Goal: Task Accomplishment & Management: Manage account settings

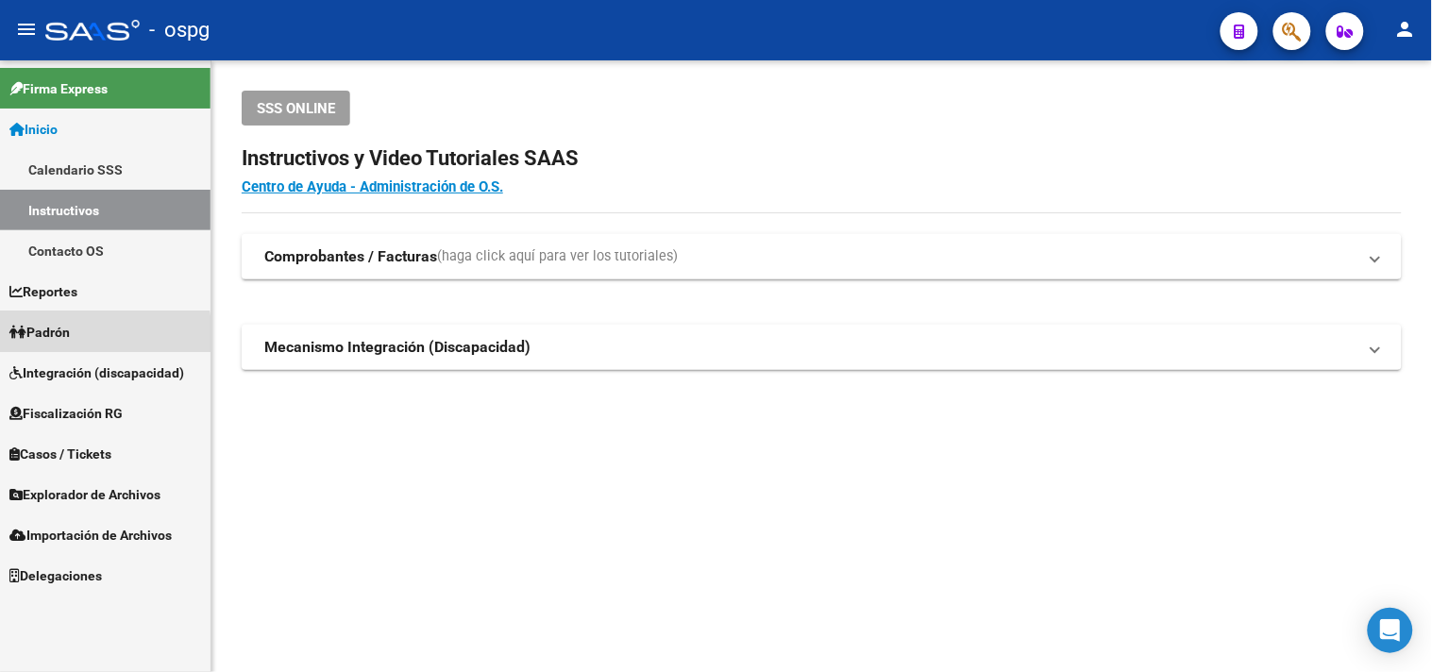
drag, startPoint x: 74, startPoint y: 337, endPoint x: 57, endPoint y: 324, distance: 21.5
click at [70, 336] on span "Padrón" at bounding box center [39, 332] width 60 height 21
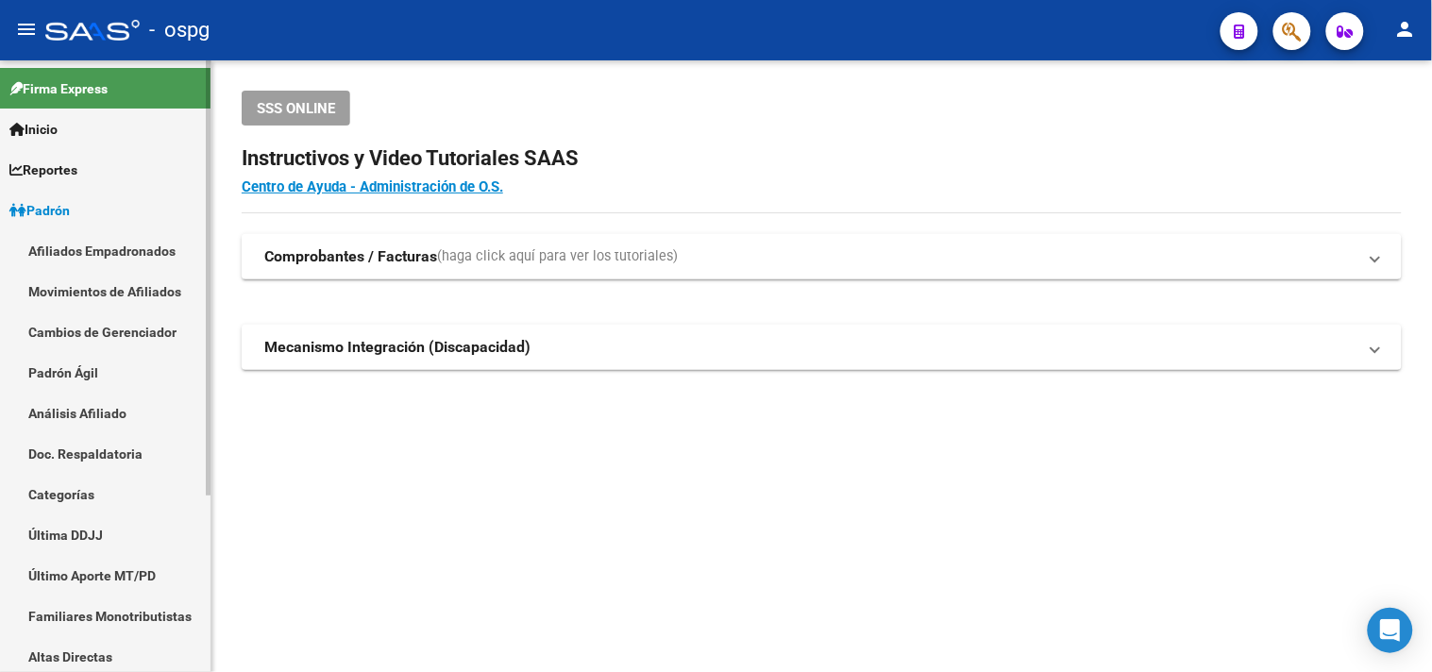
click at [70, 407] on link "Análisis Afiliado" at bounding box center [105, 413] width 211 height 41
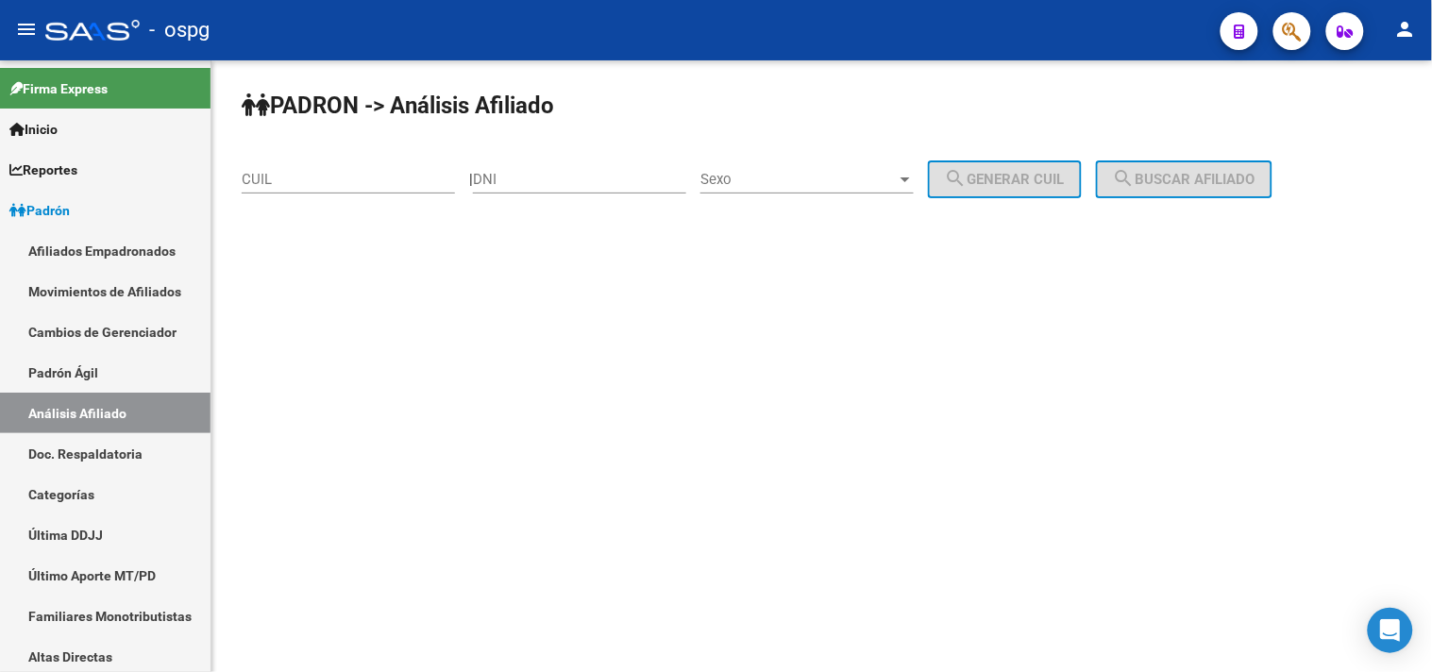
click at [268, 184] on input "CUIL" at bounding box center [348, 179] width 213 height 17
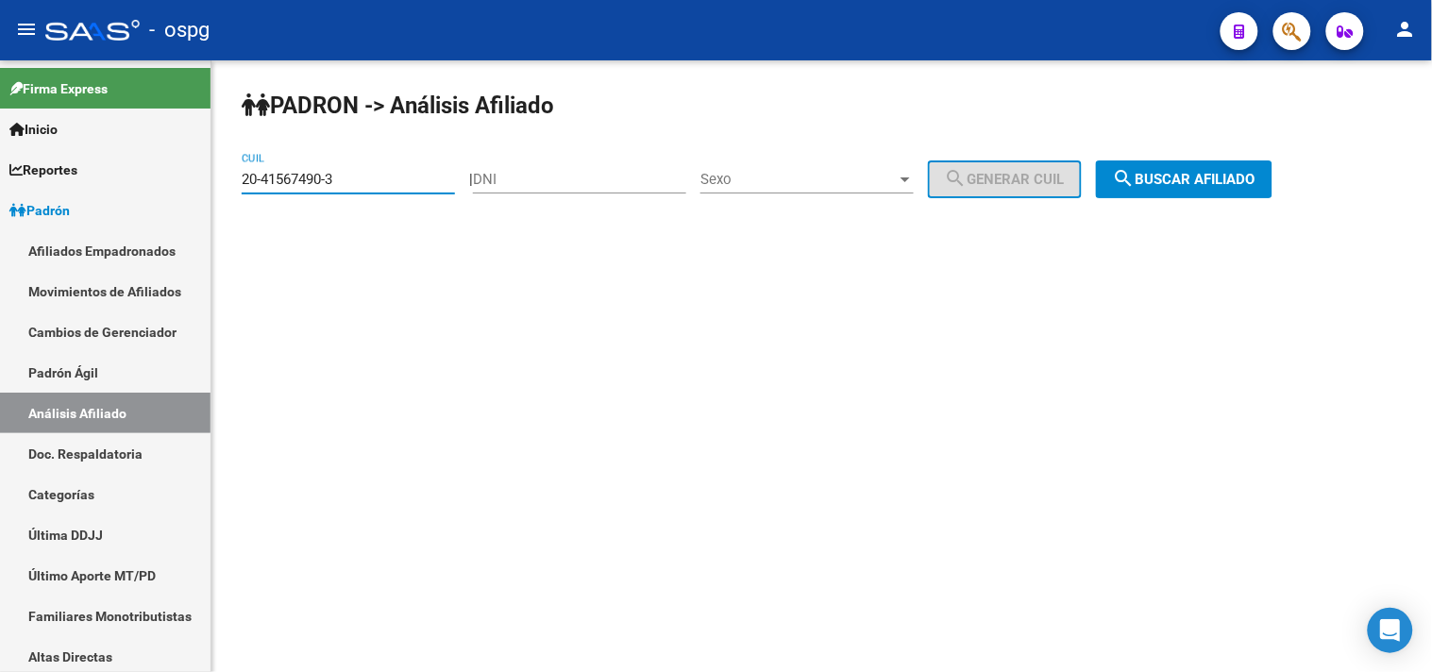
type input "20-41567490-3"
click at [1204, 170] on button "search Buscar afiliado" at bounding box center [1184, 180] width 177 height 38
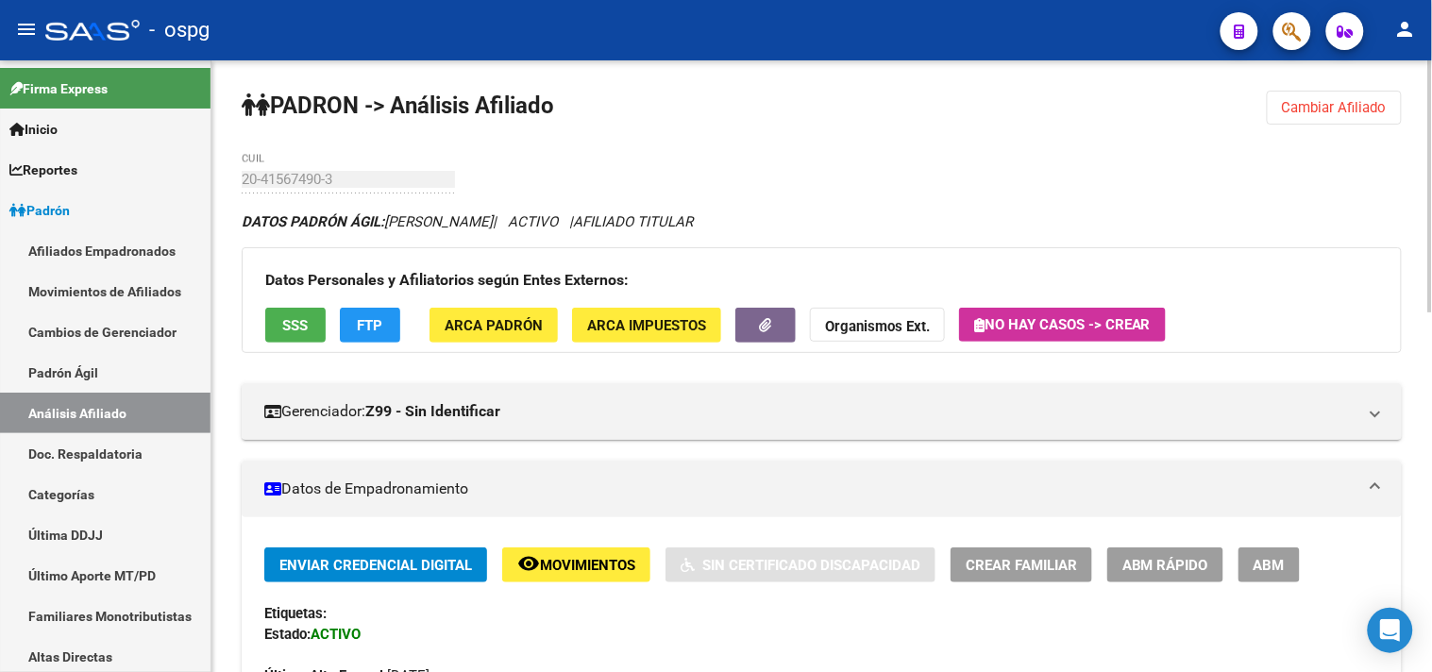
click at [1327, 115] on span "Cambiar Afiliado" at bounding box center [1334, 107] width 105 height 17
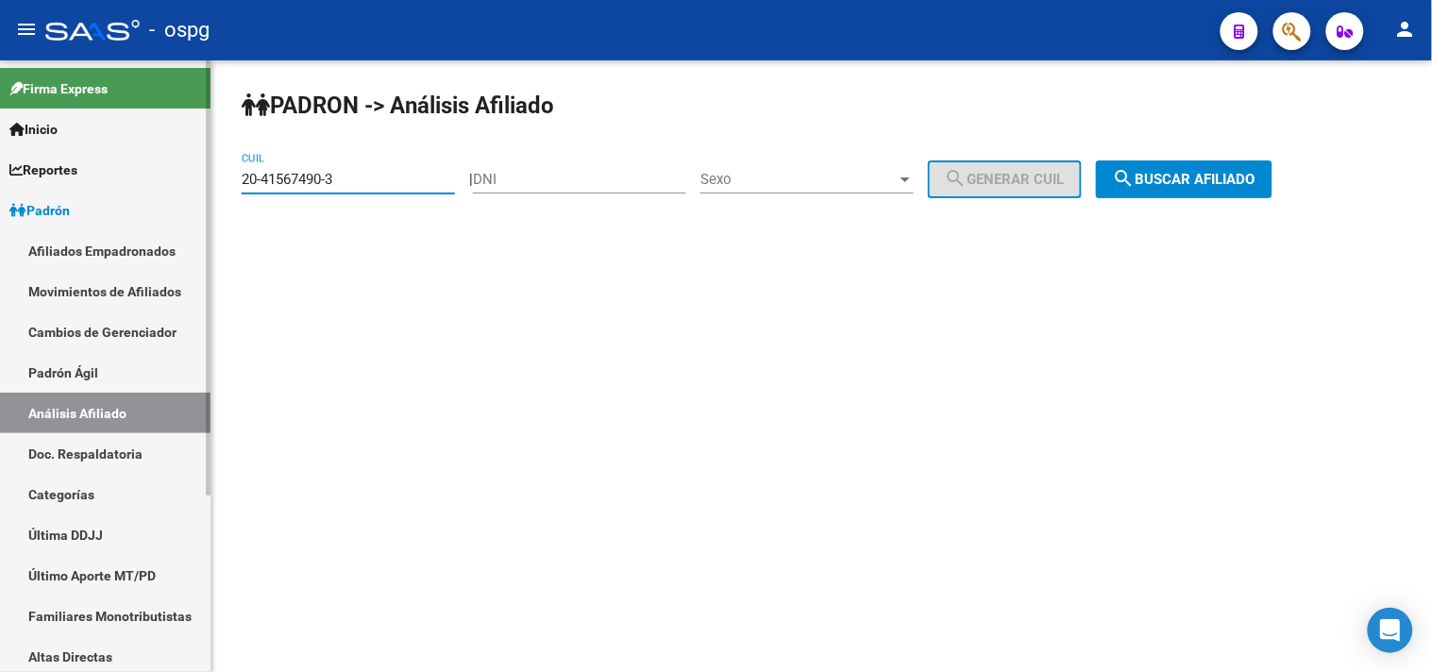
drag, startPoint x: 364, startPoint y: 184, endPoint x: 205, endPoint y: 193, distance: 158.8
click at [205, 193] on mat-sidenav-container "Firma Express Inicio Calendario SSS Instructivos Contacto OS Reportes Ingresos …" at bounding box center [716, 366] width 1432 height 612
paste input "20-34983710-3"
type input "20-34983710-3"
click at [1191, 190] on button "search Buscar afiliado" at bounding box center [1184, 180] width 177 height 38
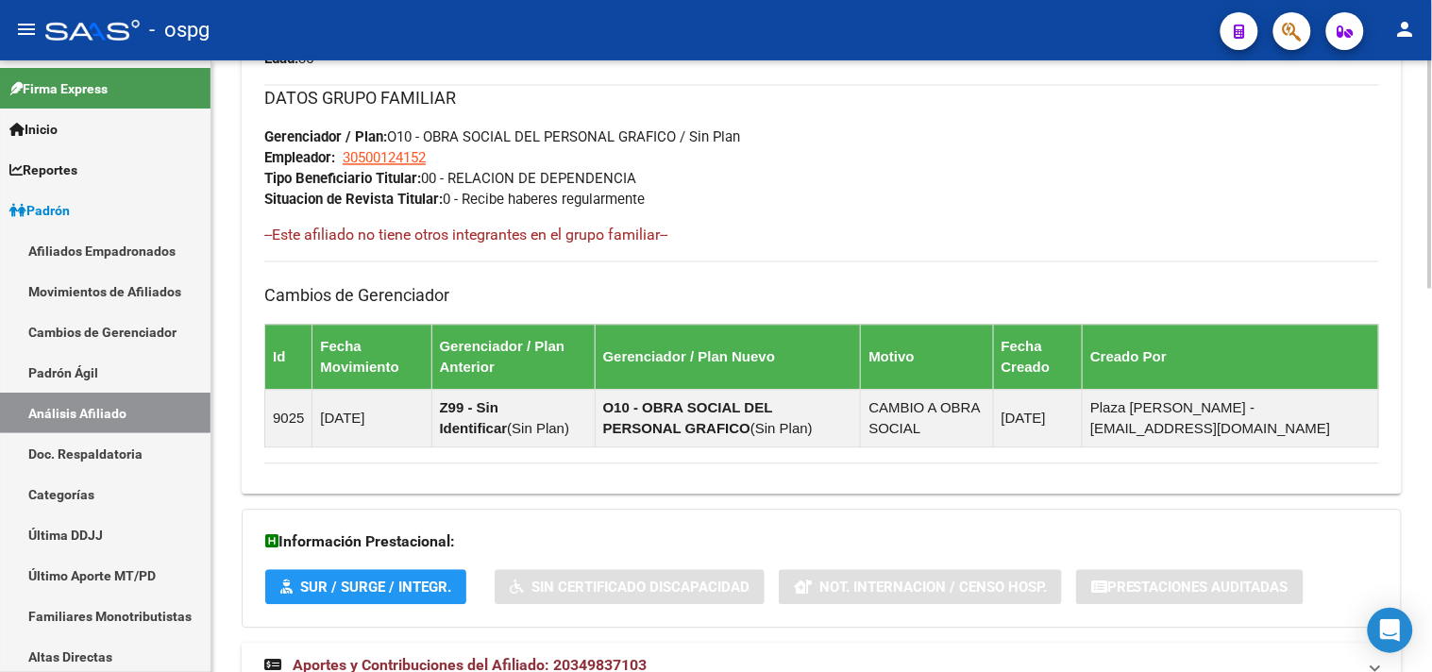
scroll to position [1023, 0]
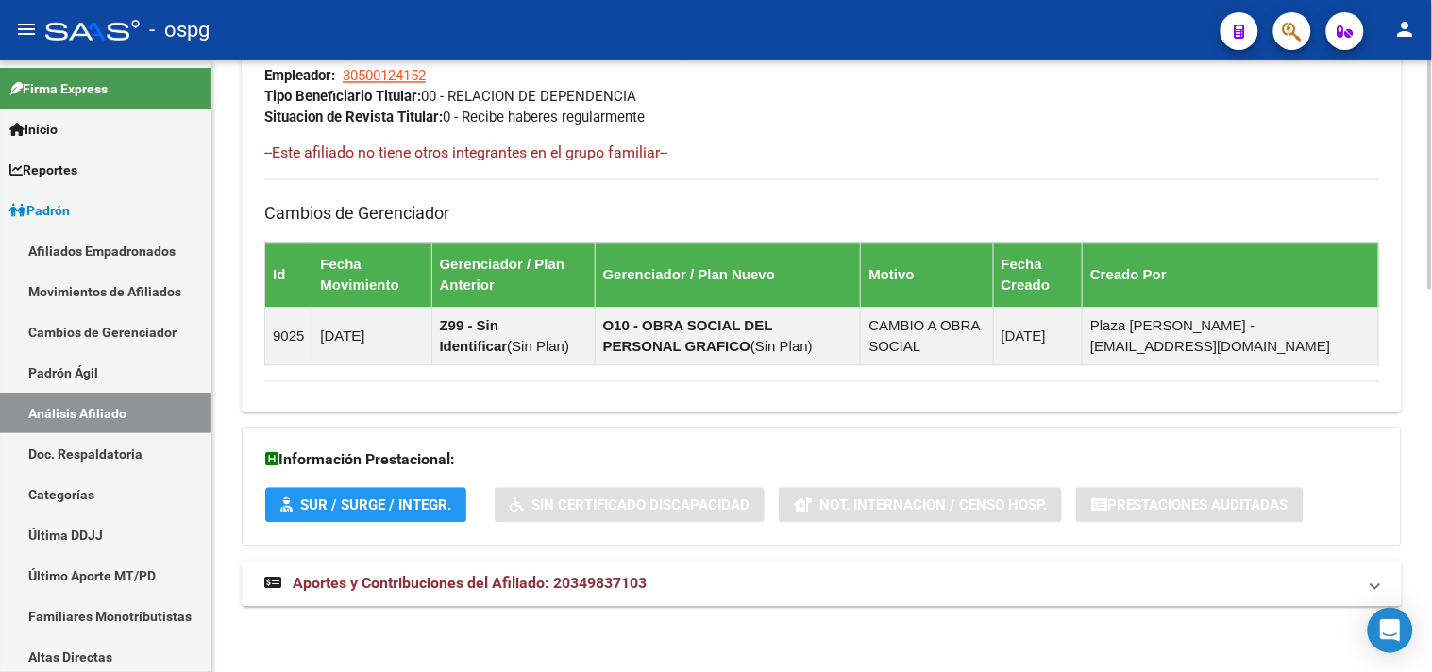
click at [524, 574] on span "Aportes y Contribuciones del Afiliado: 20349837103" at bounding box center [470, 583] width 354 height 18
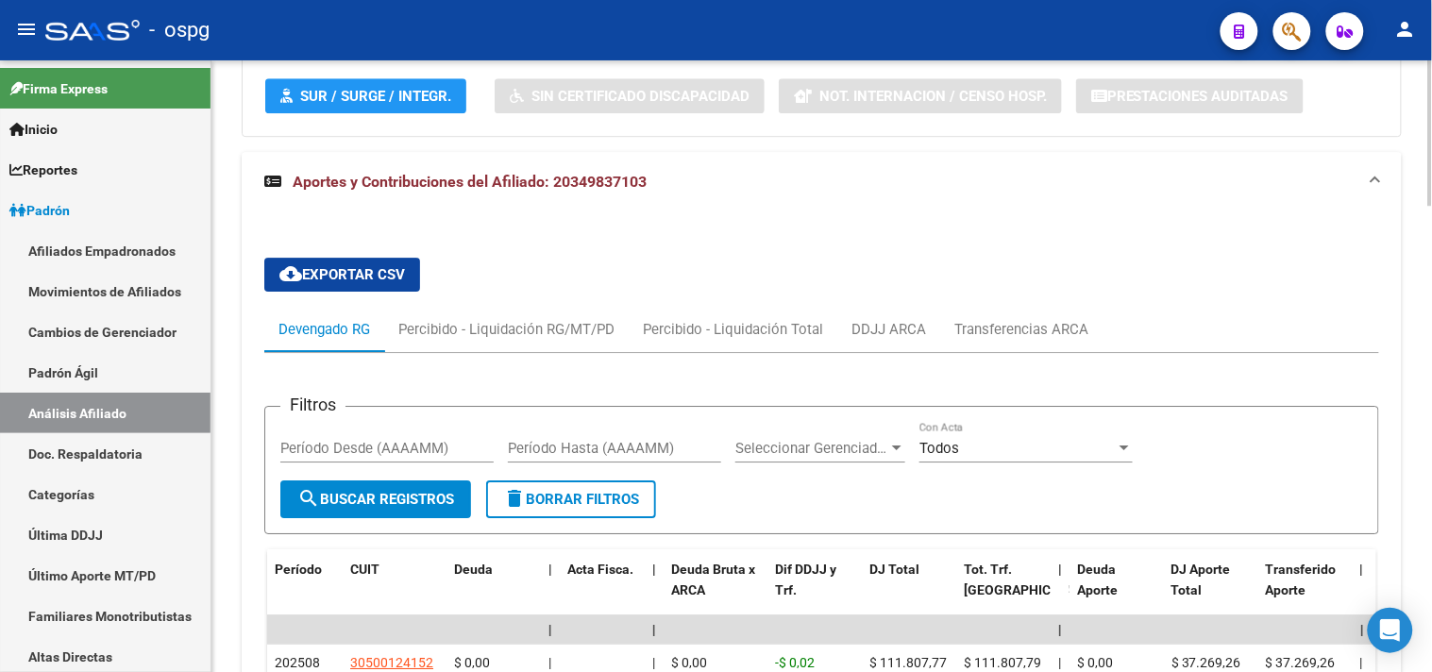
scroll to position [1259, 0]
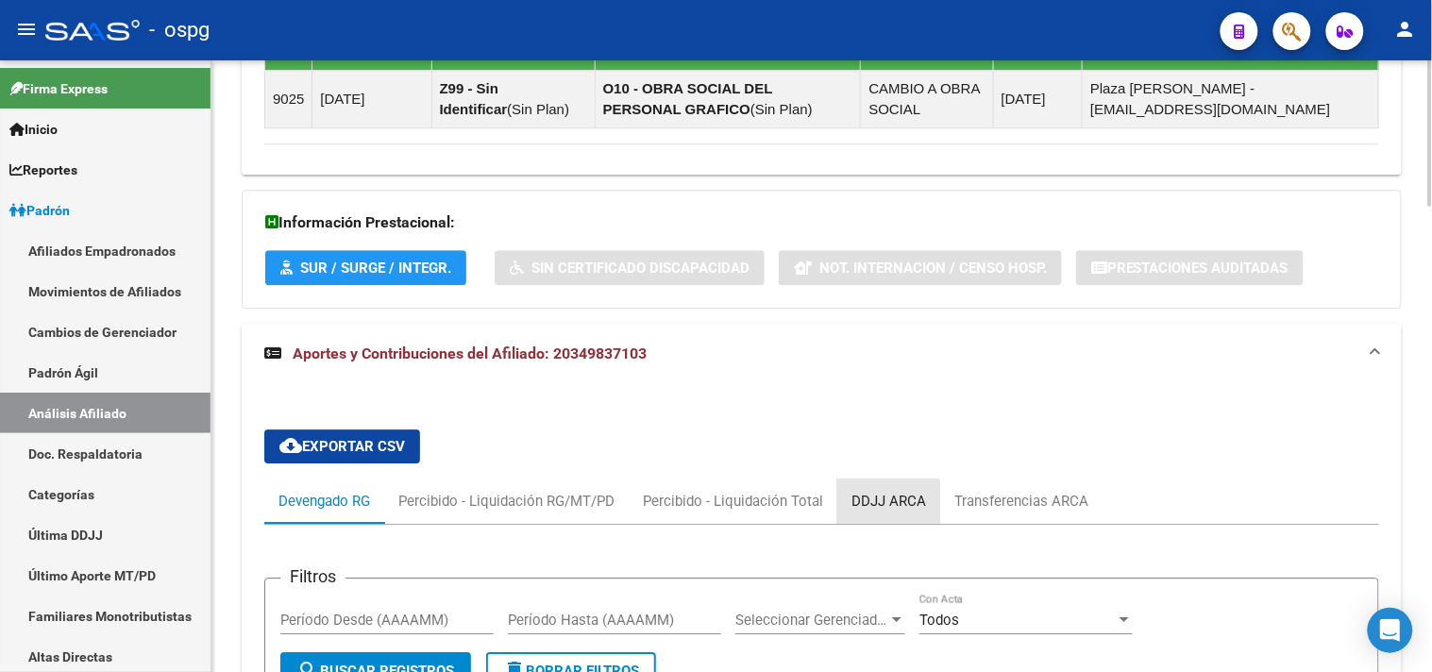
click at [855, 505] on div "DDJJ ARCA" at bounding box center [889, 501] width 75 height 21
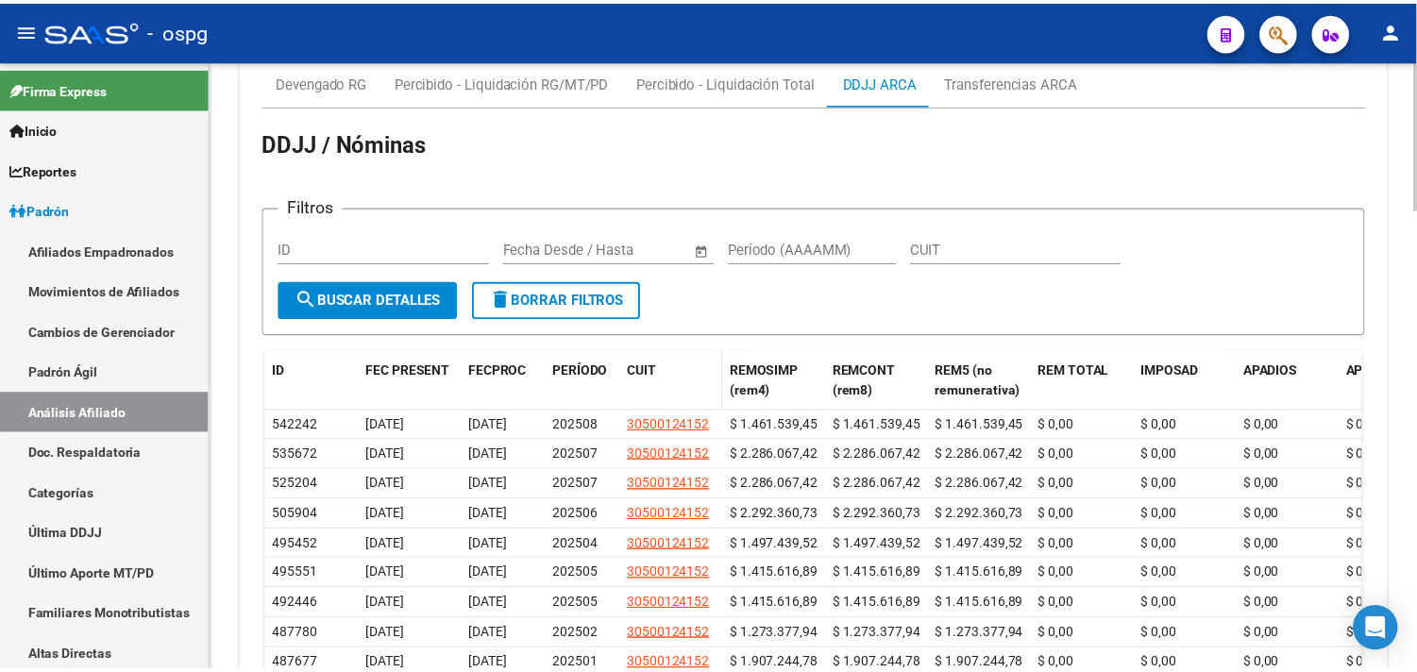
scroll to position [1783, 0]
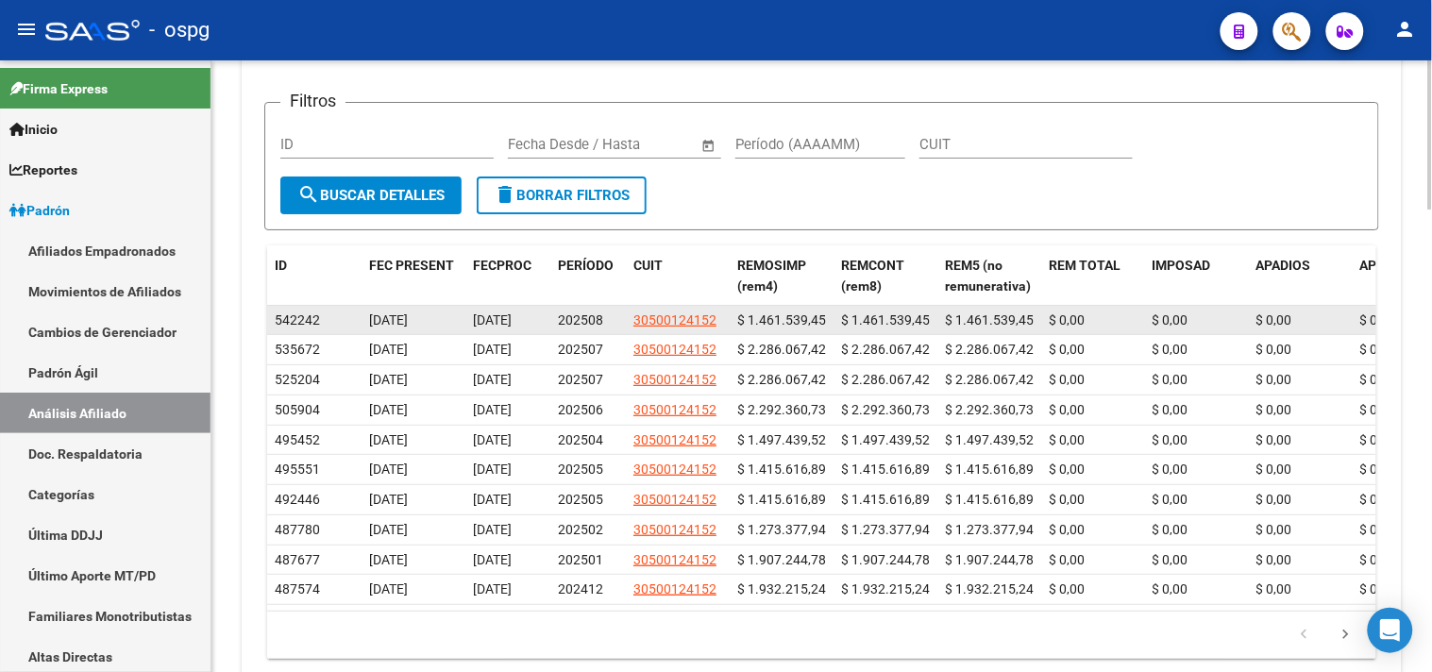
click at [673, 331] on app-link-go-to "30500124152" at bounding box center [675, 321] width 83 height 22
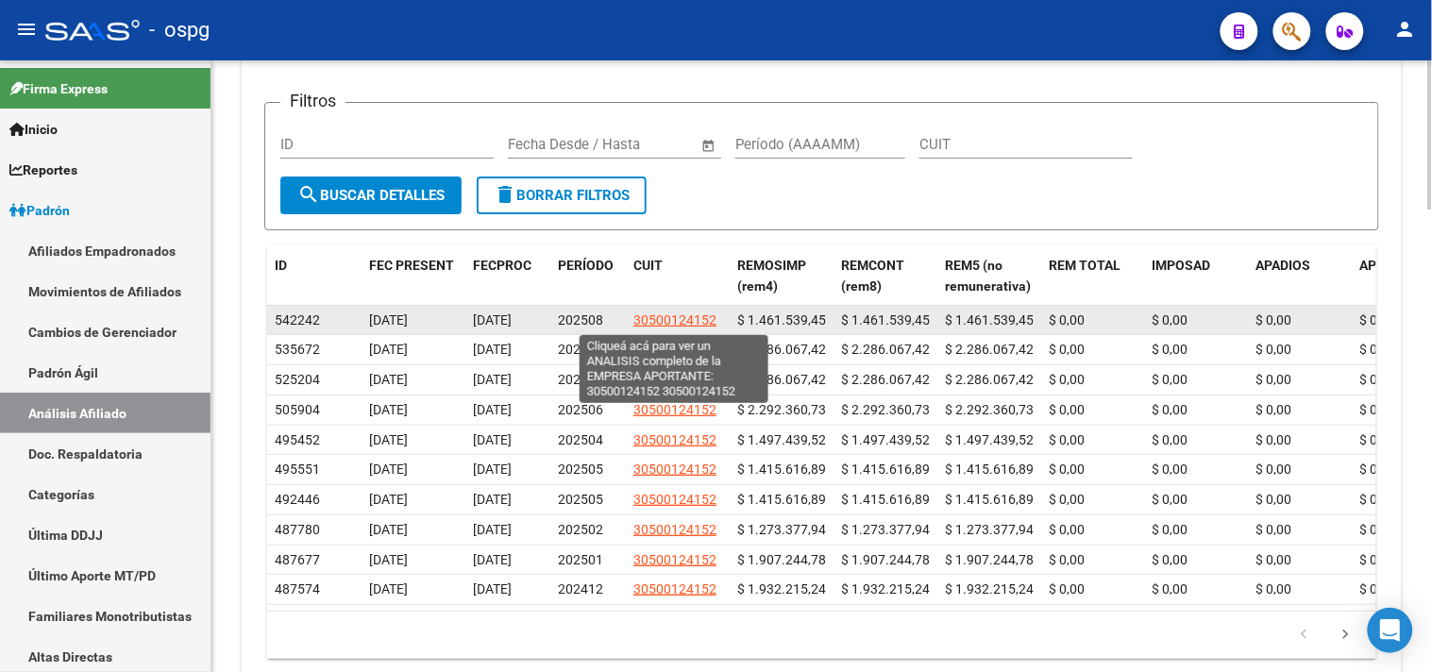
click at [673, 325] on span "30500124152" at bounding box center [675, 320] width 83 height 15
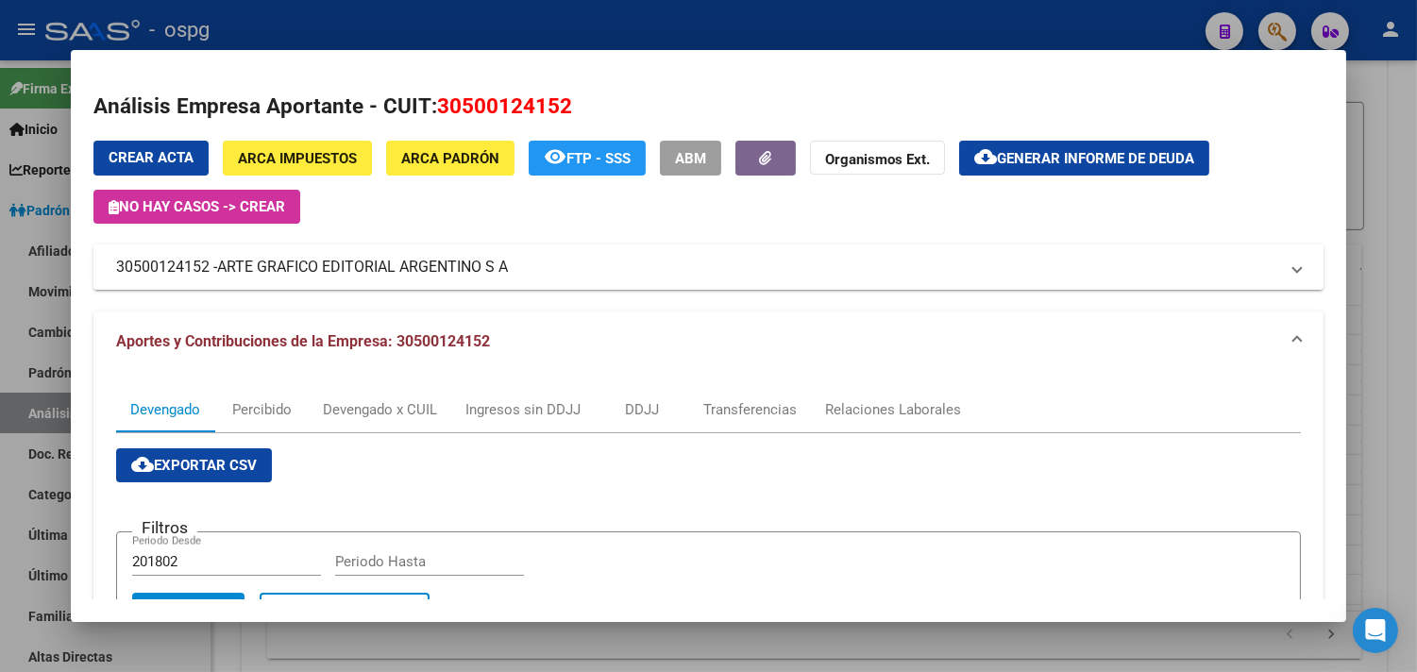
drag, startPoint x: 107, startPoint y: 265, endPoint x: 151, endPoint y: 260, distance: 44.7
click at [202, 274] on mat-expansion-panel-header "30500124152 - ARTE GRAFICO EDITORIAL ARGENTINO S A" at bounding box center [708, 267] width 1230 height 45
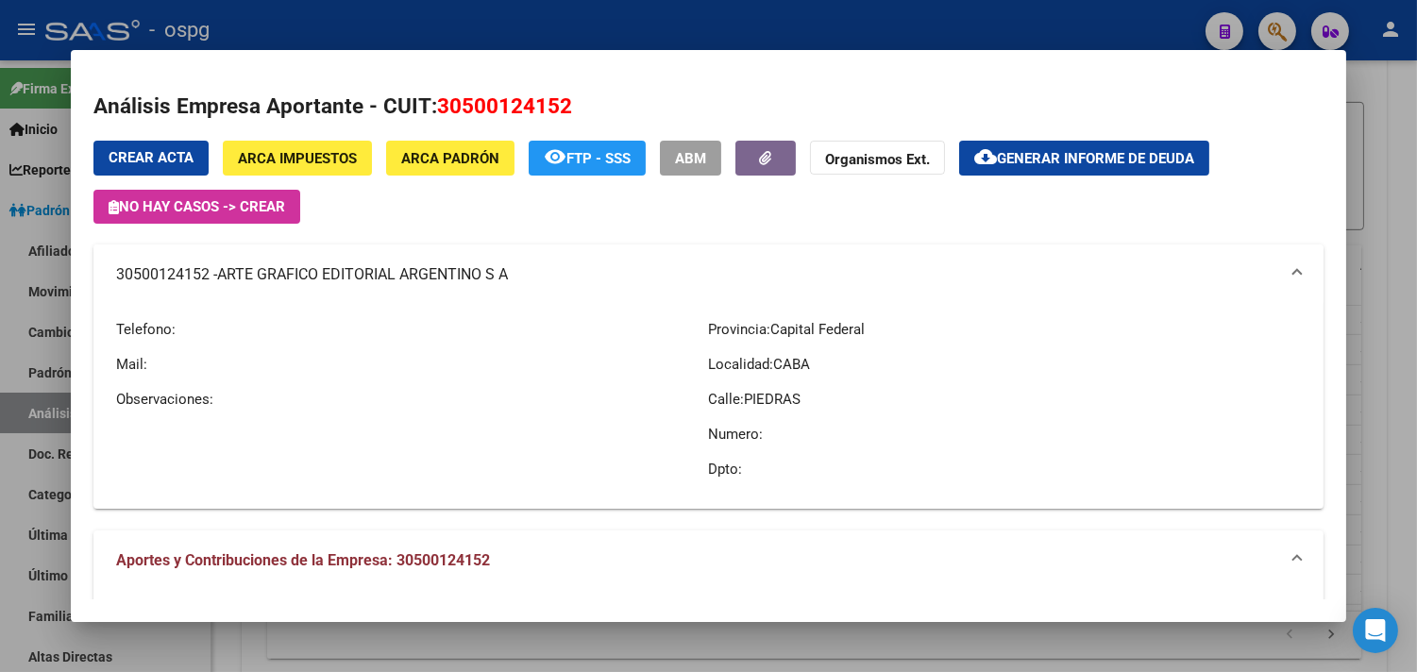
copy mat-panel-title "30500124152"
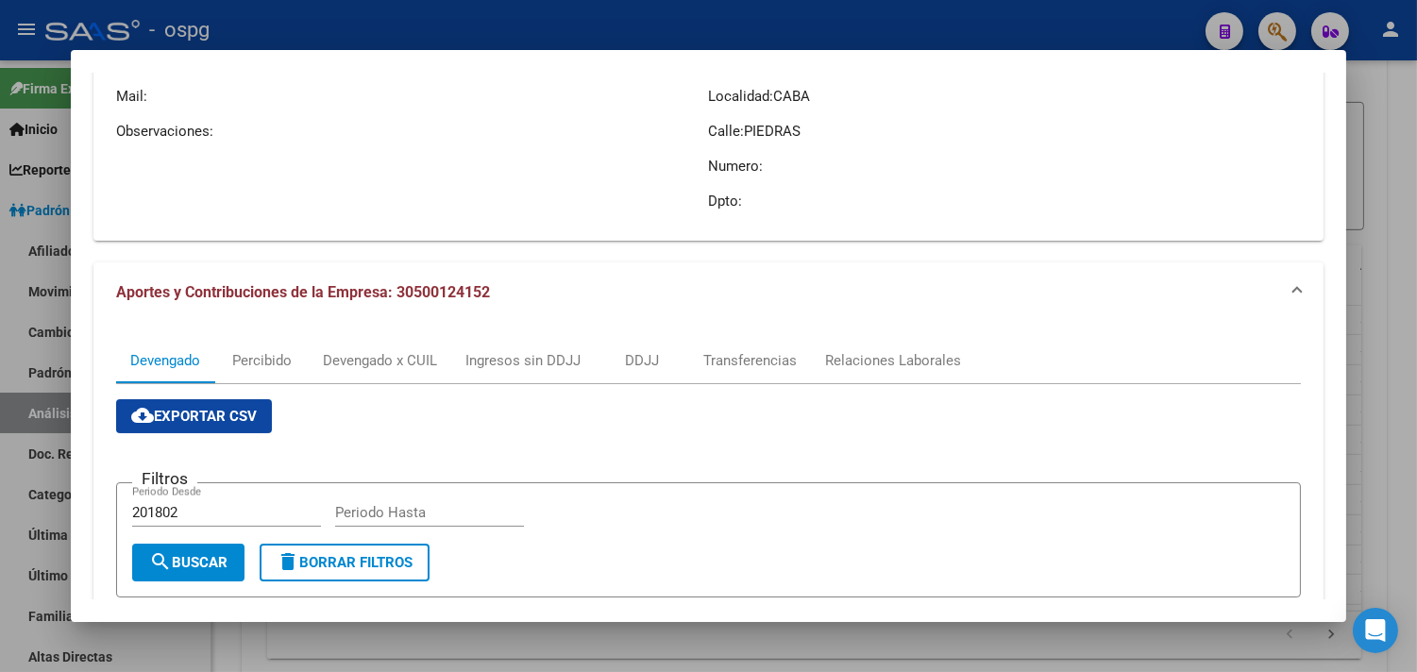
scroll to position [314, 0]
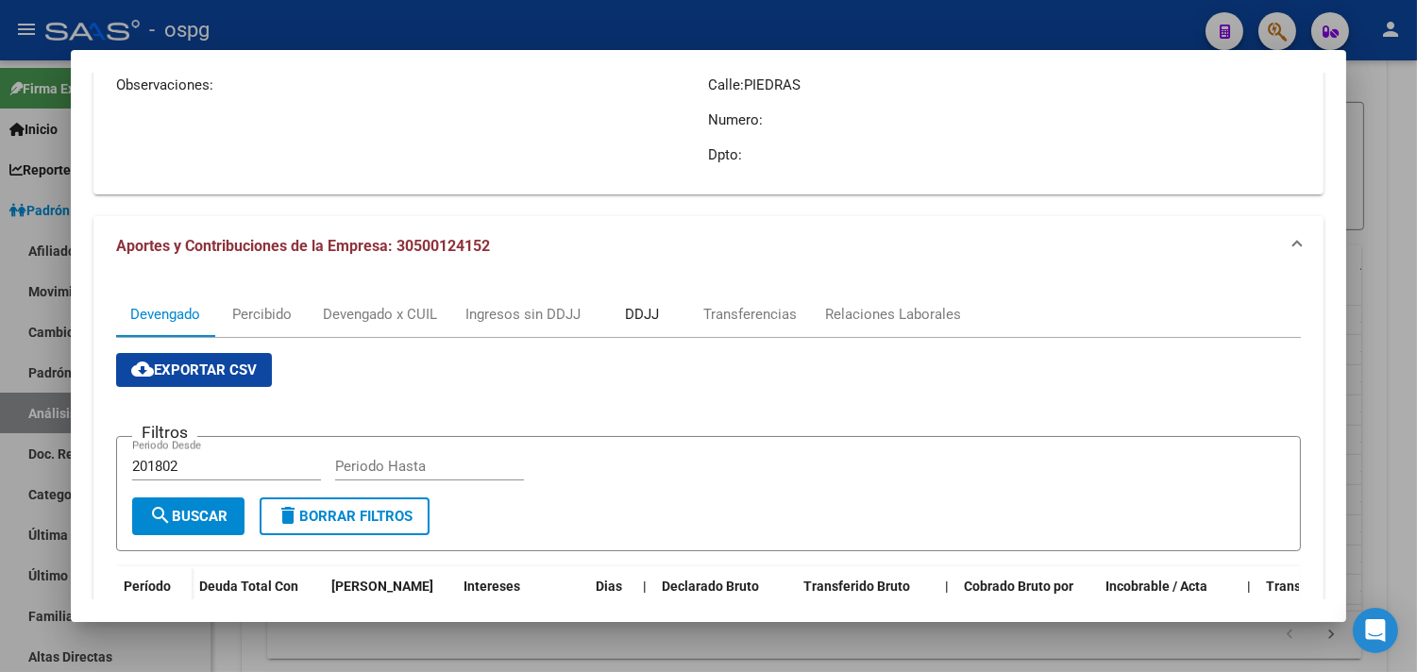
click at [634, 322] on div "DDJJ" at bounding box center [642, 314] width 34 height 21
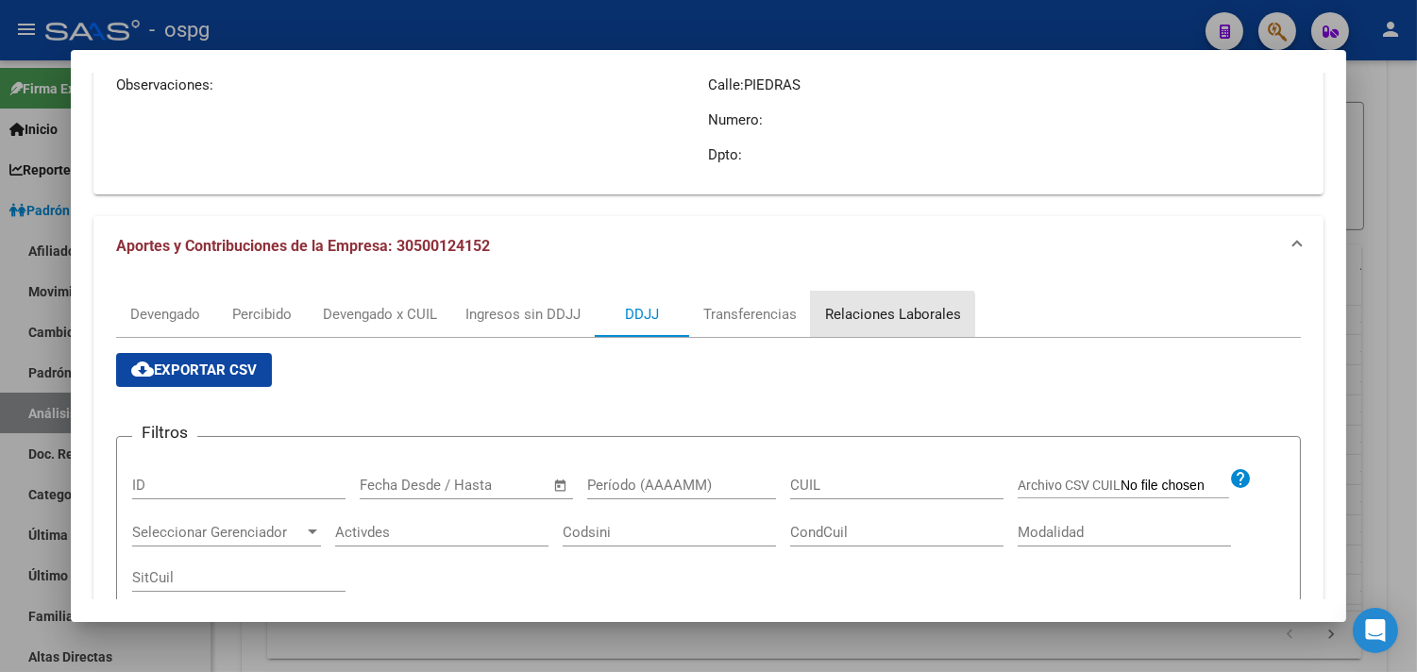
drag, startPoint x: 881, startPoint y: 329, endPoint x: 881, endPoint y: 305, distance: 23.6
click at [881, 324] on div "Relaciones Laborales" at bounding box center [893, 314] width 164 height 45
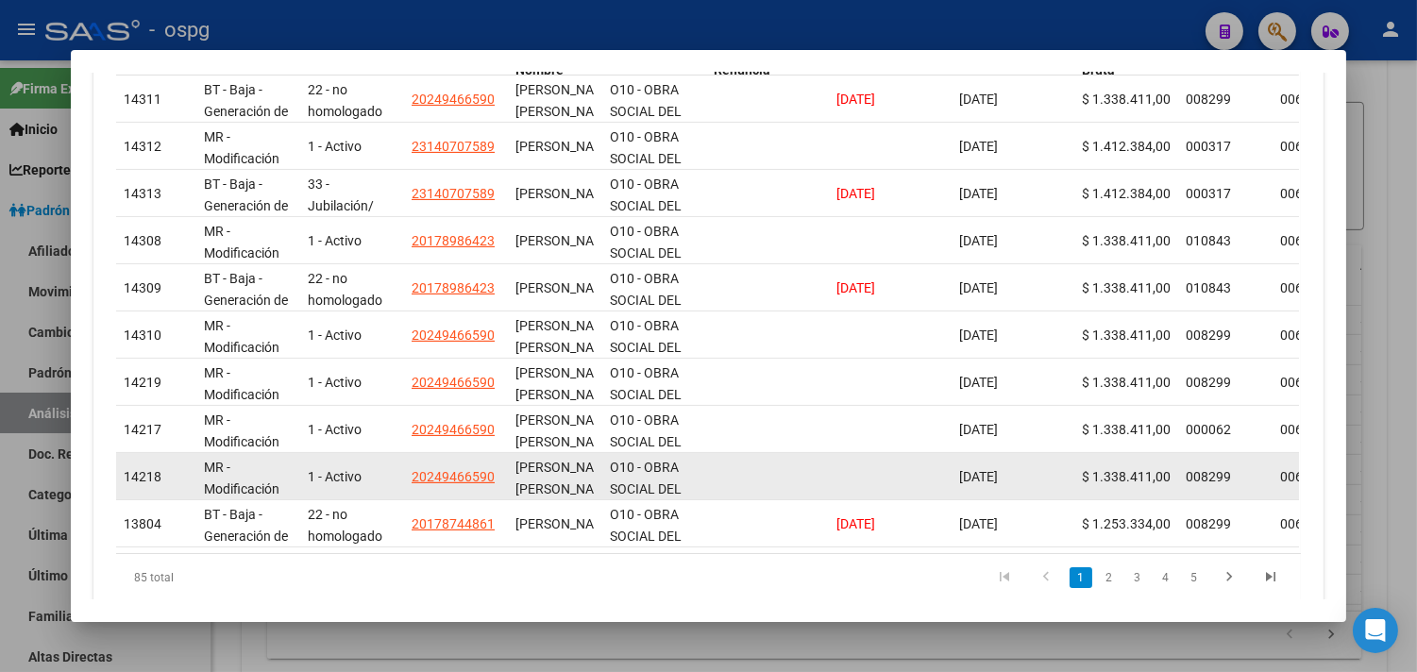
scroll to position [816, 0]
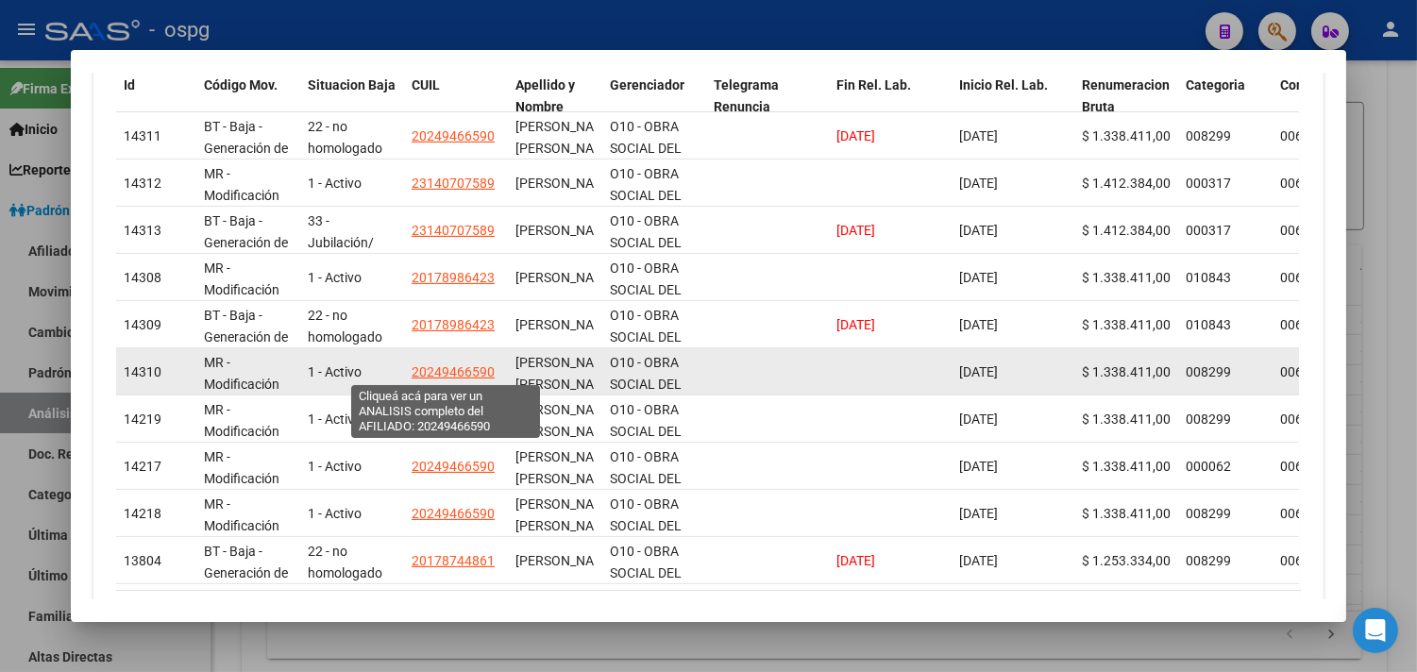
click at [460, 371] on span "20249466590" at bounding box center [453, 371] width 83 height 15
type textarea "20249466590"
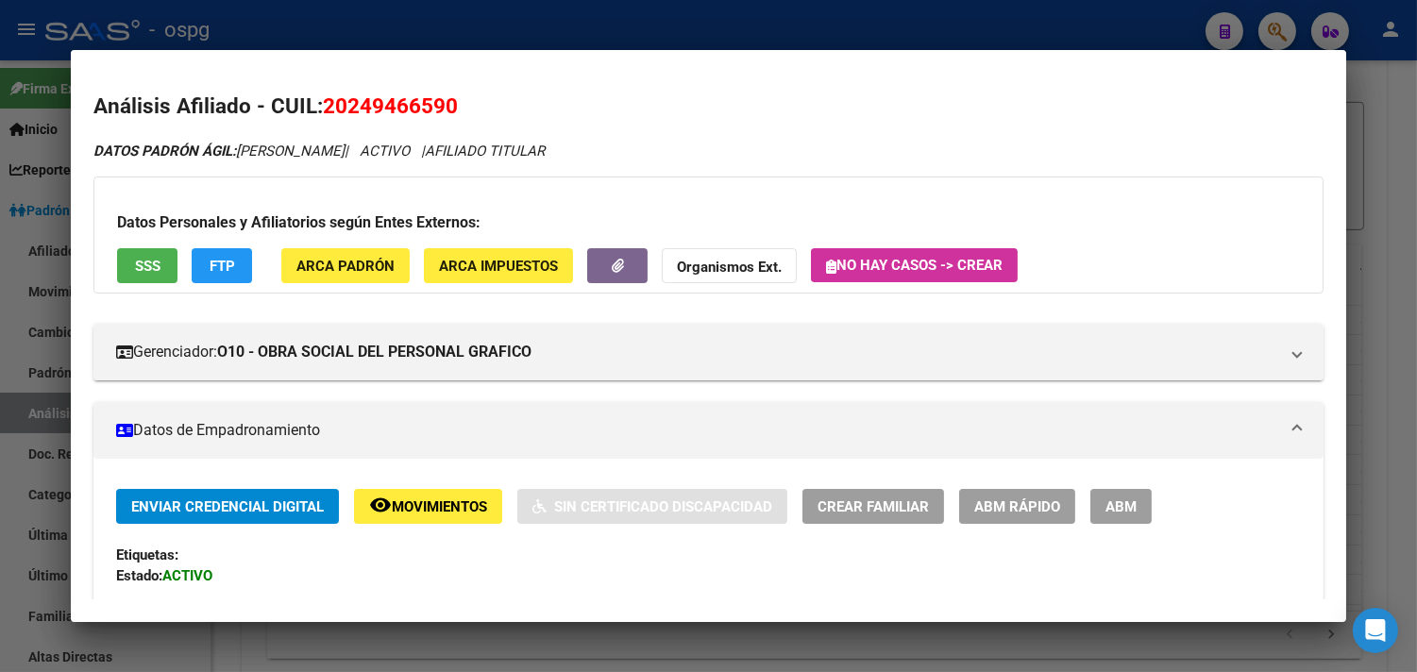
drag, startPoint x: 330, startPoint y: 25, endPoint x: 346, endPoint y: 30, distance: 16.1
click at [331, 25] on div at bounding box center [708, 336] width 1417 height 672
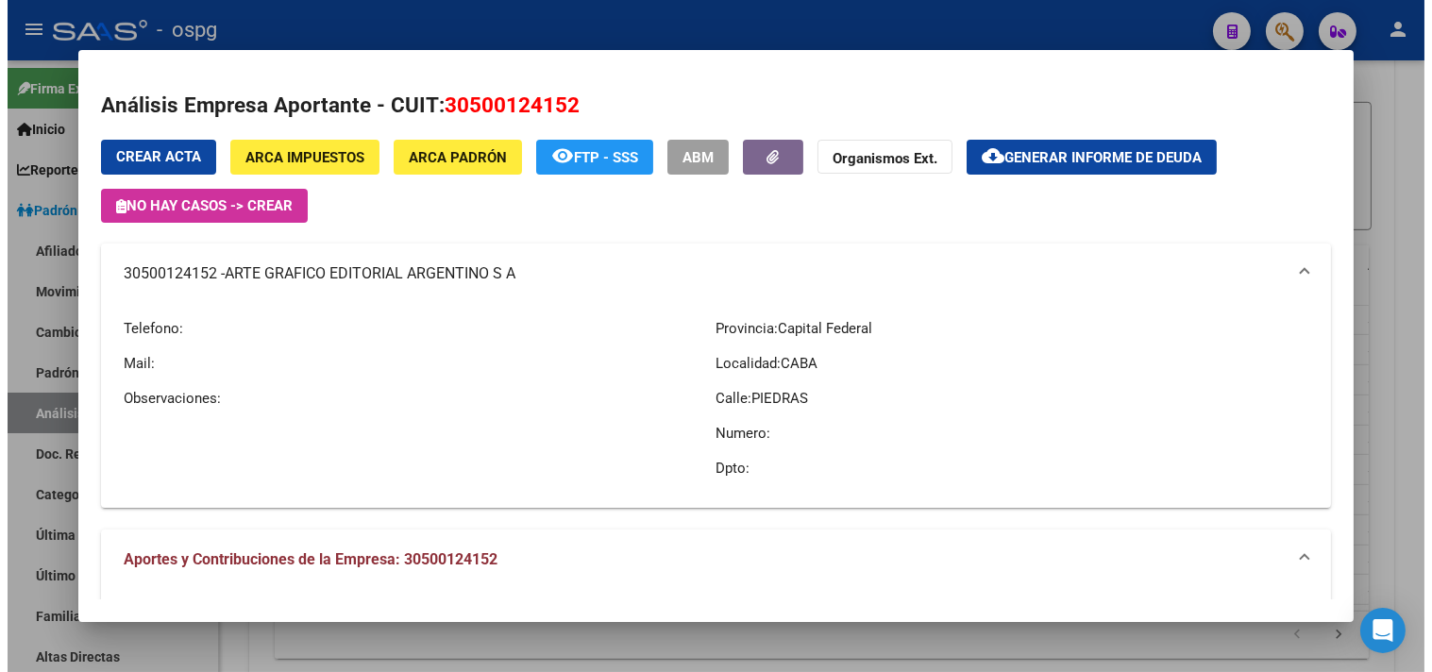
scroll to position [0, 0]
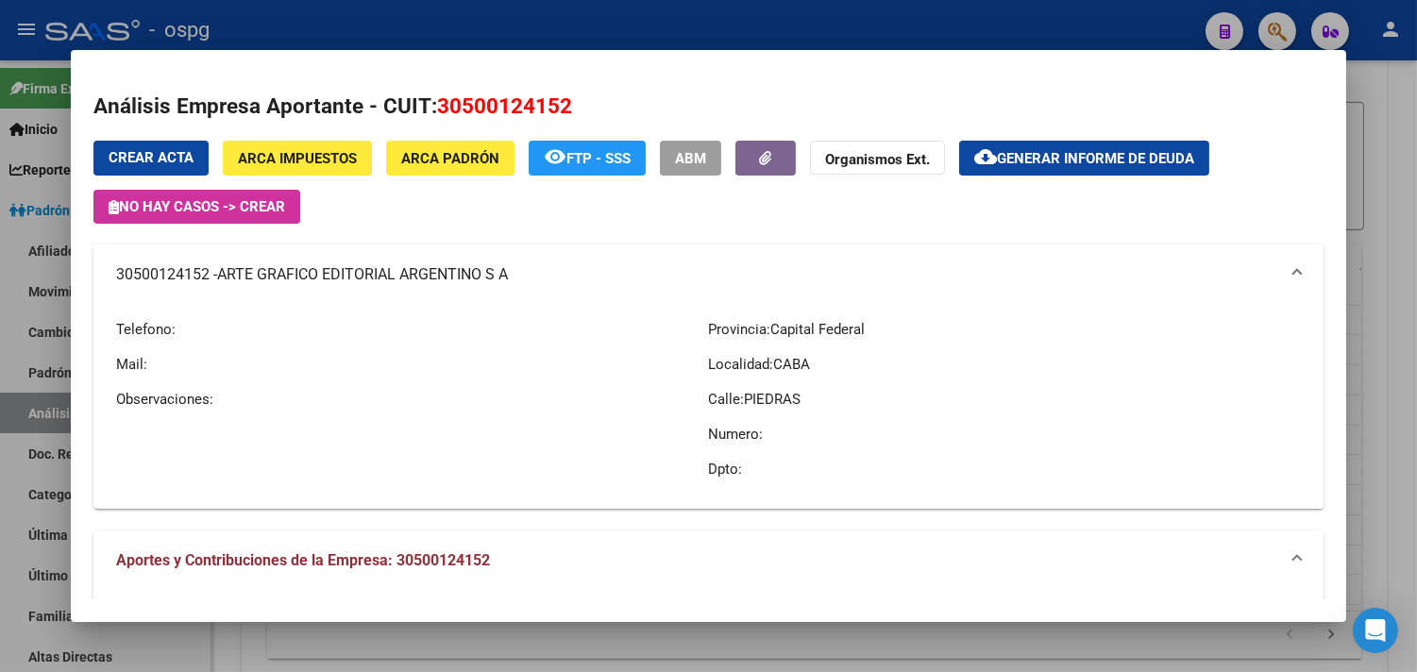
drag, startPoint x: 502, startPoint y: 17, endPoint x: 826, endPoint y: 96, distance: 333.4
click at [510, 23] on div at bounding box center [708, 336] width 1417 height 672
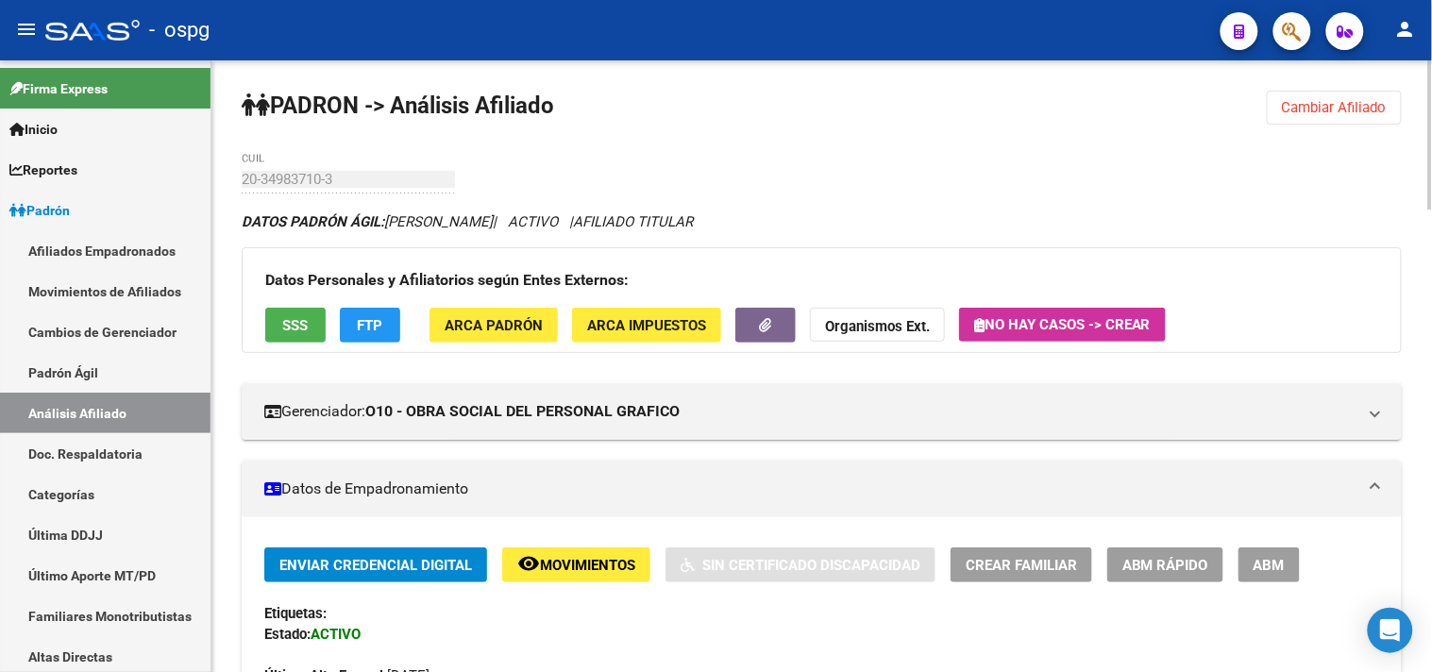
click at [307, 314] on button "SSS" at bounding box center [295, 325] width 60 height 35
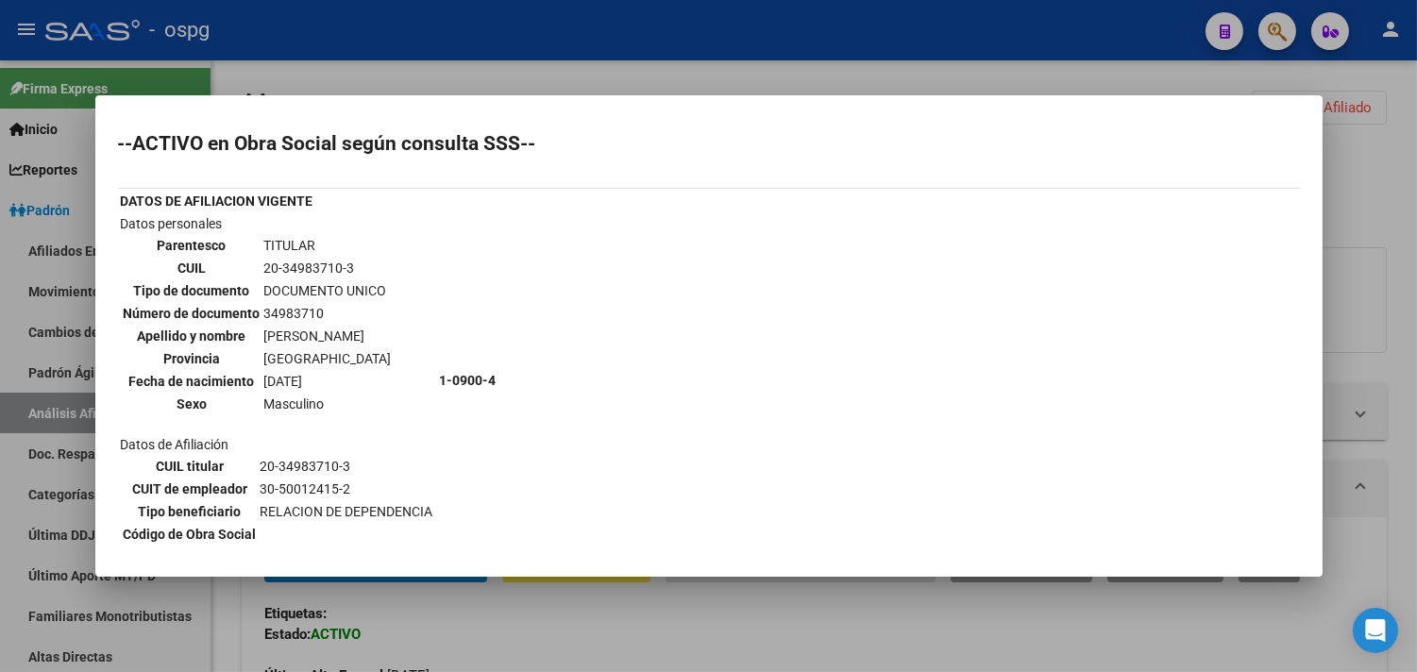
click at [479, 80] on div at bounding box center [708, 336] width 1417 height 672
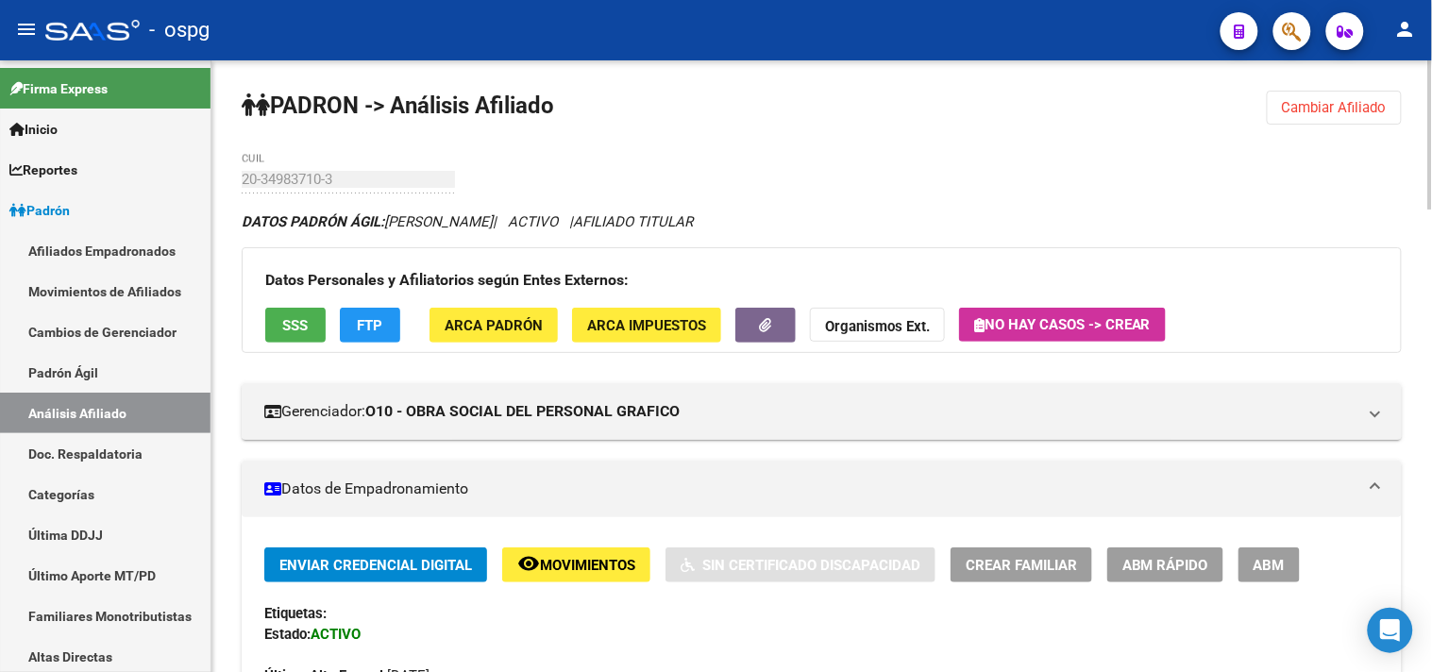
click at [1294, 118] on button "Cambiar Afiliado" at bounding box center [1334, 108] width 135 height 34
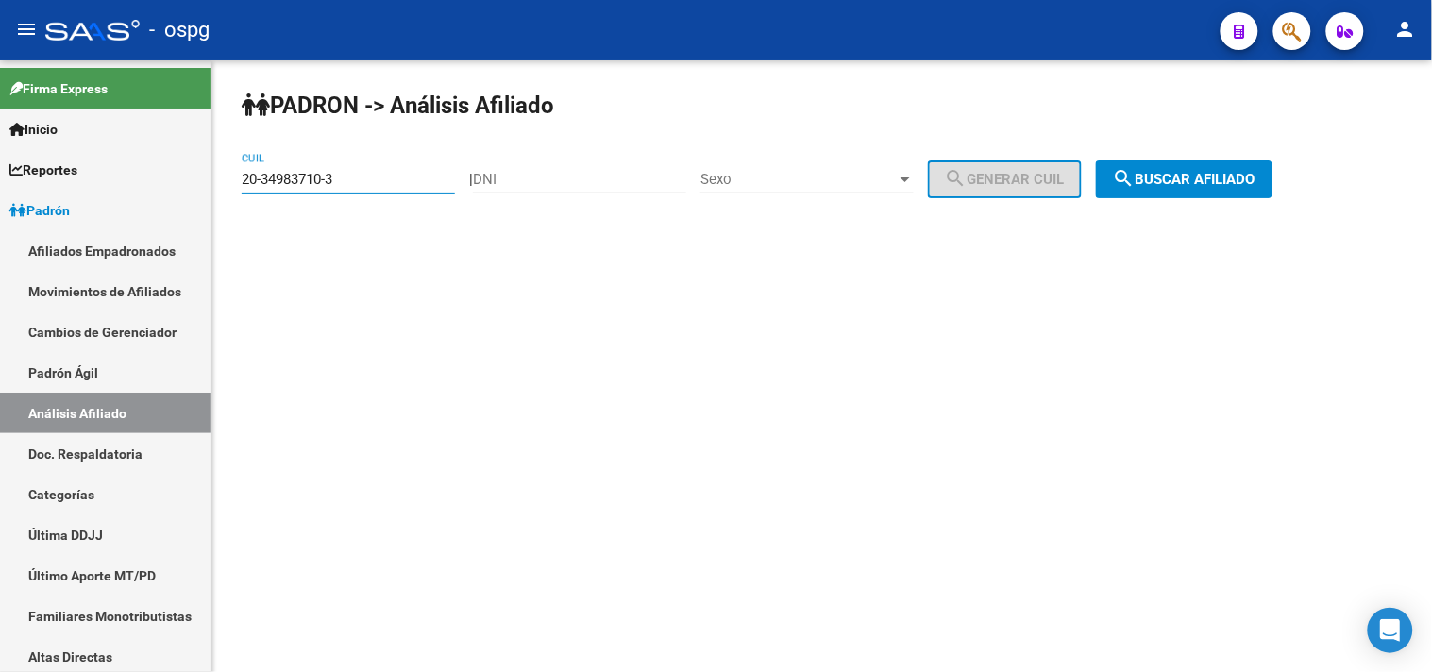
drag, startPoint x: 364, startPoint y: 185, endPoint x: 211, endPoint y: 175, distance: 152.4
click at [215, 178] on div "PADRON -> Análisis Afiliado 20-34983710-3 CUIL | DNI Sexo Sexo search Generar C…" at bounding box center [821, 159] width 1221 height 198
type input "20-41567490-3"
click at [1230, 176] on span "search Buscar afiliado" at bounding box center [1184, 179] width 143 height 17
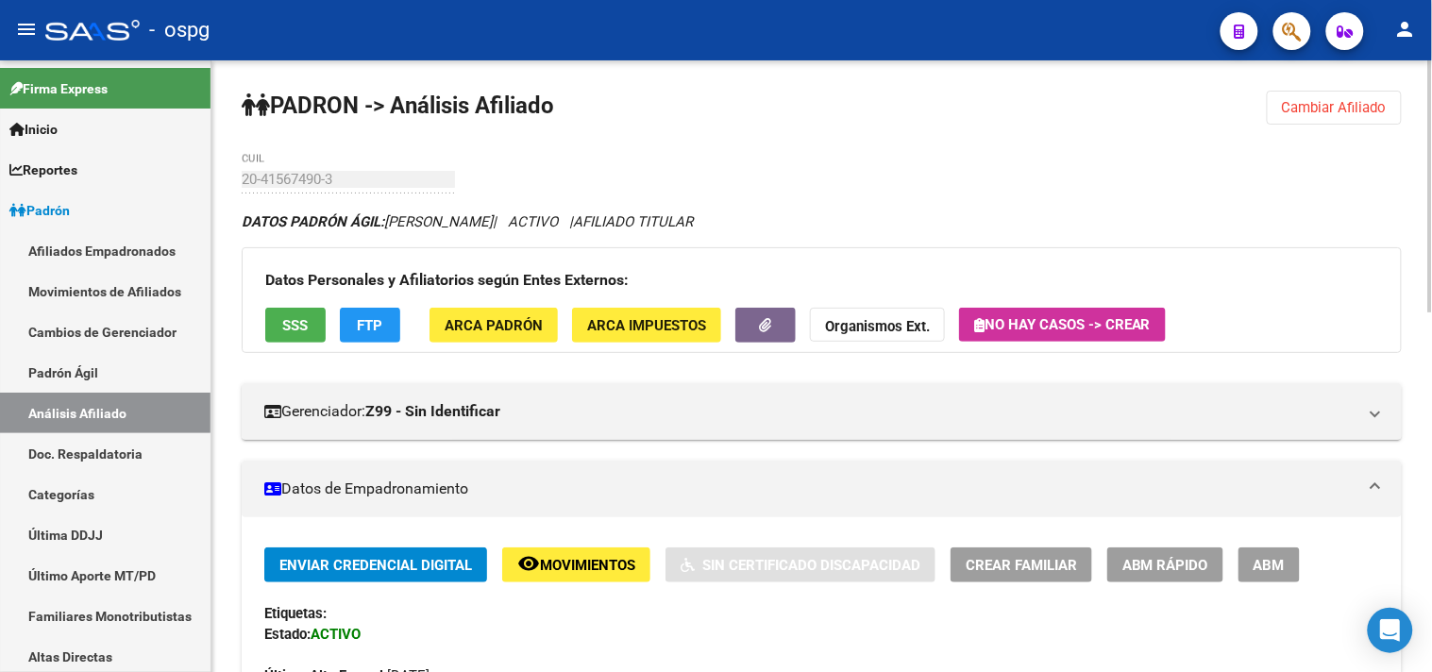
click at [300, 327] on span "SSS" at bounding box center [295, 325] width 25 height 17
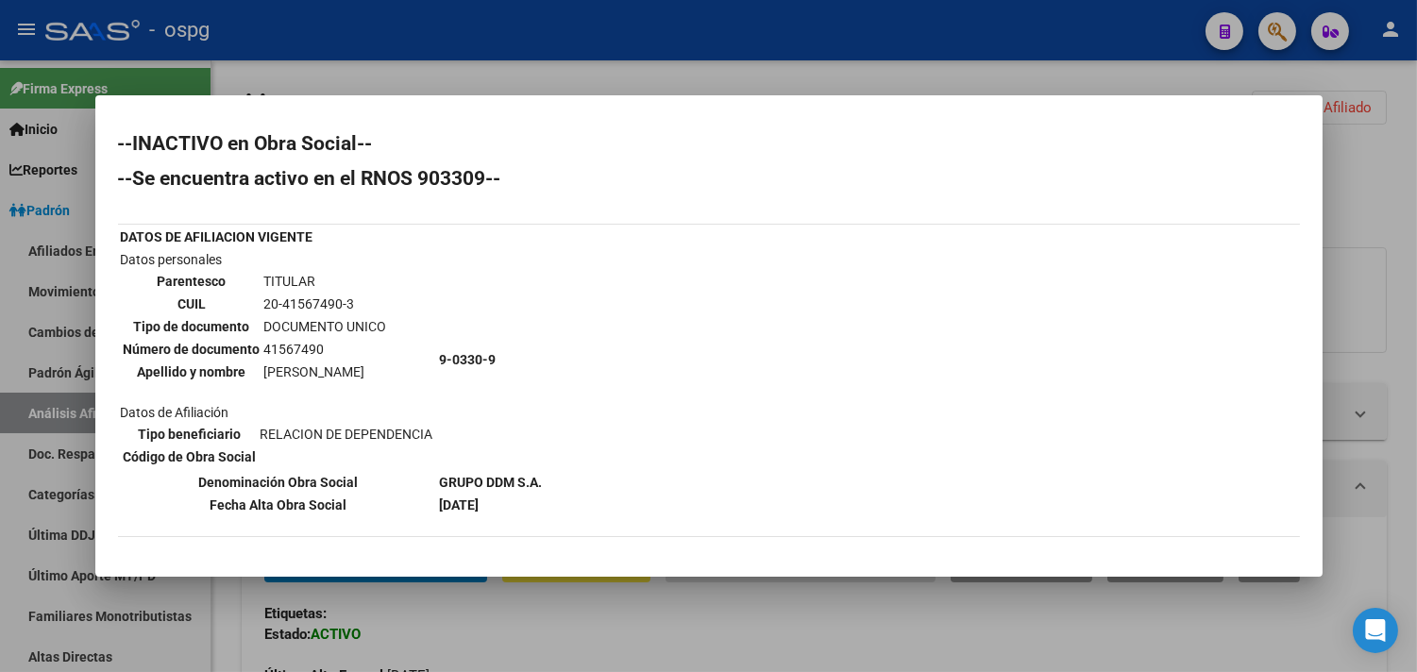
click at [267, 76] on div at bounding box center [708, 336] width 1417 height 672
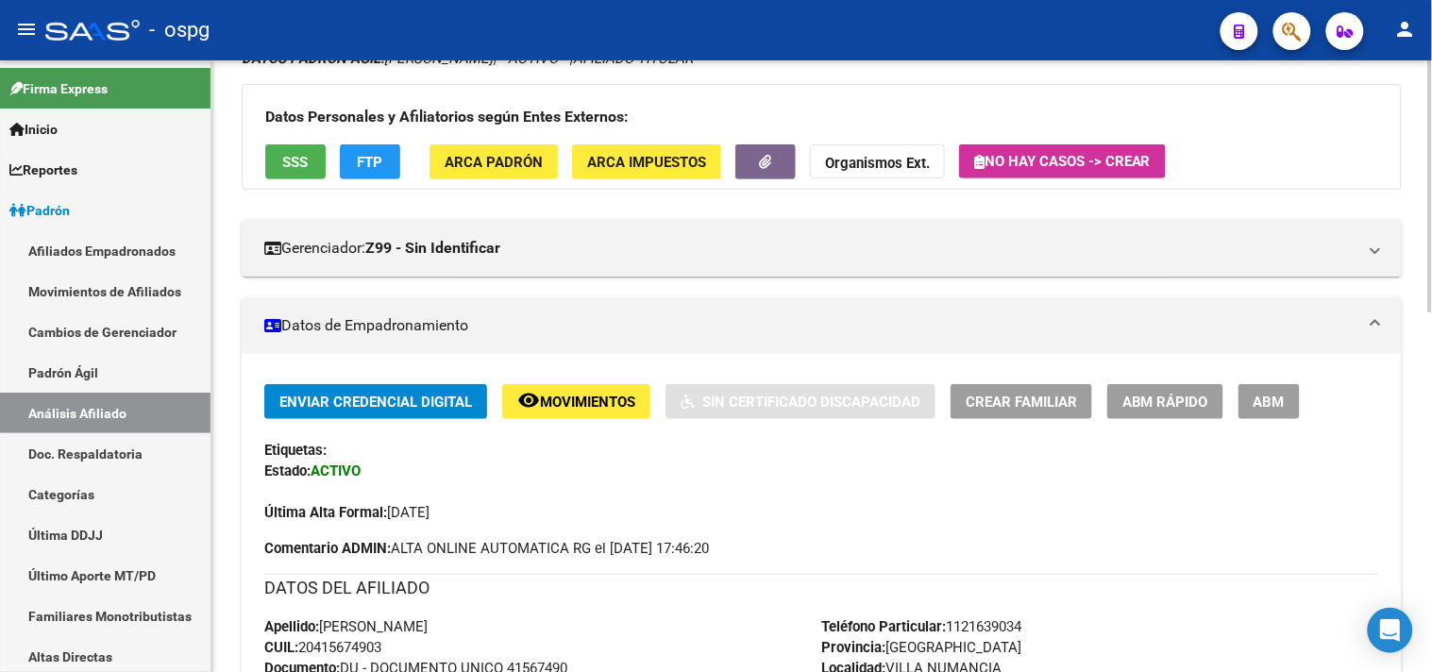
scroll to position [210, 0]
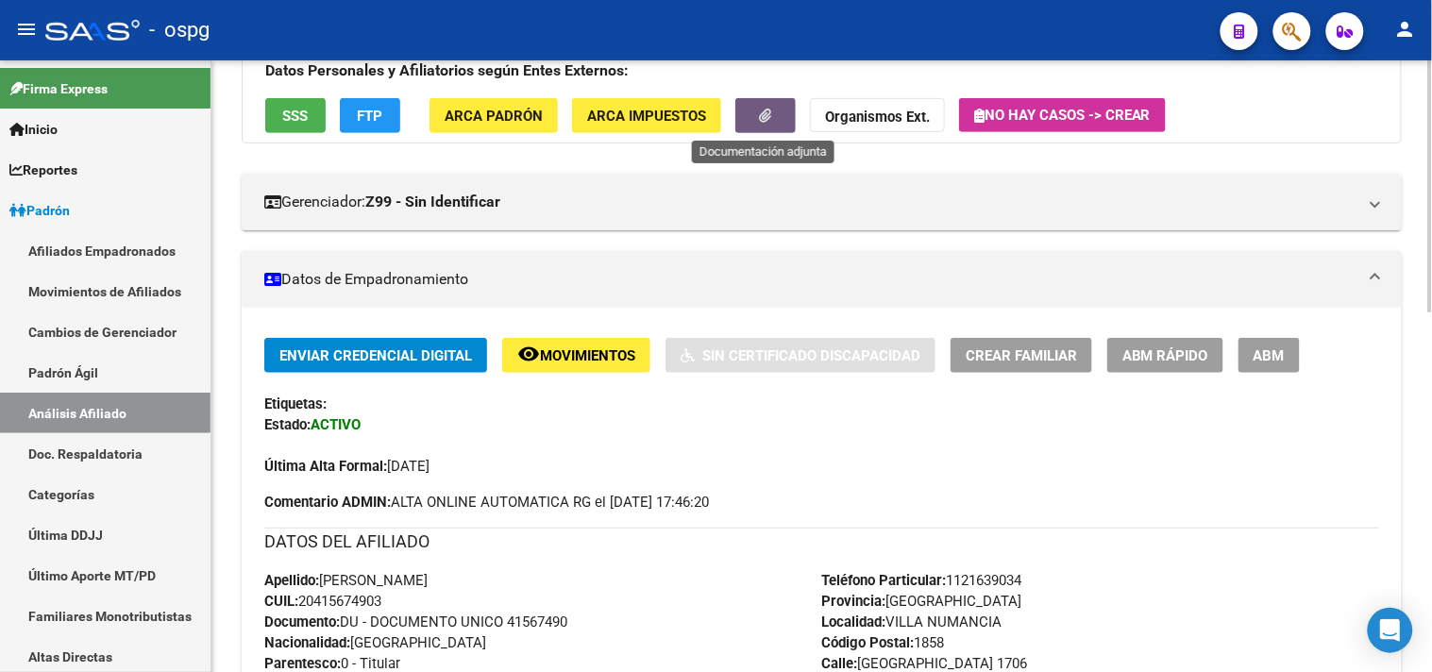
click at [760, 121] on icon "button" at bounding box center [766, 116] width 12 height 14
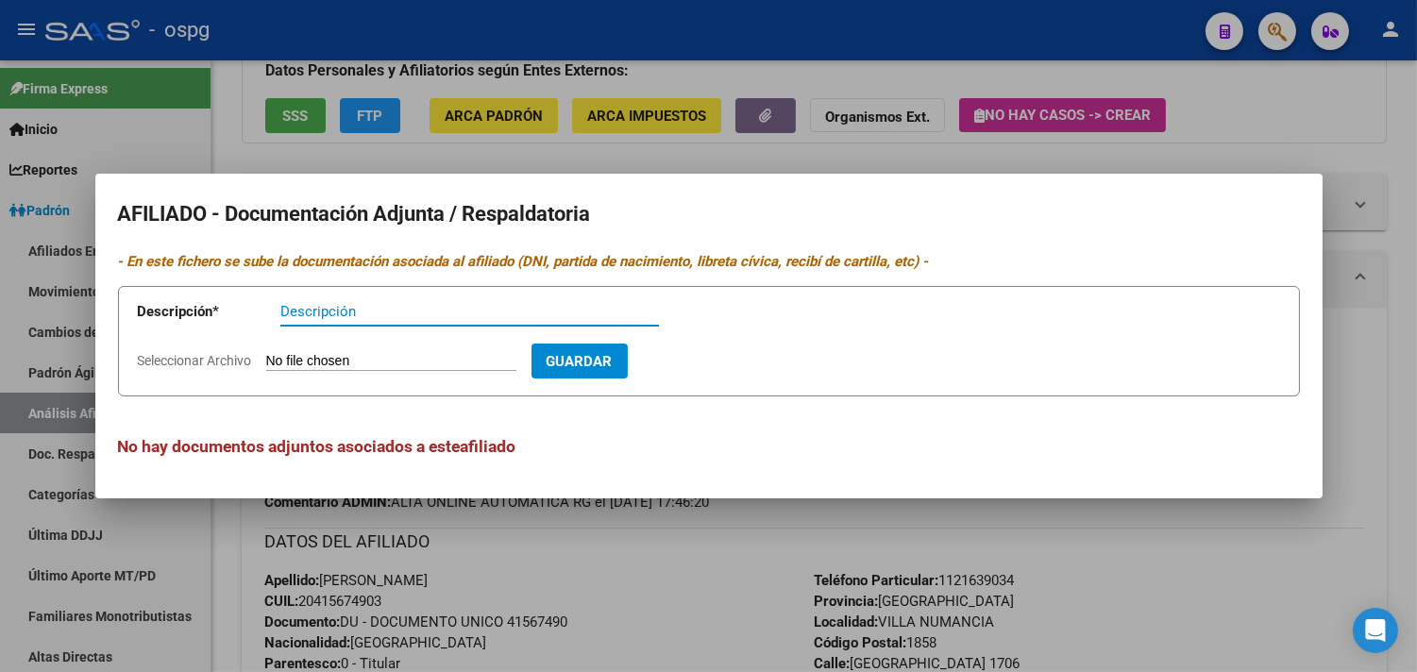
click at [323, 313] on input "Descripción" at bounding box center [469, 311] width 379 height 17
type input "ddjj"
click at [288, 363] on input "Seleccionar Archivo" at bounding box center [391, 362] width 250 height 18
type input "C:\fakepath\almadadj.jpg"
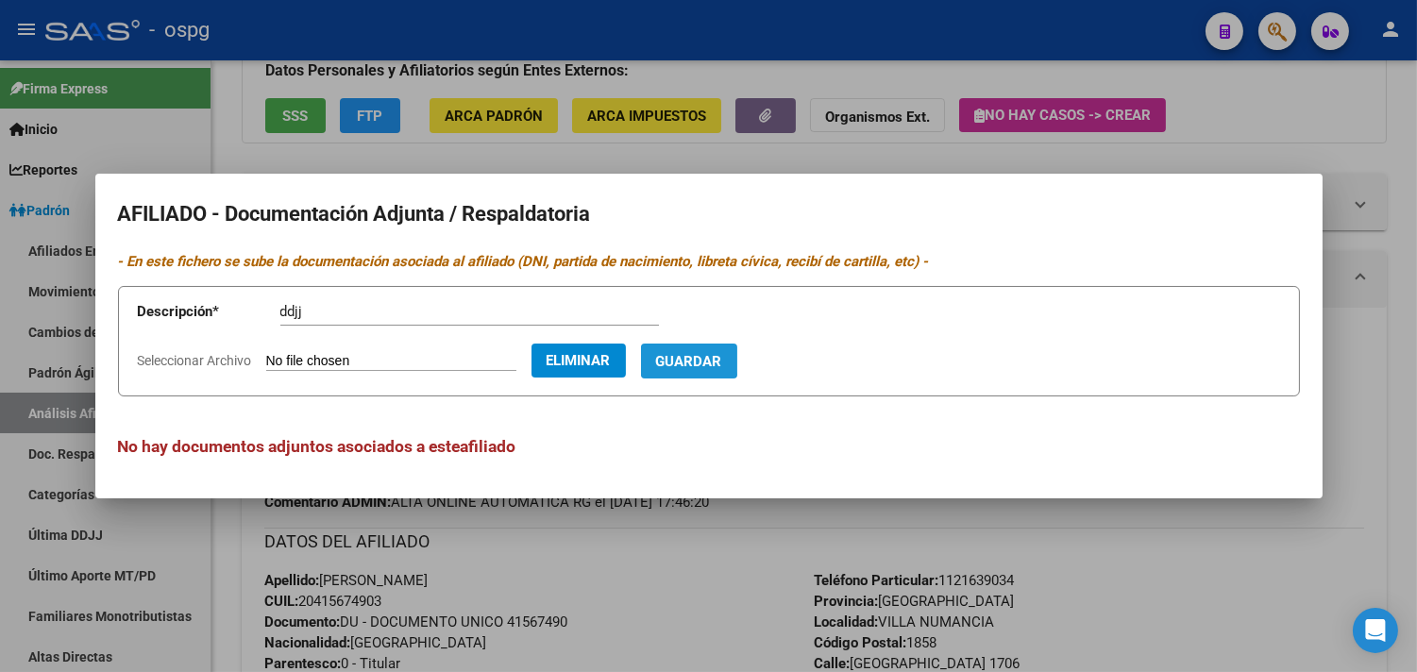
click at [710, 353] on span "Guardar" at bounding box center [689, 361] width 66 height 17
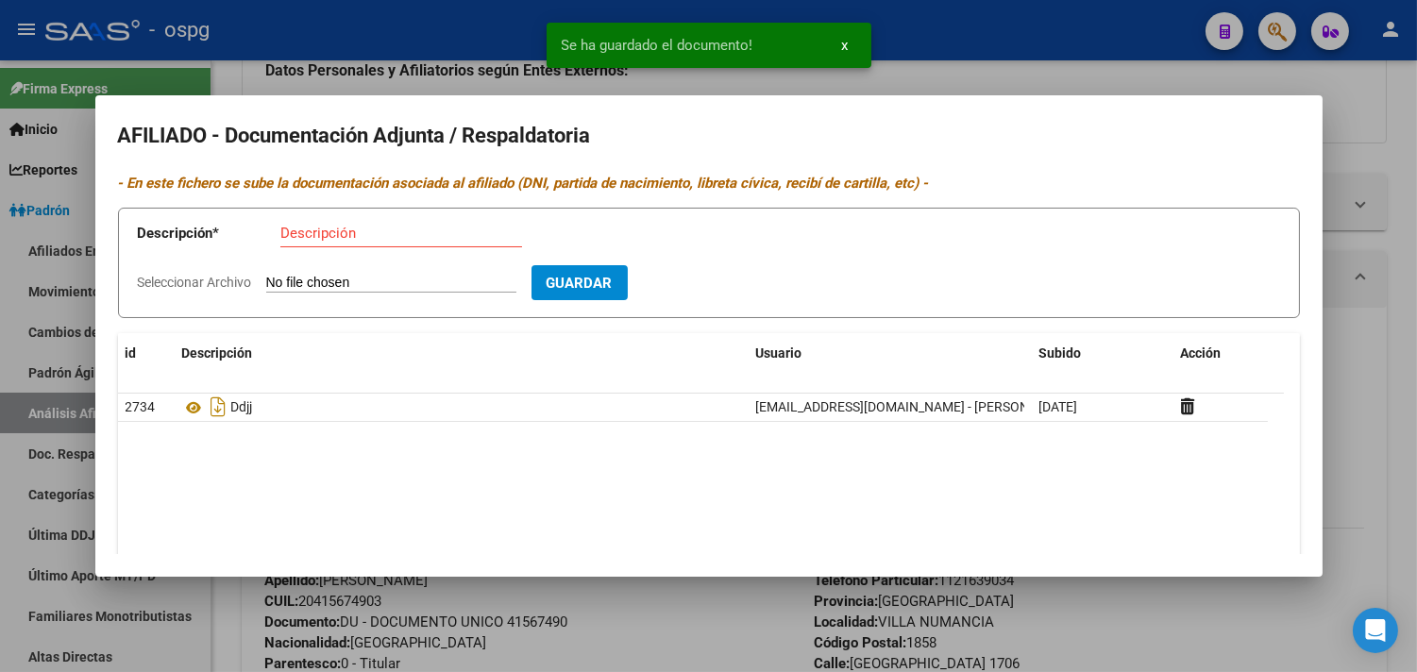
click at [293, 229] on input "Descripción" at bounding box center [401, 233] width 242 height 17
type input "alta"
click at [324, 280] on input "Seleccionar Archivo" at bounding box center [391, 284] width 250 height 18
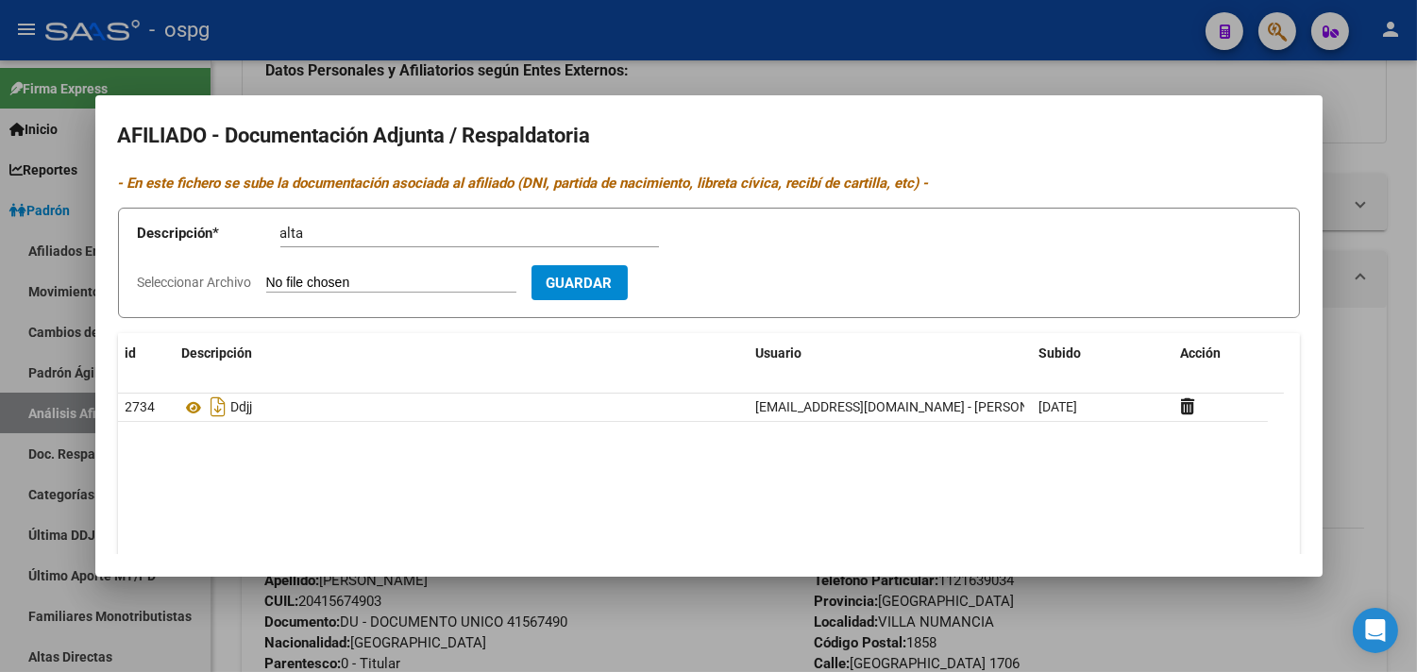
type input "C:\fakepath\[PERSON_NAME] sa.pdf"
drag, startPoint x: 744, startPoint y: 285, endPoint x: 758, endPoint y: 275, distance: 17.6
click at [722, 278] on span "Guardar" at bounding box center [689, 283] width 66 height 17
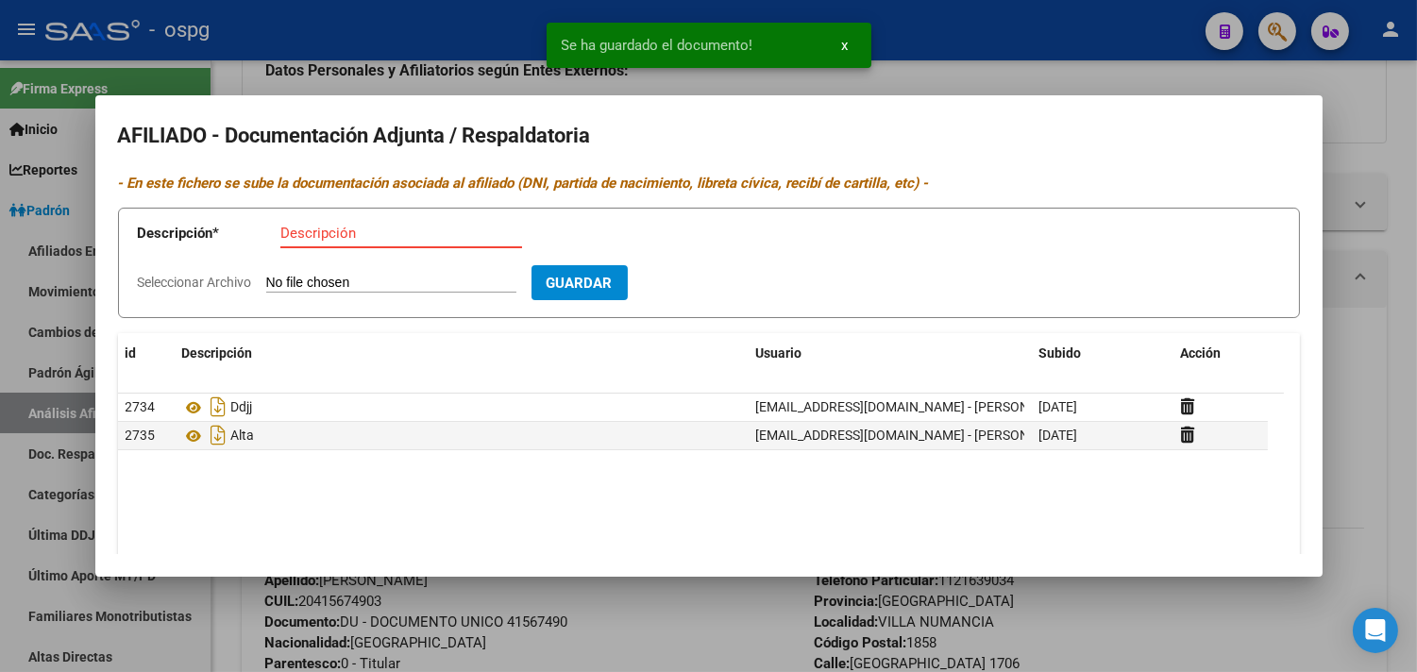
click at [324, 239] on input "Descripción" at bounding box center [401, 233] width 242 height 17
type input "recibo"
click at [308, 276] on input "Seleccionar Archivo" at bounding box center [391, 284] width 250 height 18
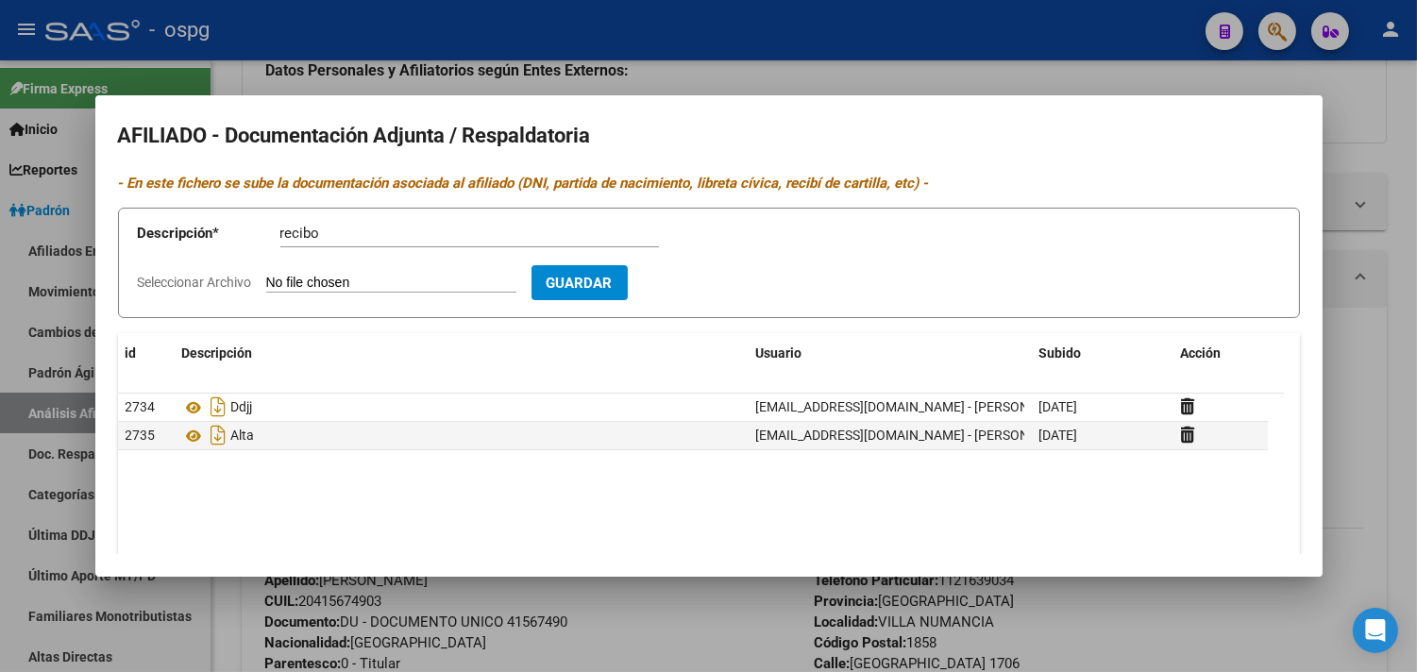
type input "C:\fakepath\recibo sueldo.pdf"
click at [722, 287] on span "Guardar" at bounding box center [689, 283] width 66 height 17
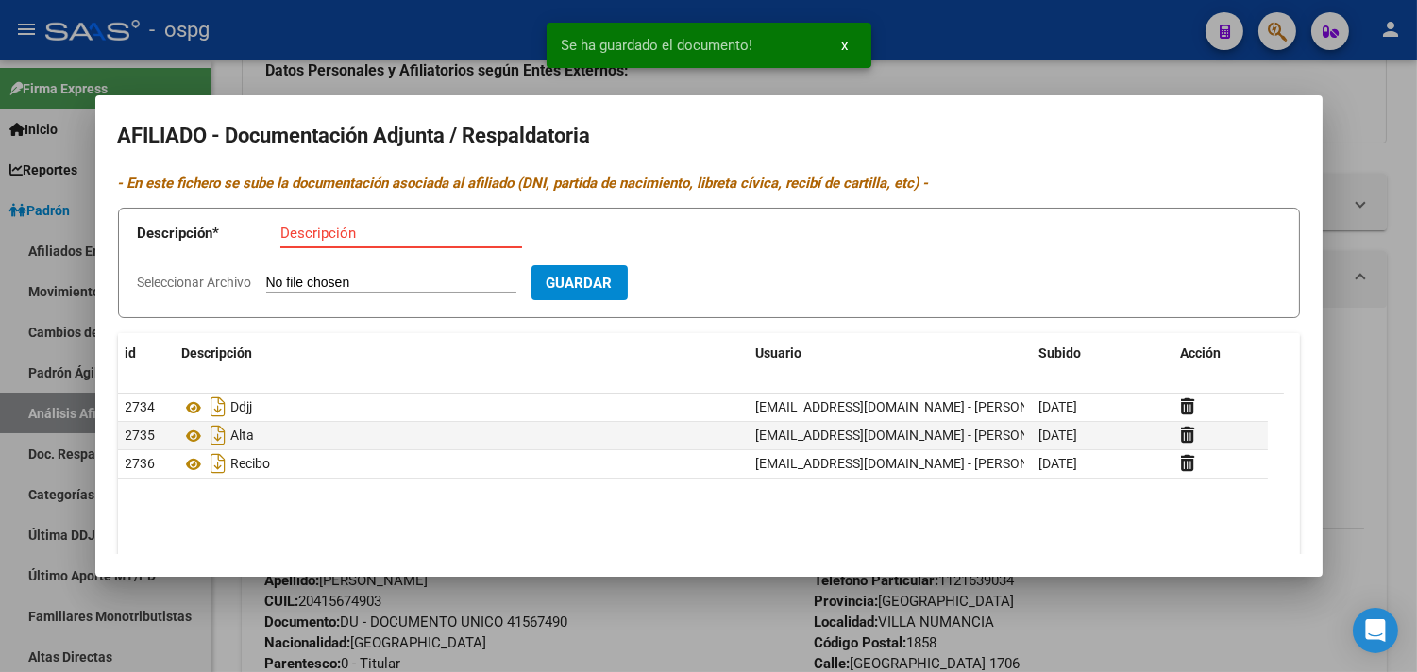
click at [382, 240] on input "Descripción" at bounding box center [401, 233] width 242 height 17
type input "dni"
click at [354, 284] on input "Seleccionar Archivo" at bounding box center [391, 284] width 250 height 18
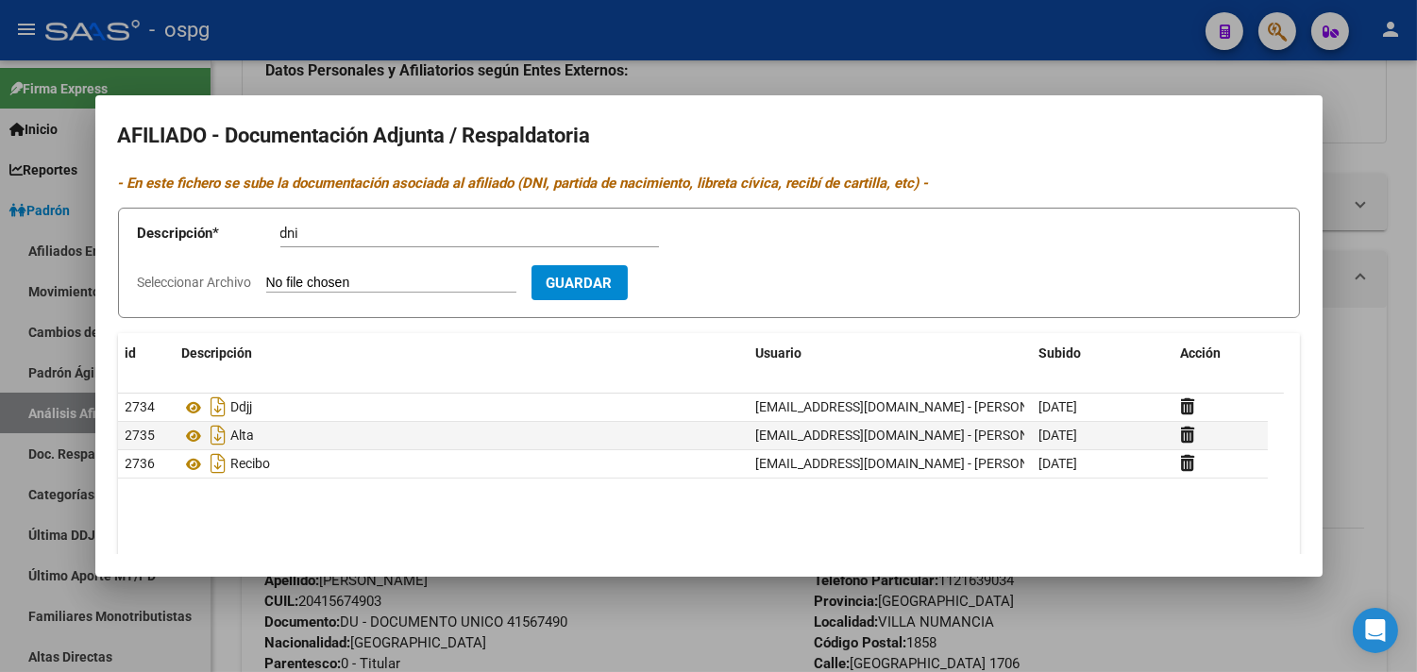
type input "C:\fakepath\[PERSON_NAME] dni frente.jpg"
click at [722, 287] on span "Guardar" at bounding box center [689, 283] width 66 height 17
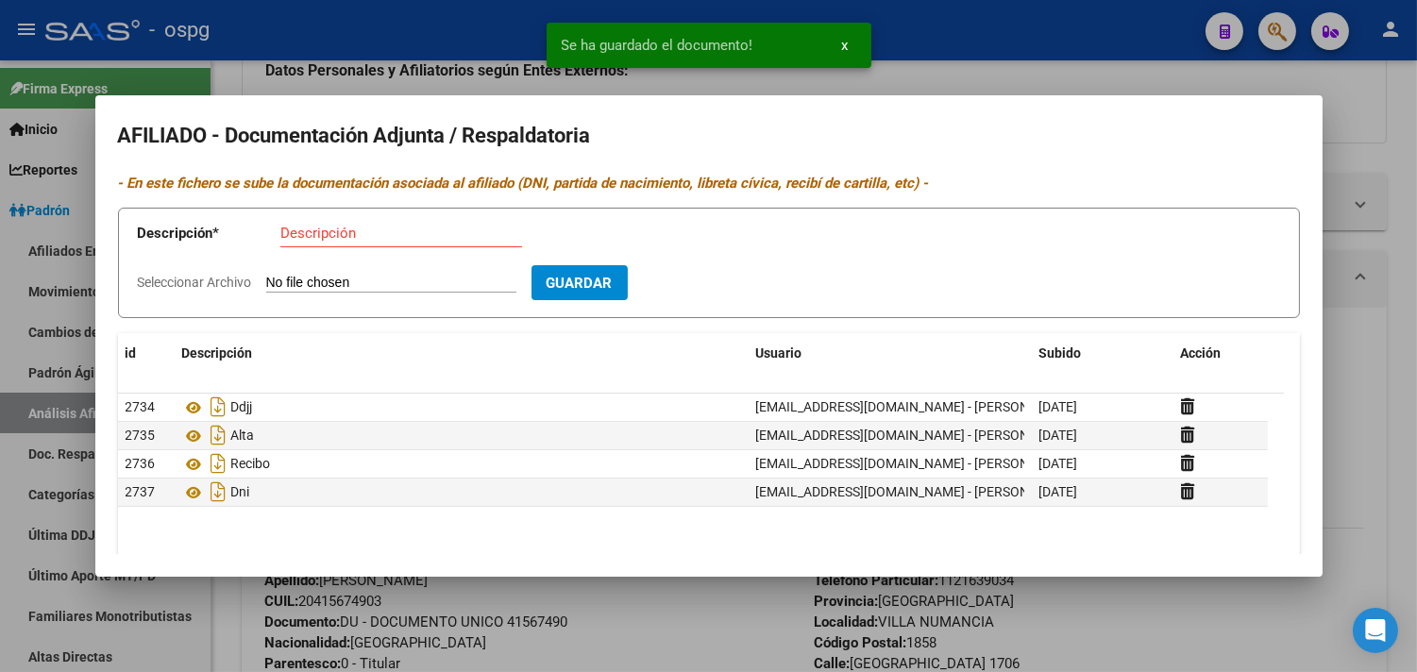
click at [288, 238] on input "Descripción" at bounding box center [401, 233] width 242 height 17
type input "dni d"
click at [325, 274] on app-file-uploader "Seleccionar Archivo" at bounding box center [335, 282] width 394 height 17
click at [317, 289] on input "Seleccionar Archivo" at bounding box center [391, 284] width 250 height 18
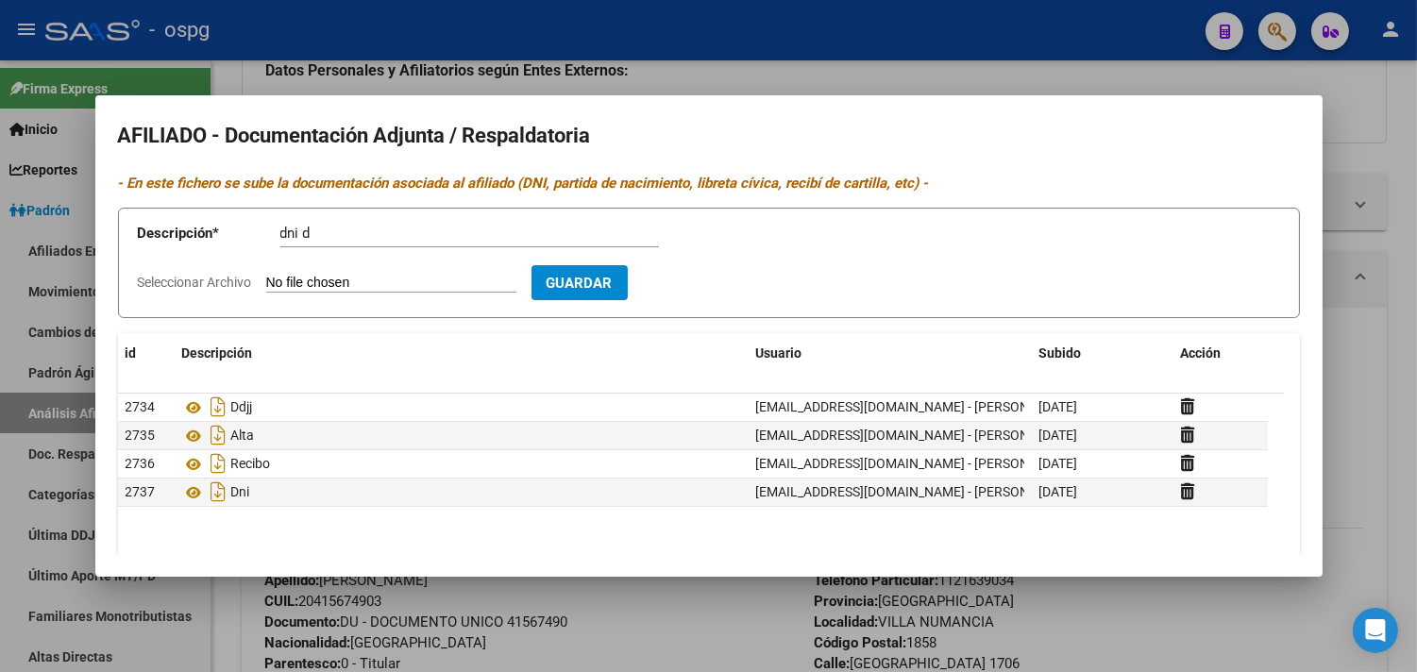
type input "C:\fakepath\[PERSON_NAME] dni dorso.jpg"
click at [737, 293] on button "Guardar" at bounding box center [689, 282] width 96 height 35
click at [459, 59] on div at bounding box center [708, 336] width 1417 height 672
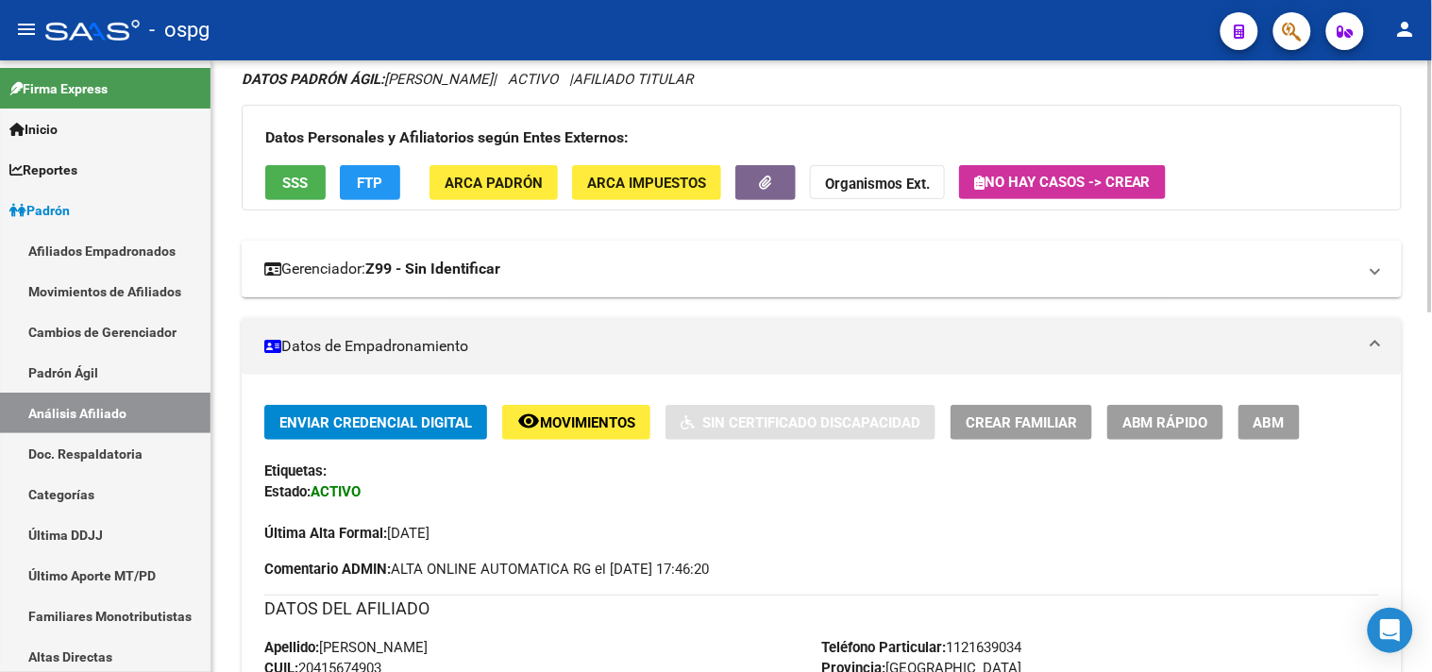
scroll to position [0, 0]
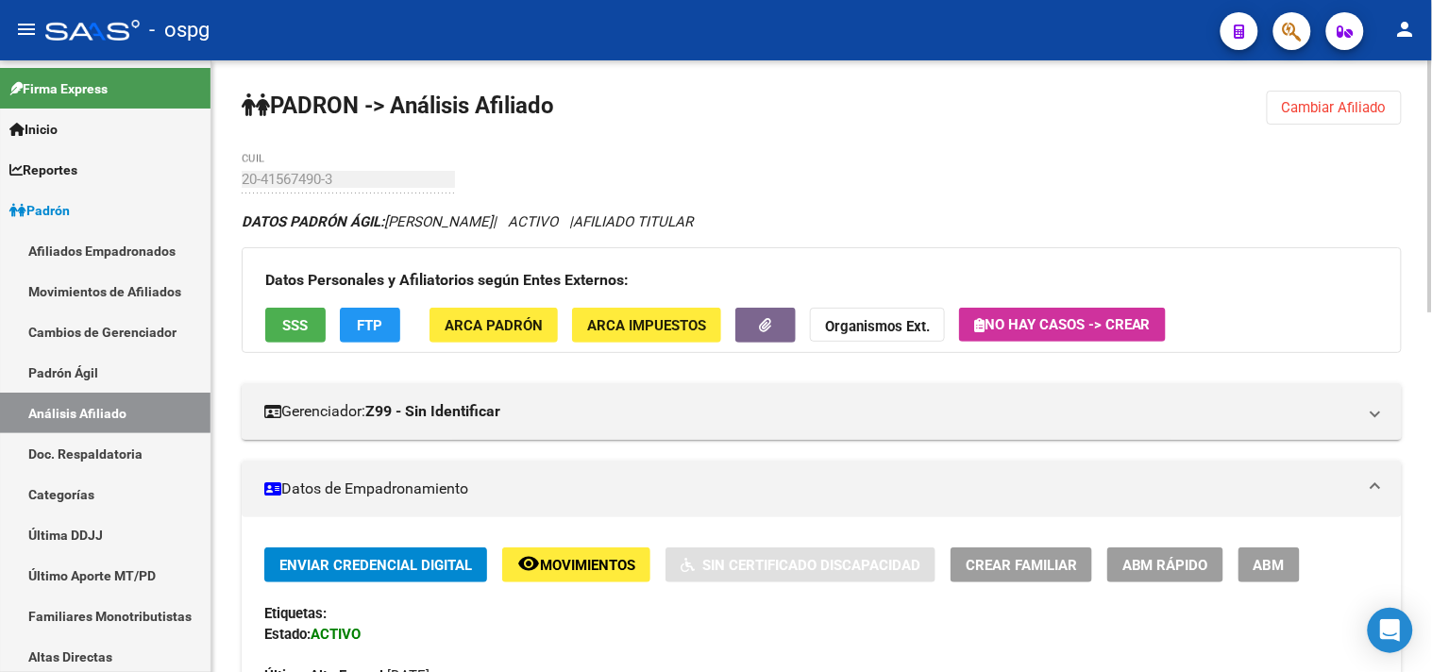
drag, startPoint x: 1346, startPoint y: 109, endPoint x: 1310, endPoint y: 113, distance: 36.2
click at [1344, 110] on span "Cambiar Afiliado" at bounding box center [1334, 107] width 105 height 17
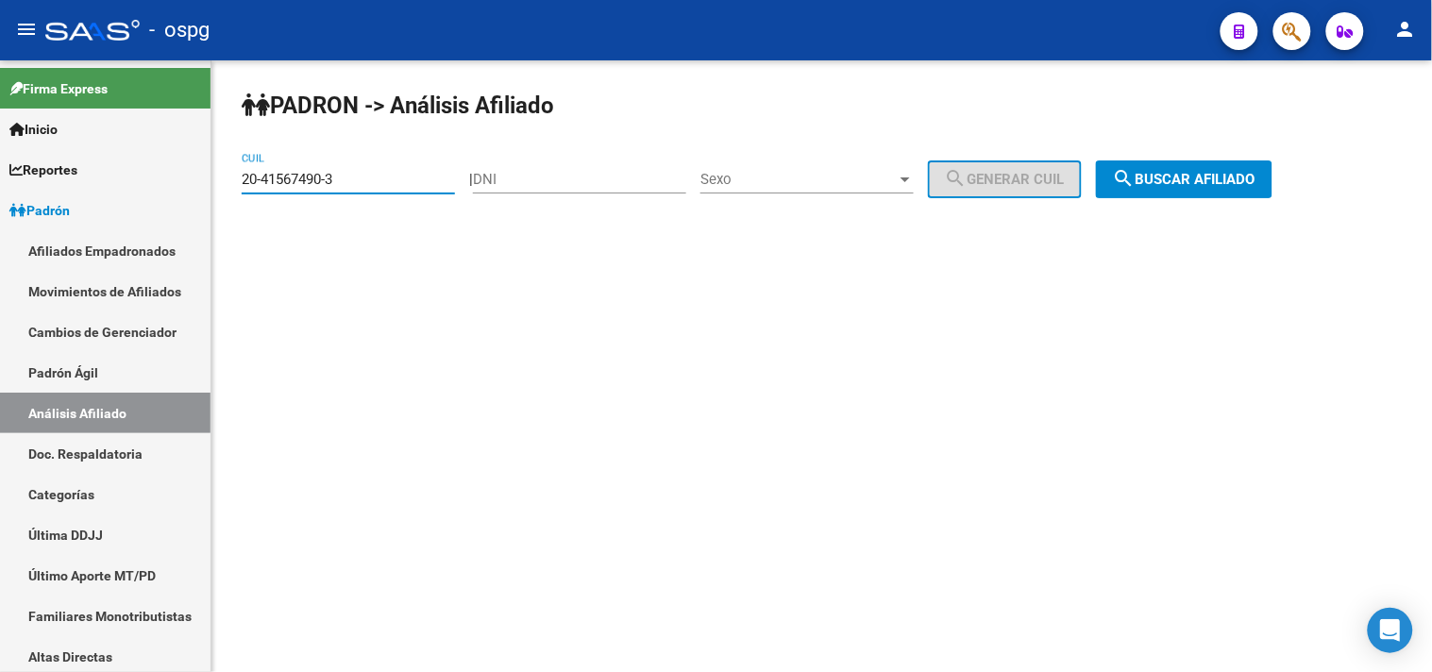
drag, startPoint x: 354, startPoint y: 185, endPoint x: 213, endPoint y: 193, distance: 140.9
click at [213, 193] on div "PADRON -> Análisis Afiliado 20-41567490-3 CUIL | DNI Sexo Sexo search Generar C…" at bounding box center [821, 159] width 1221 height 198
paste input "27-14884048-8"
type input "27-14884048-8"
click at [1174, 176] on span "search Buscar afiliado" at bounding box center [1184, 179] width 143 height 17
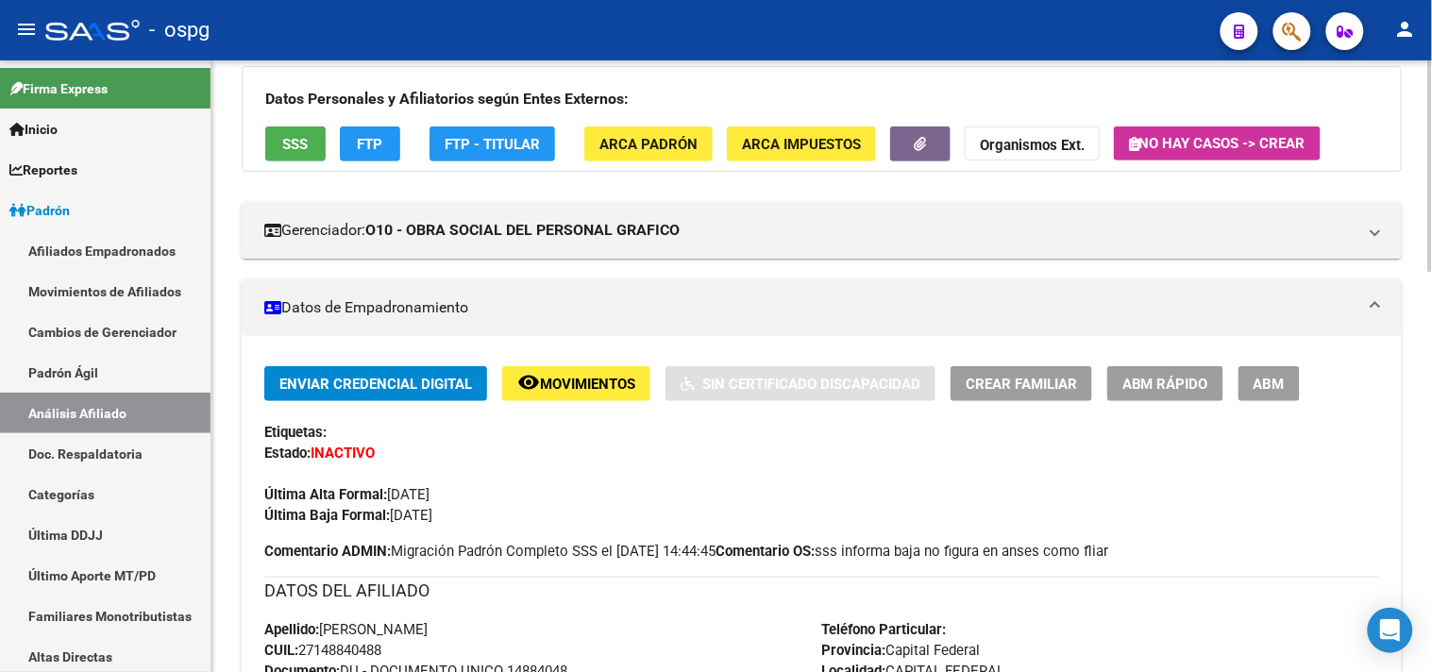
scroll to position [210, 0]
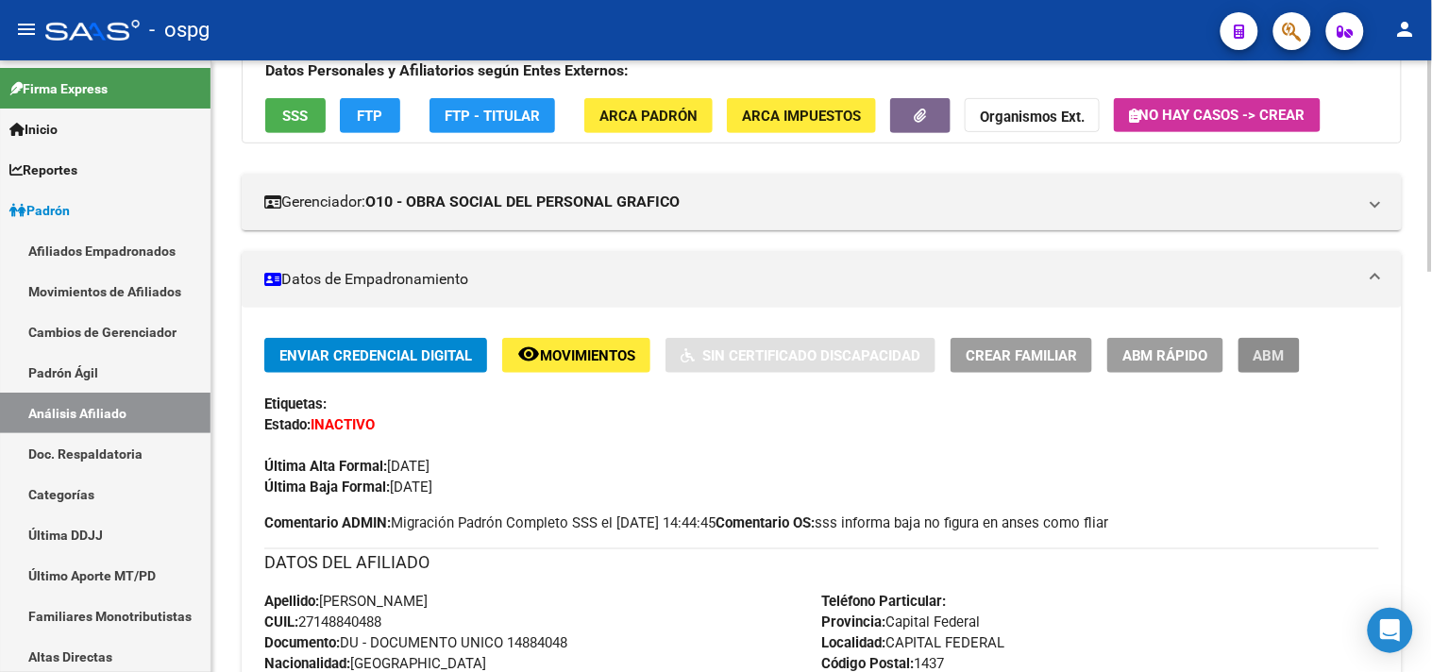
click at [1275, 361] on span "ABM" at bounding box center [1269, 355] width 31 height 17
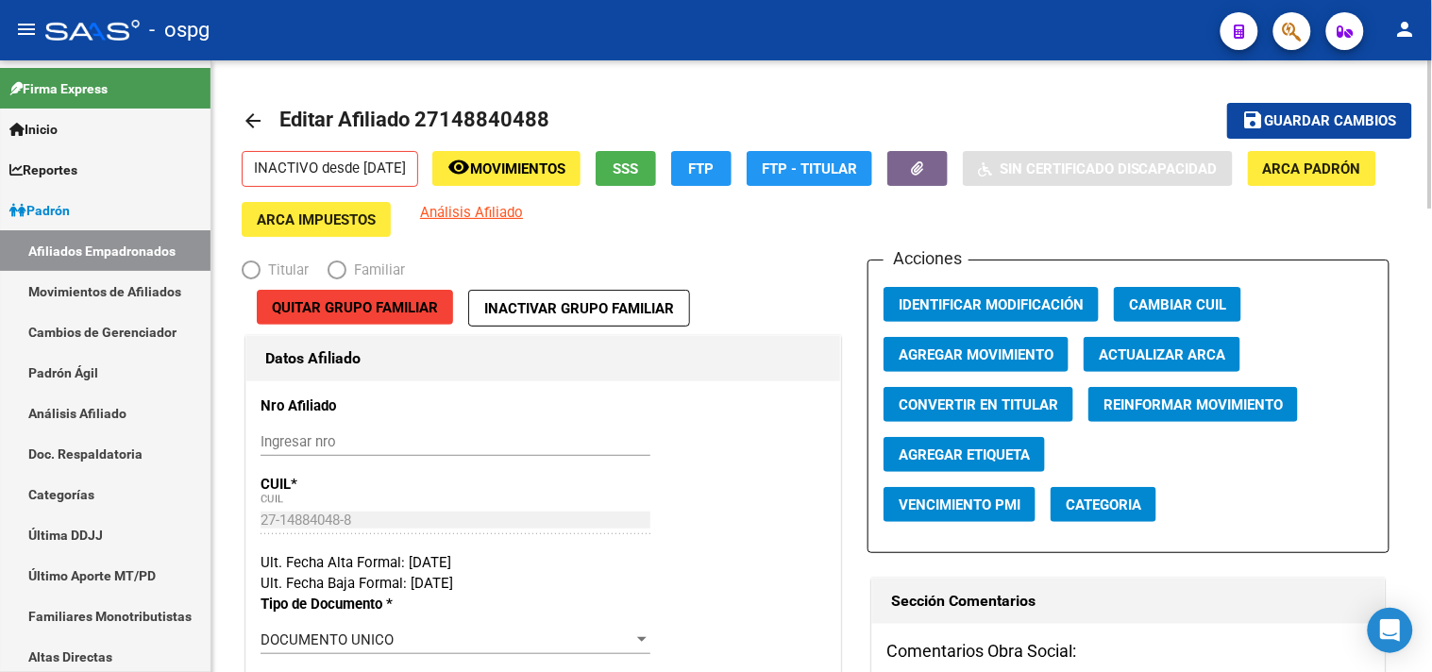
radio input "true"
type input "33-63761744-9"
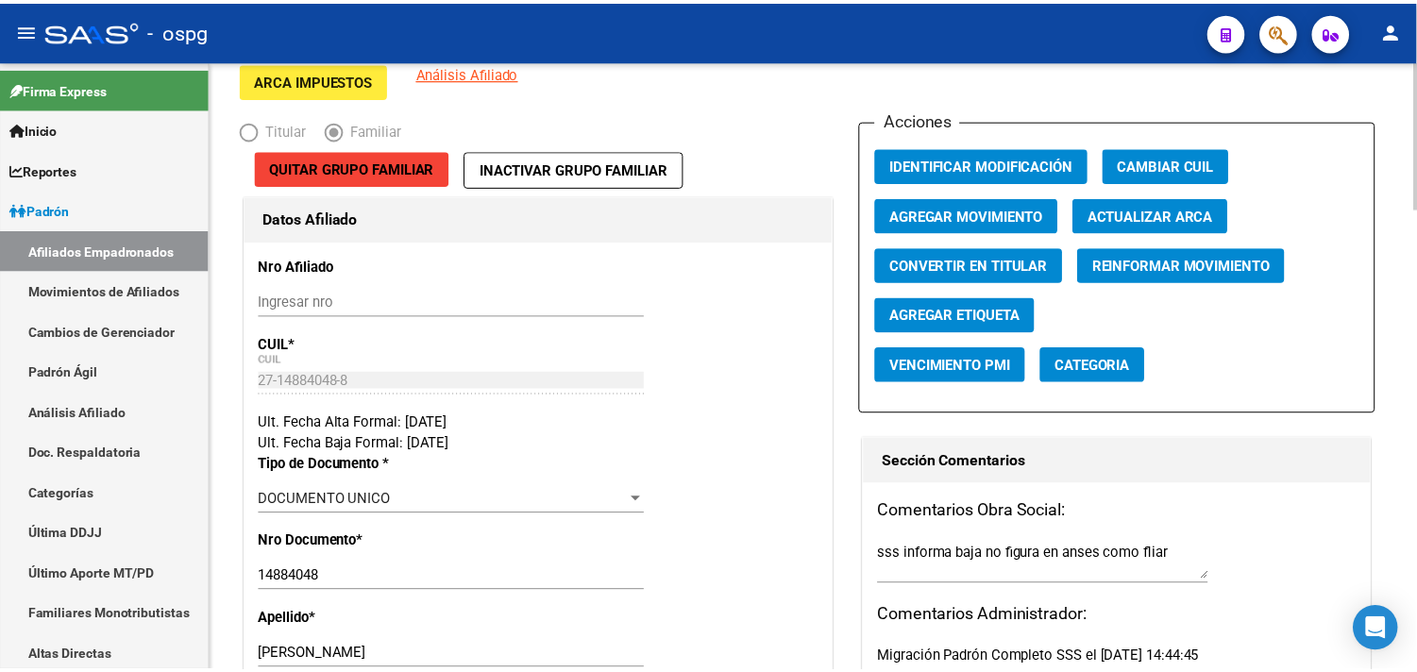
scroll to position [105, 0]
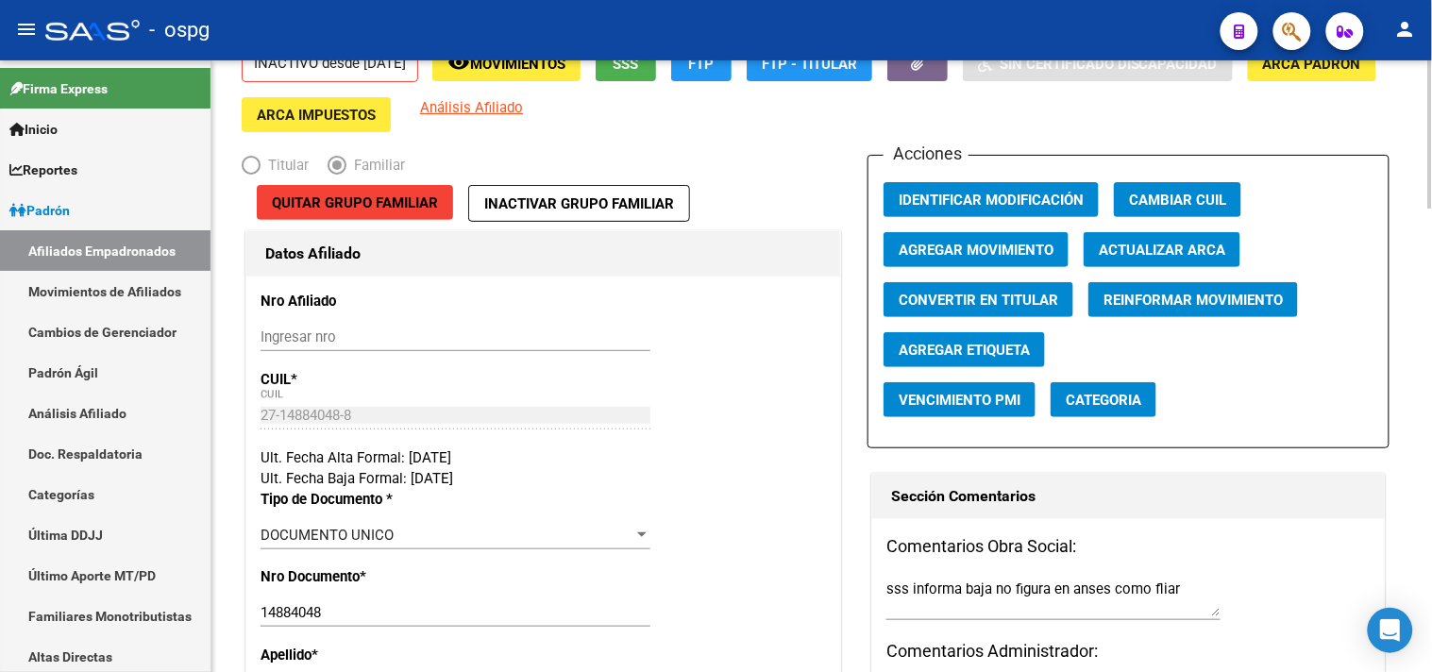
click at [942, 359] on span "Agregar Etiqueta" at bounding box center [964, 350] width 131 height 17
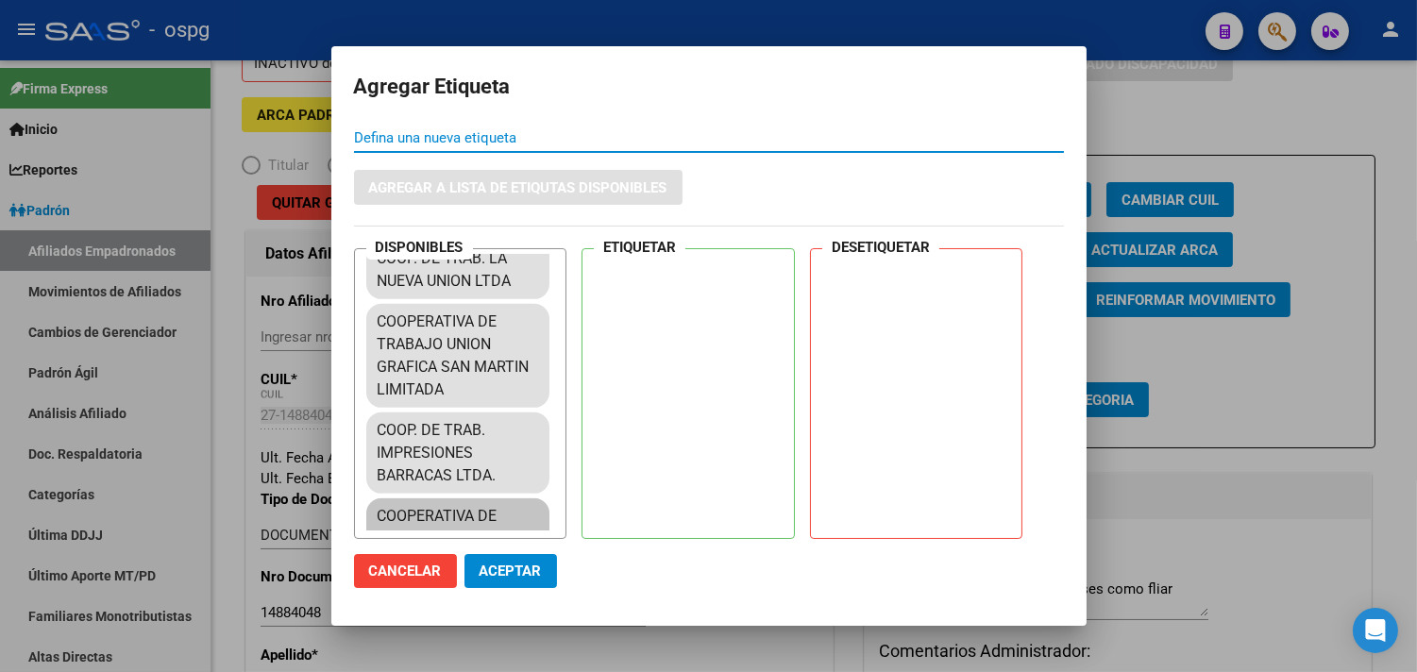
scroll to position [1816, 0]
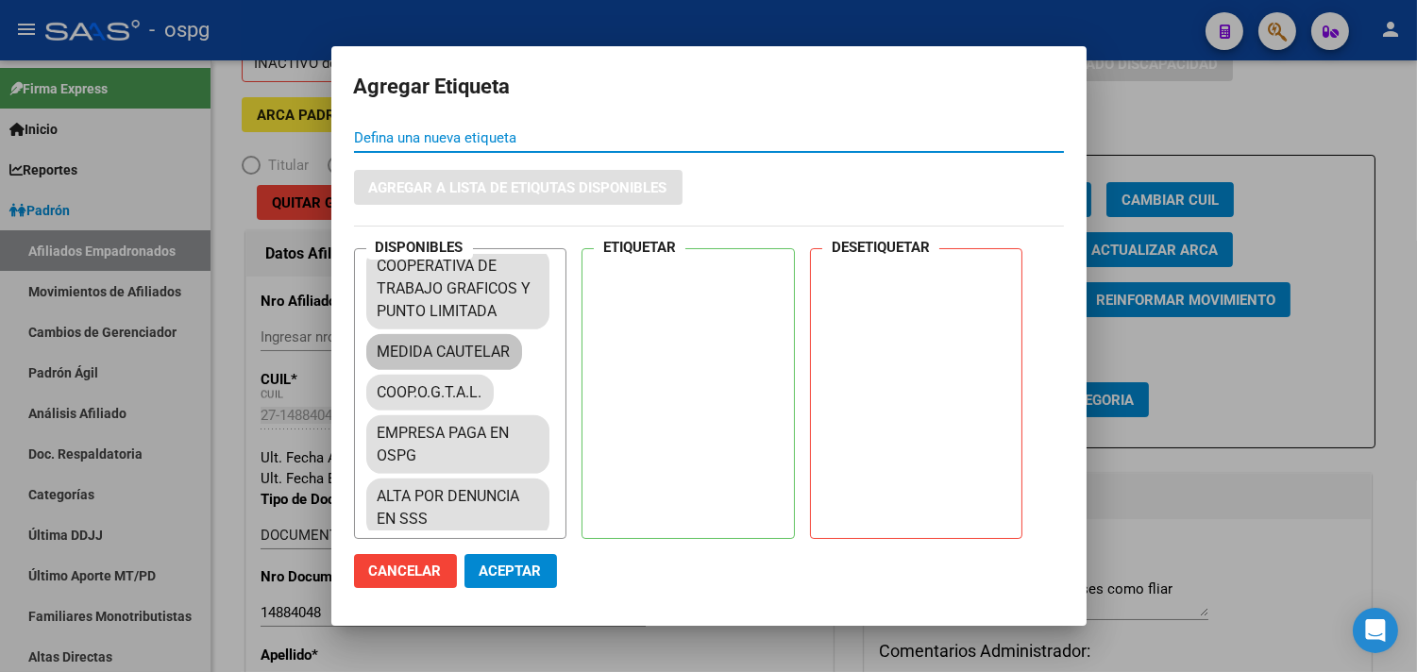
click at [437, 334] on mat-chip "MEDIDA CAUTELAR" at bounding box center [444, 352] width 156 height 36
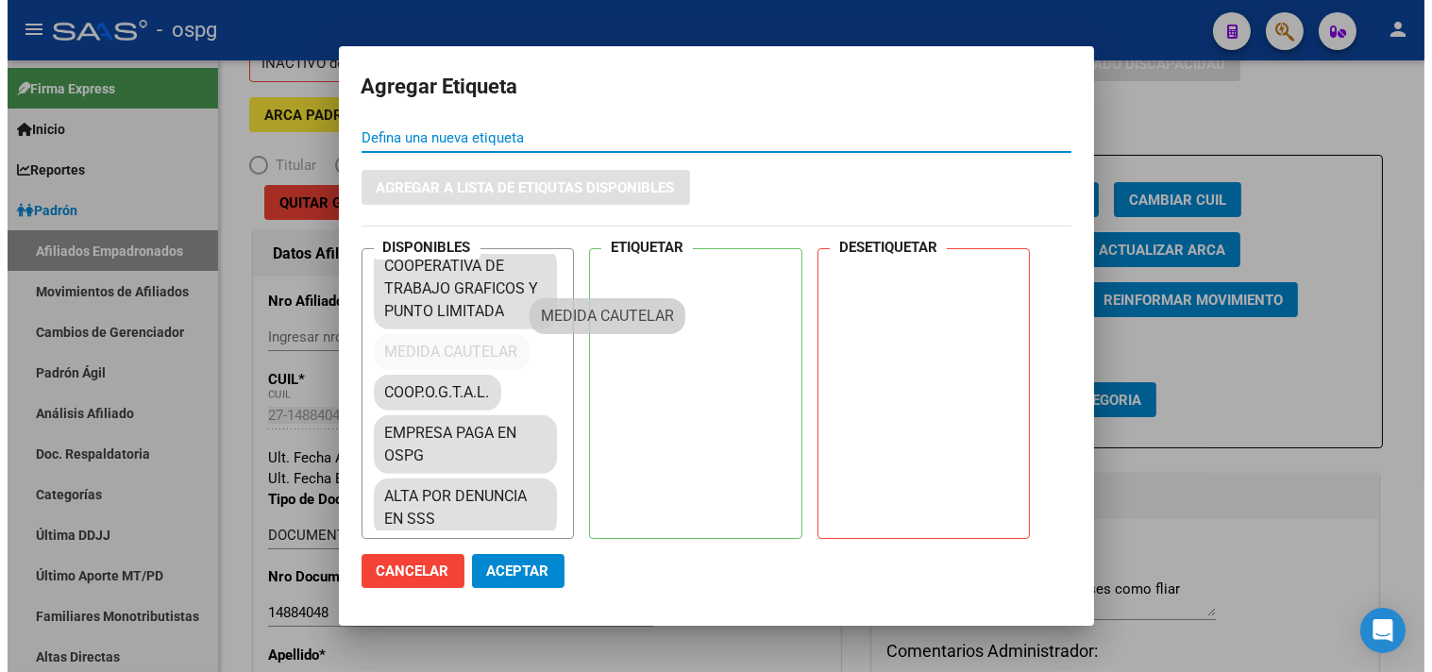
scroll to position [1775, 0]
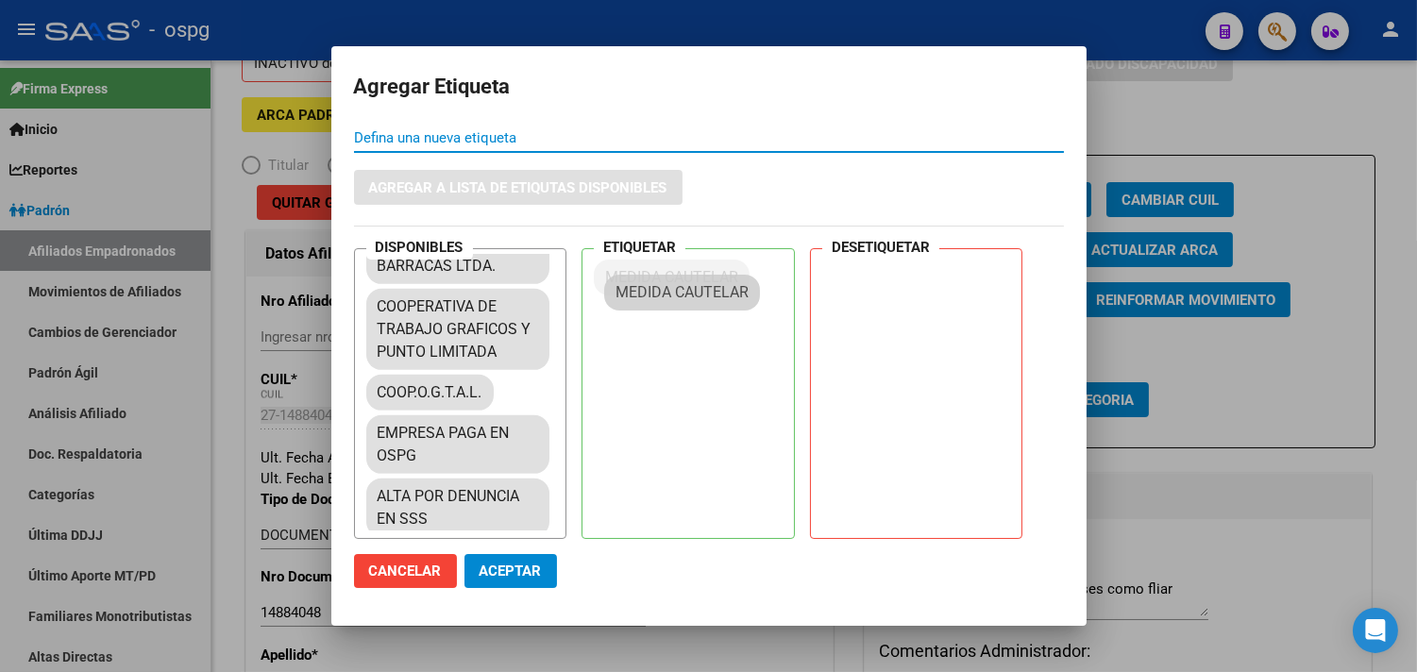
drag, startPoint x: 431, startPoint y: 326, endPoint x: 670, endPoint y: 289, distance: 242.6
click at [521, 552] on mat-dialog-actions "Cancelar Aceptar" at bounding box center [709, 571] width 710 height 64
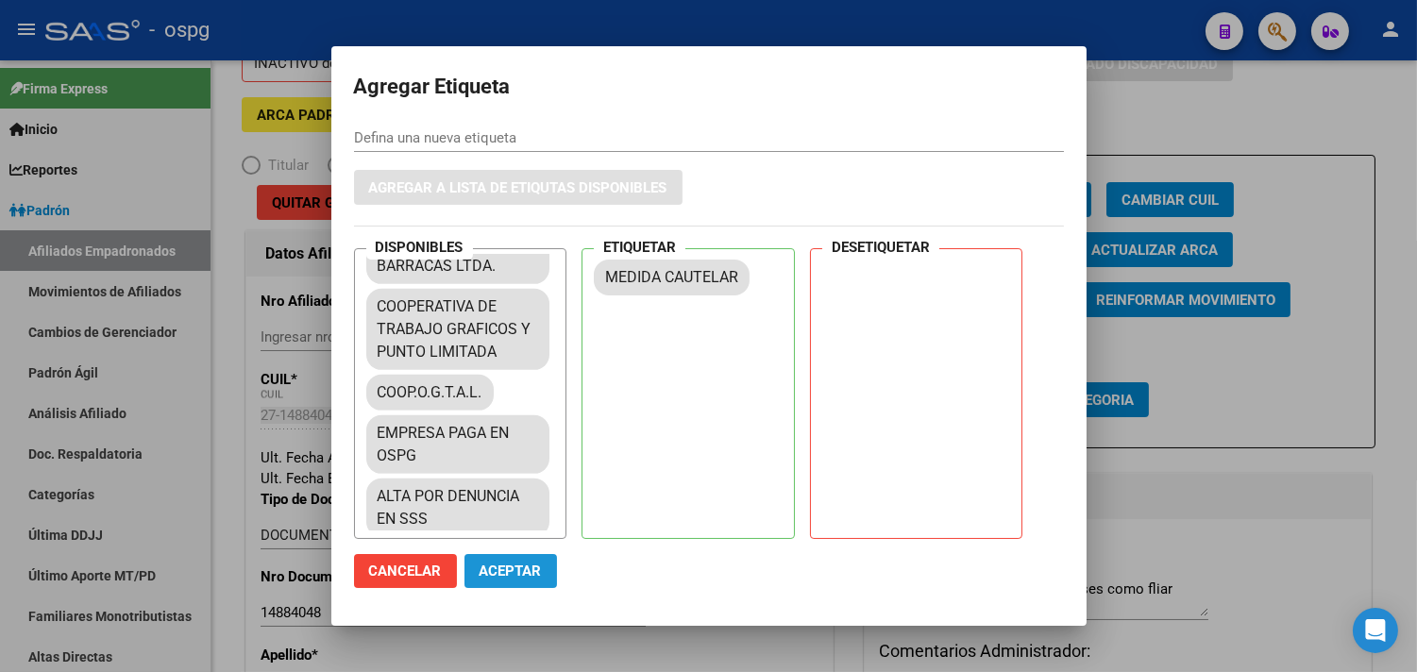
click at [519, 563] on span "Aceptar" at bounding box center [511, 571] width 62 height 17
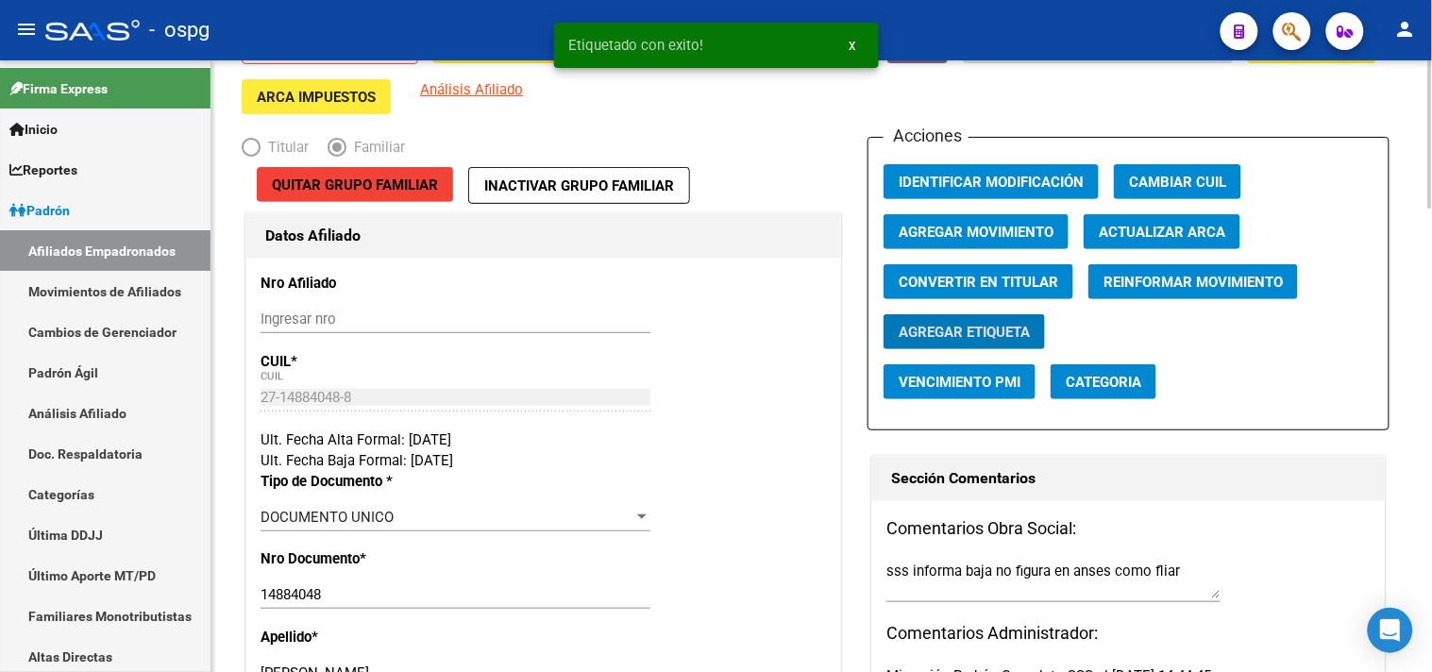
scroll to position [105, 0]
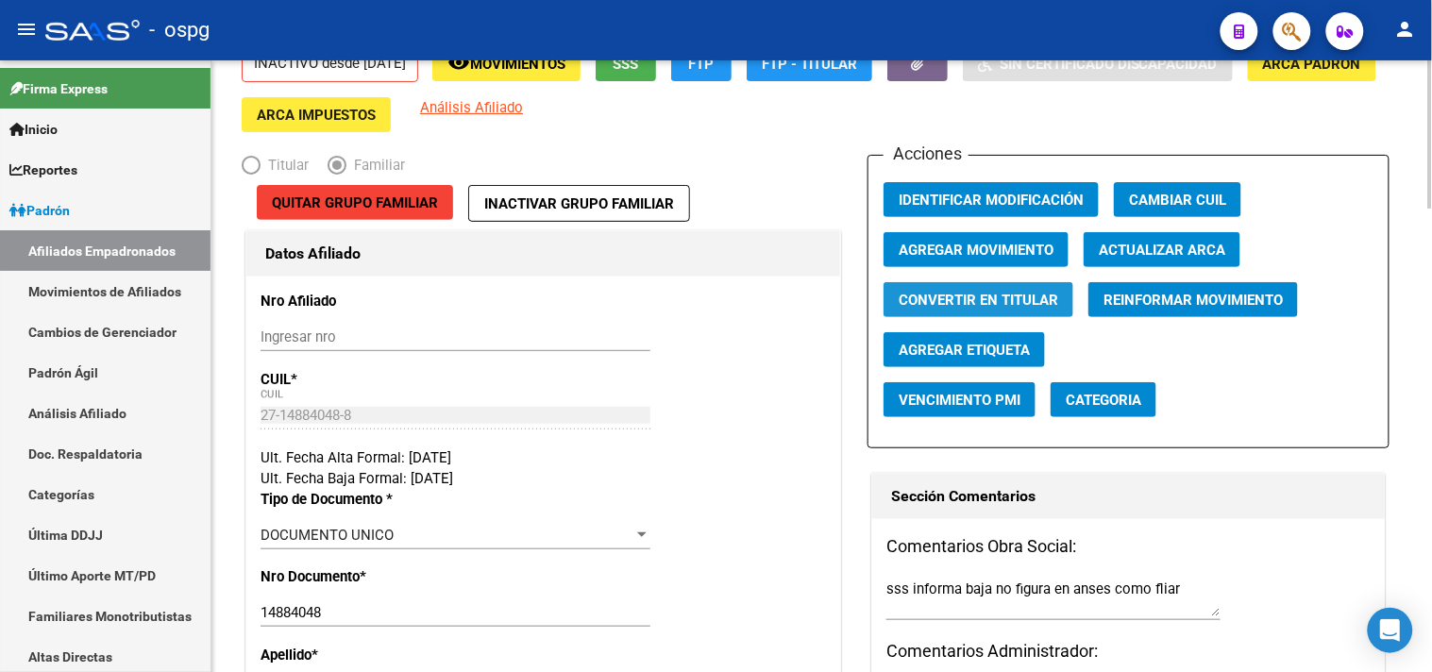
click at [958, 300] on span "Convertir en Titular" at bounding box center [979, 300] width 160 height 17
radio input "true"
type input "0"
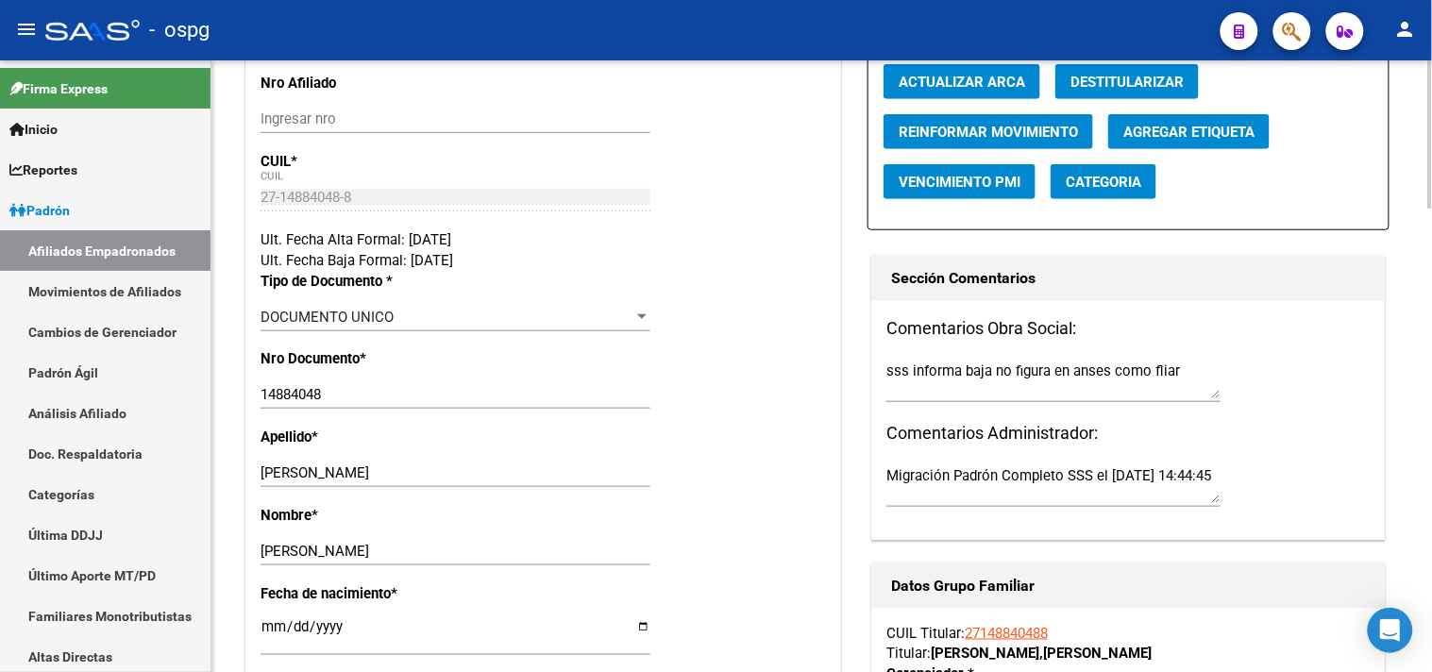
scroll to position [314, 0]
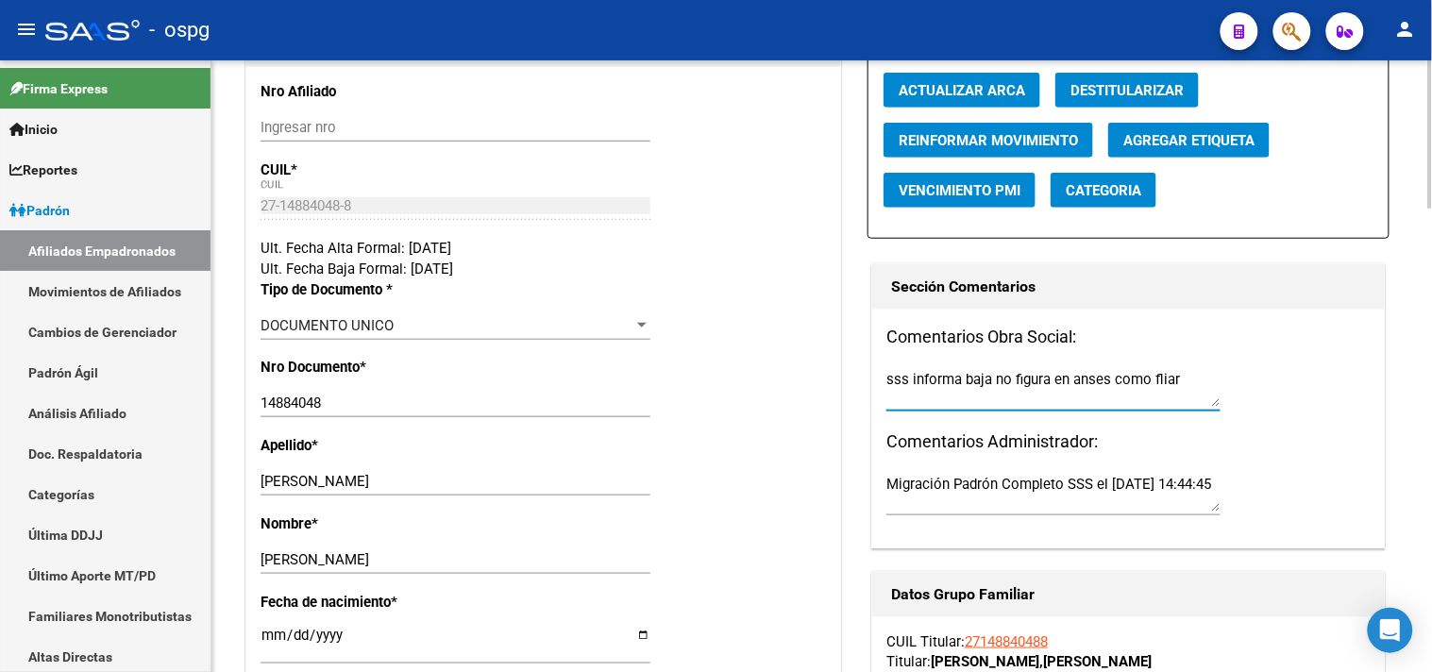
drag, startPoint x: 1186, startPoint y: 382, endPoint x: 847, endPoint y: 385, distance: 339.0
paste textarea "27-14884048-8"
type textarea "27-14884048-8"
drag, startPoint x: 967, startPoint y: 374, endPoint x: 836, endPoint y: 374, distance: 131.2
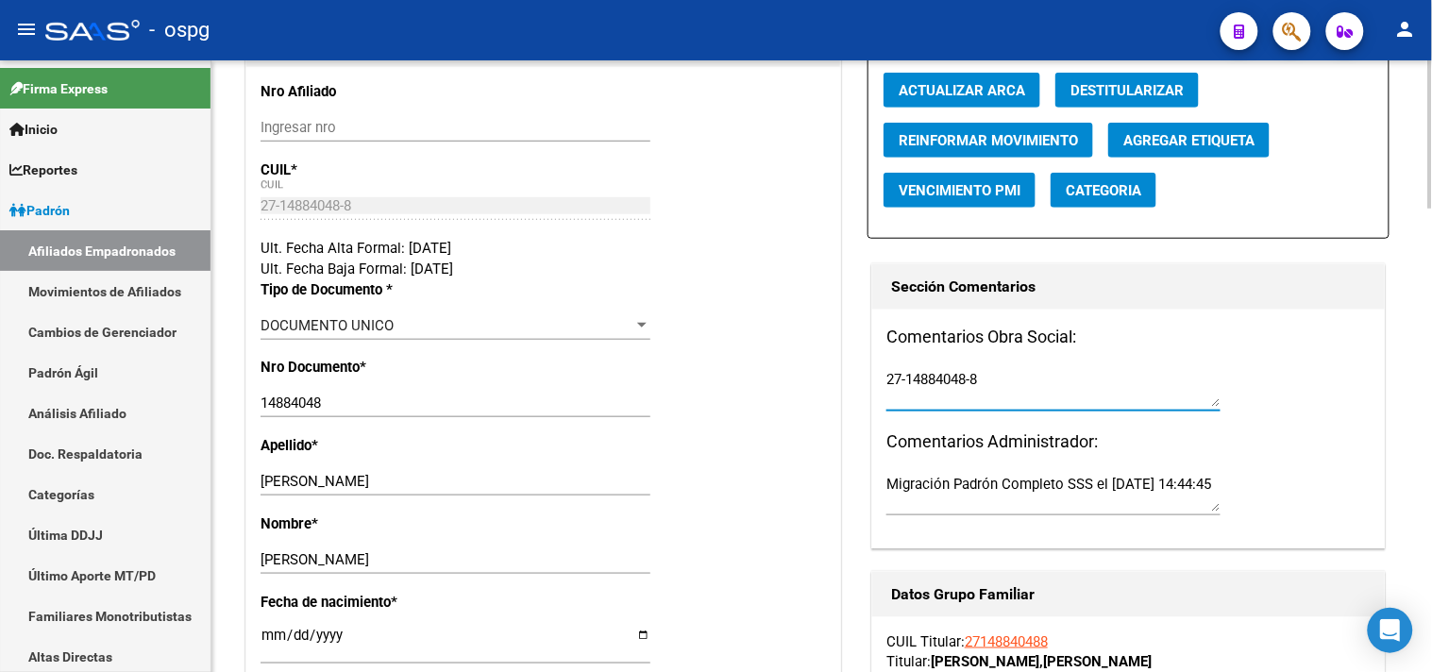
paste textarea "SEGUN LA SSS X SU JUBIKACION PASARIA A TITULAR PERO QUEDA A CARGO DEL TITU VIST…"
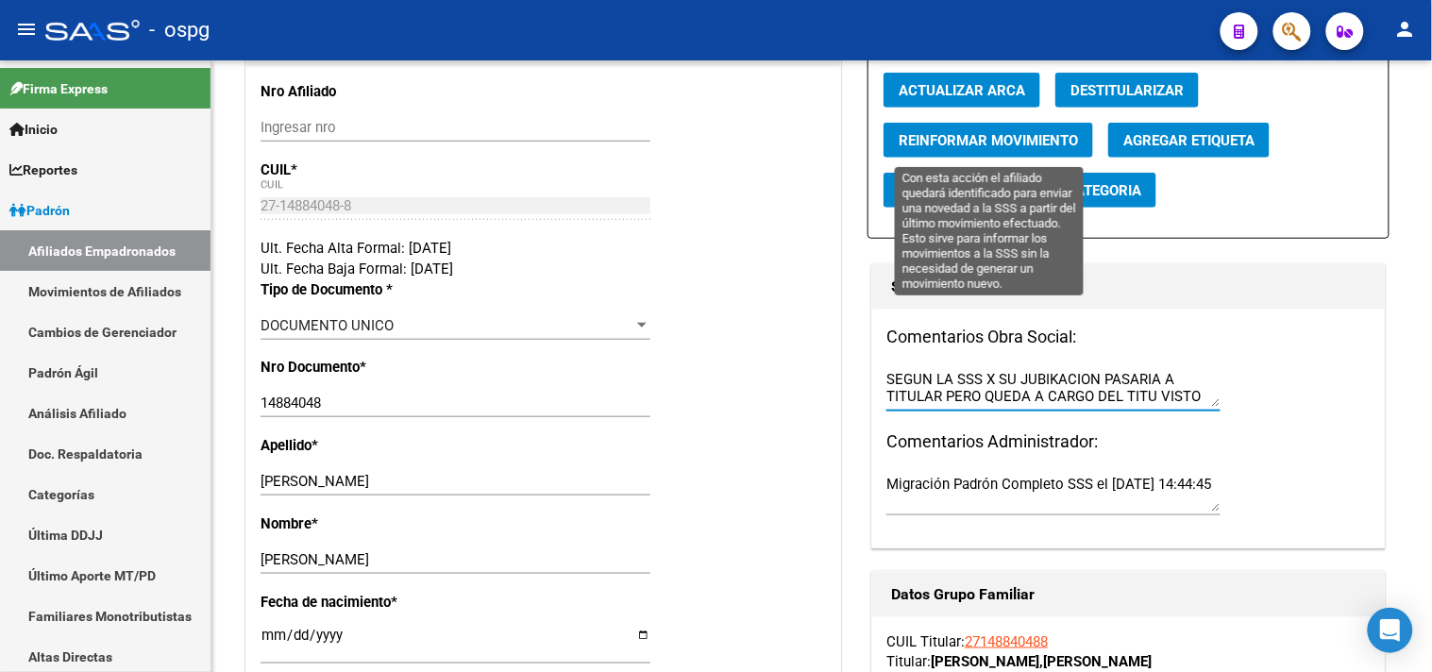
scroll to position [15, 0]
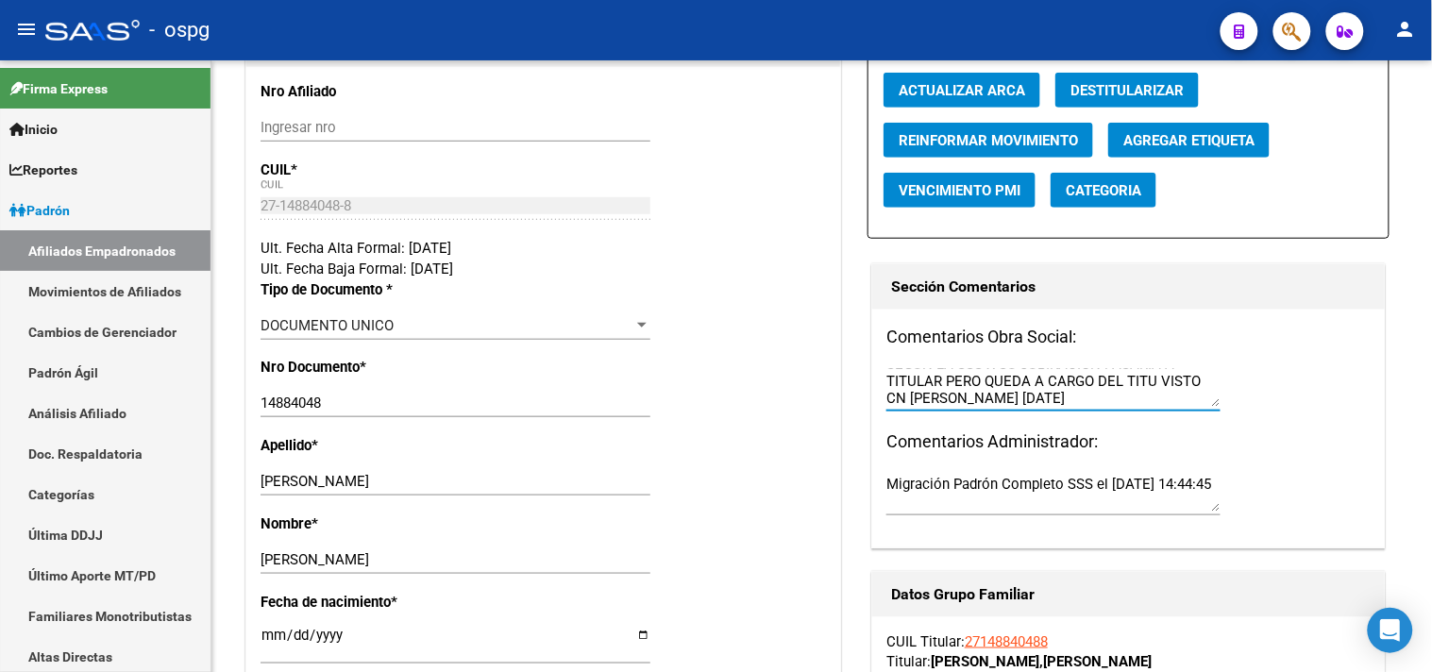
click at [1156, 379] on textarea "SEGUN LA SSS X SU JUBIKACION PASARIA A TITULAR PERO QUEDA A CARGO DEL TITU VIST…" at bounding box center [1054, 388] width 334 height 38
click at [1064, 403] on textarea "SEGUN LA SSS X SU JUBIKACION PASARIA A TITULAR PERO QUEDA A CARGO DEL TITU( VIS…" at bounding box center [1054, 388] width 334 height 38
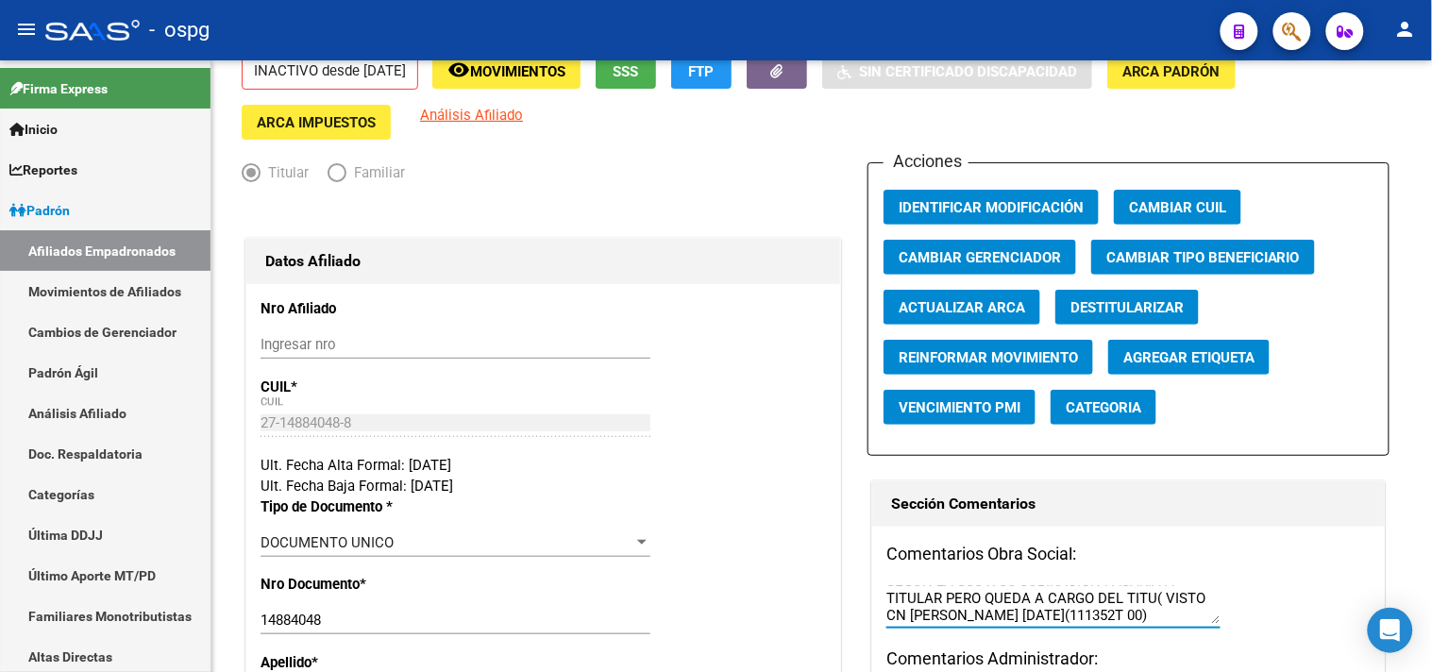
scroll to position [0, 0]
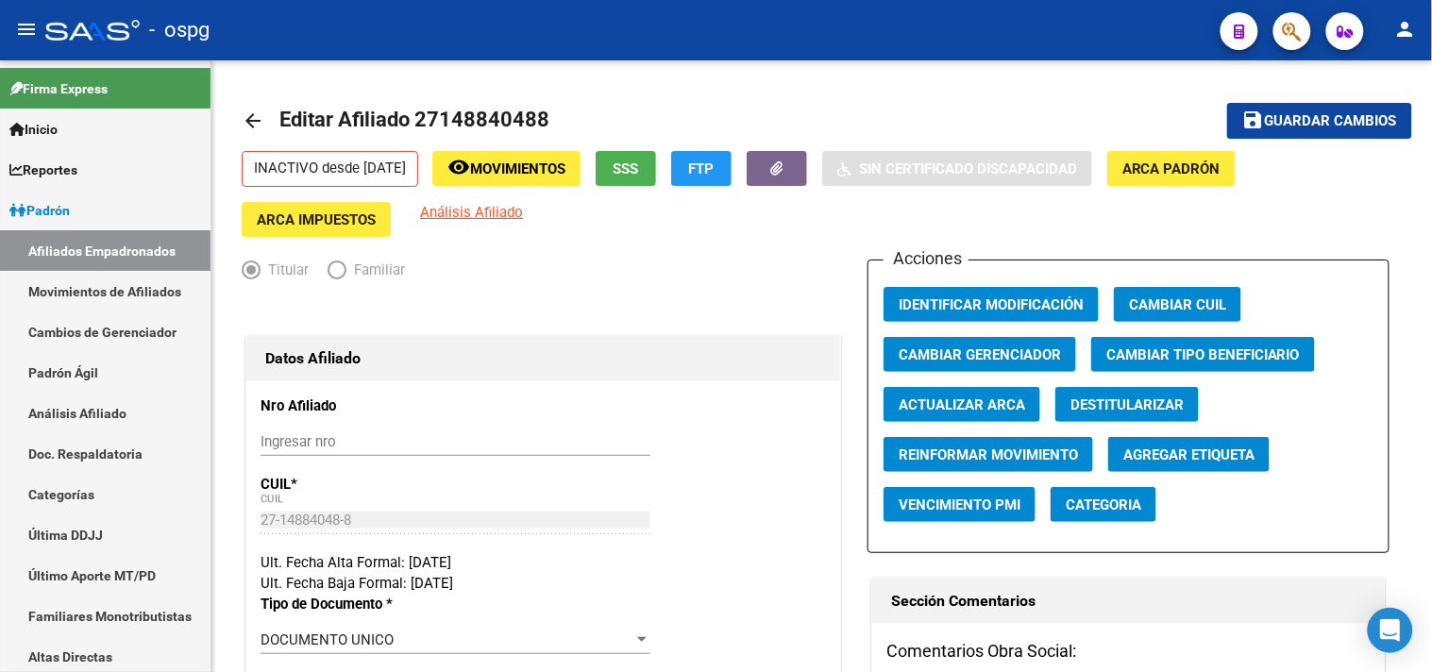
type textarea "SEGUN LA SSS X SU JUBIKACION PASARIA A TITULAR PERO QUEDA A CARGO DEL TITU( VIS…"
click at [1263, 117] on mat-icon "save" at bounding box center [1254, 120] width 23 height 23
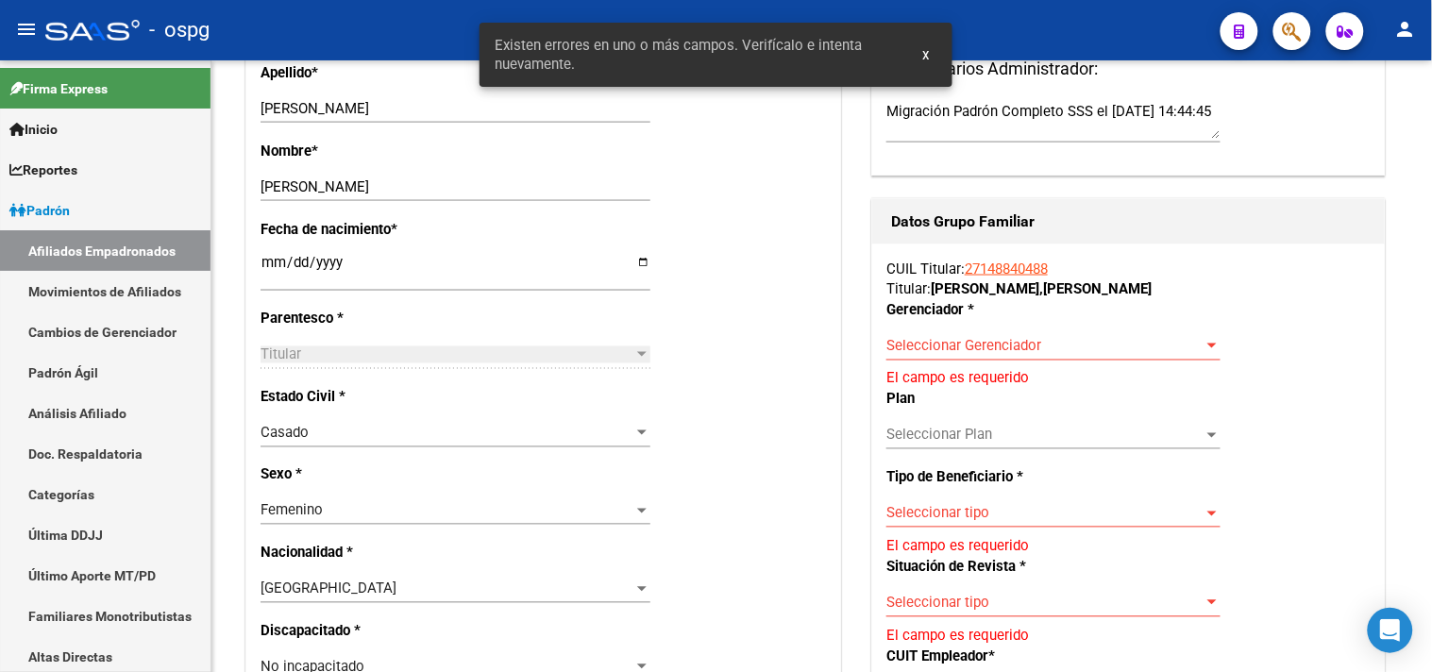
scroll to position [629, 0]
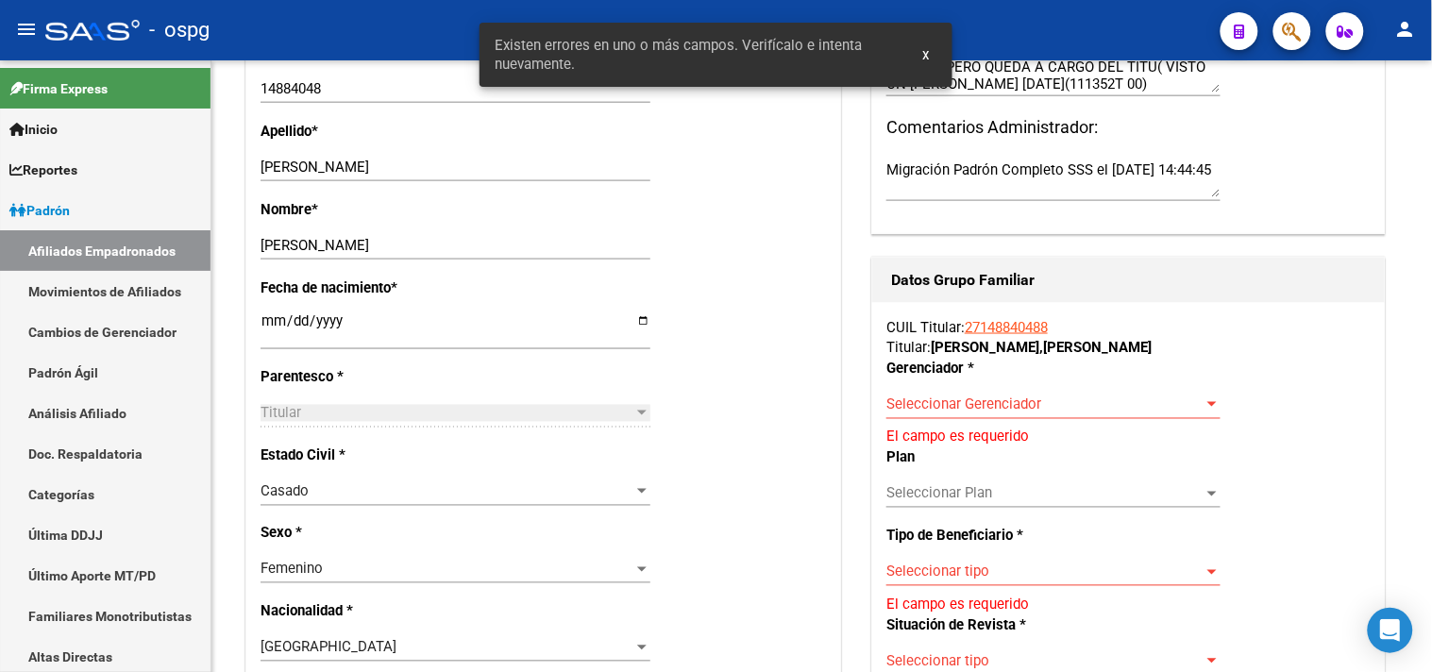
click at [986, 407] on span "Seleccionar Gerenciador" at bounding box center [1045, 405] width 317 height 17
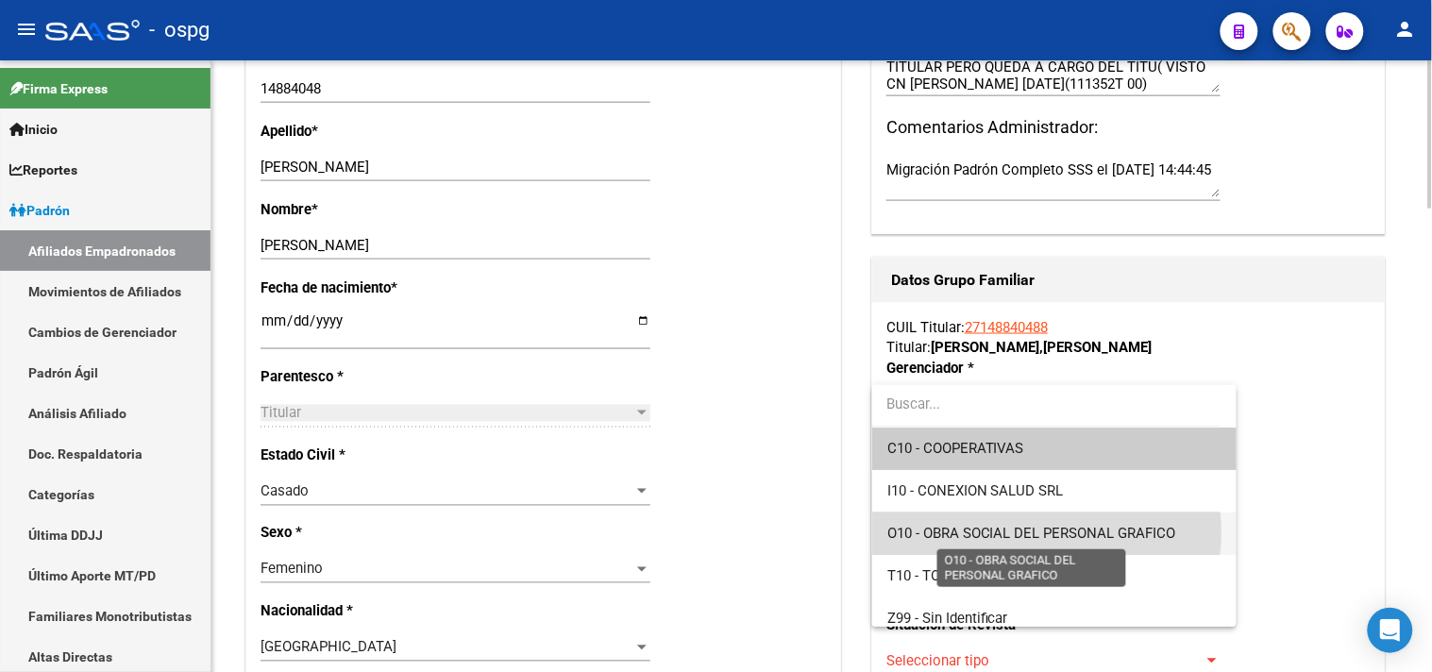
click at [1021, 533] on span "O10 - OBRA SOCIAL DEL PERSONAL GRAFICO" at bounding box center [1032, 533] width 289 height 17
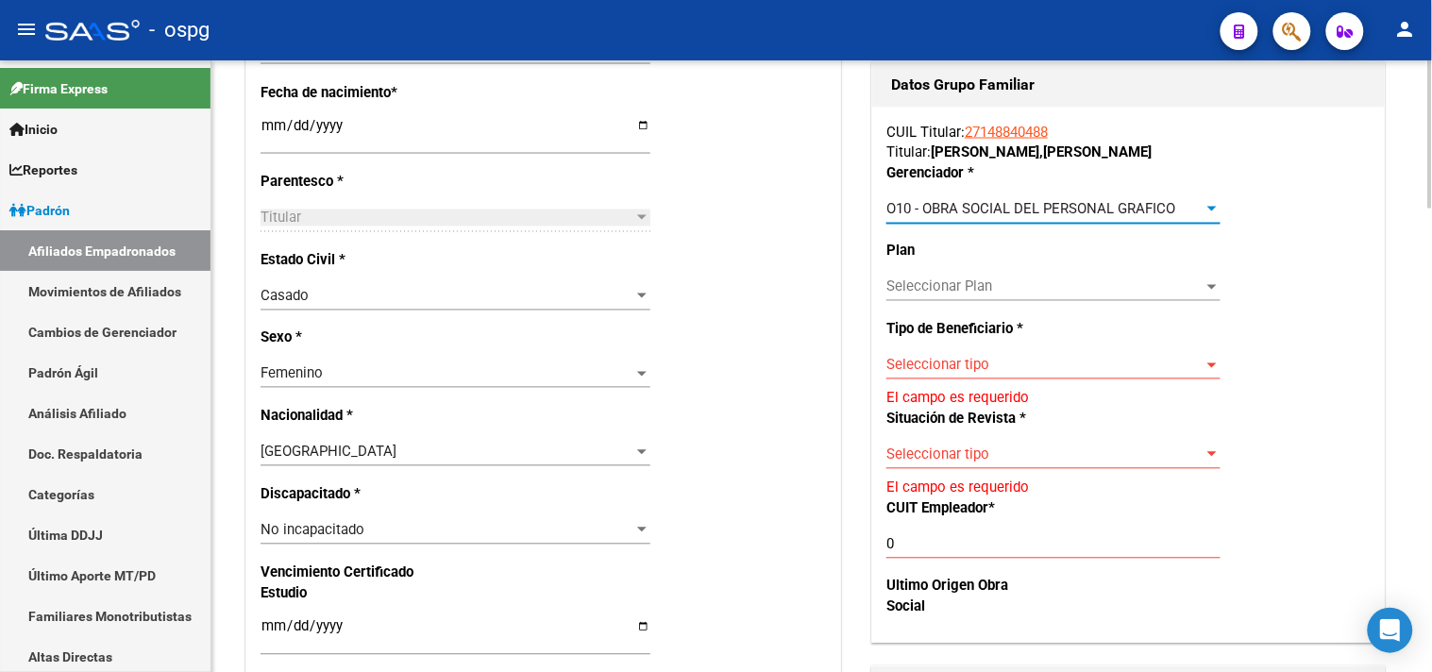
scroll to position [838, 0]
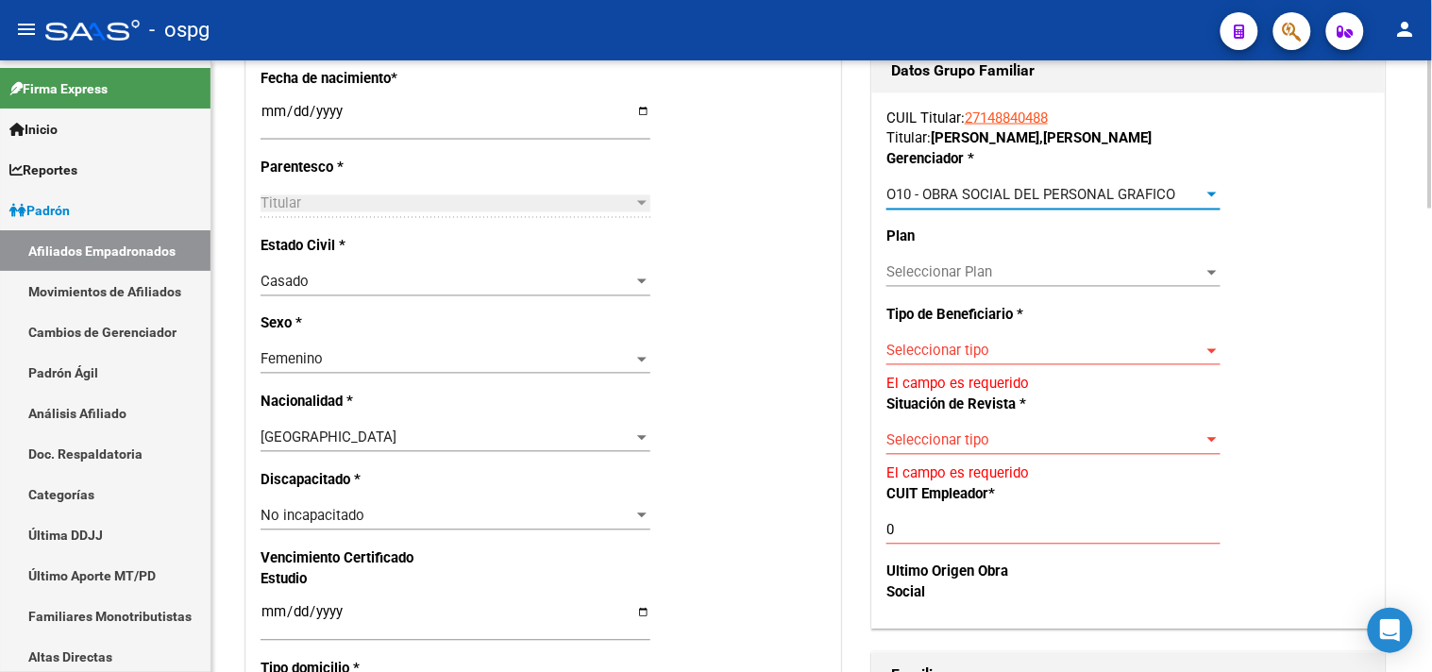
click at [940, 355] on span "Seleccionar tipo" at bounding box center [1045, 351] width 317 height 17
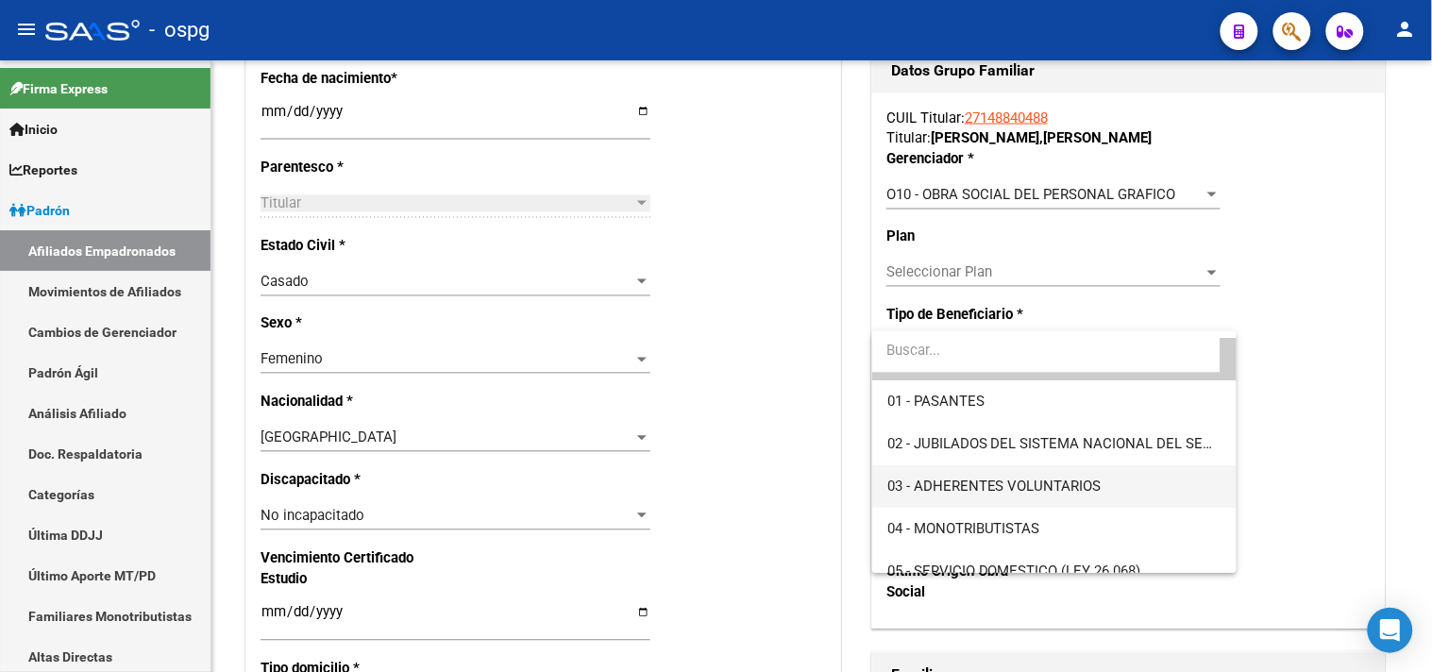
scroll to position [0, 0]
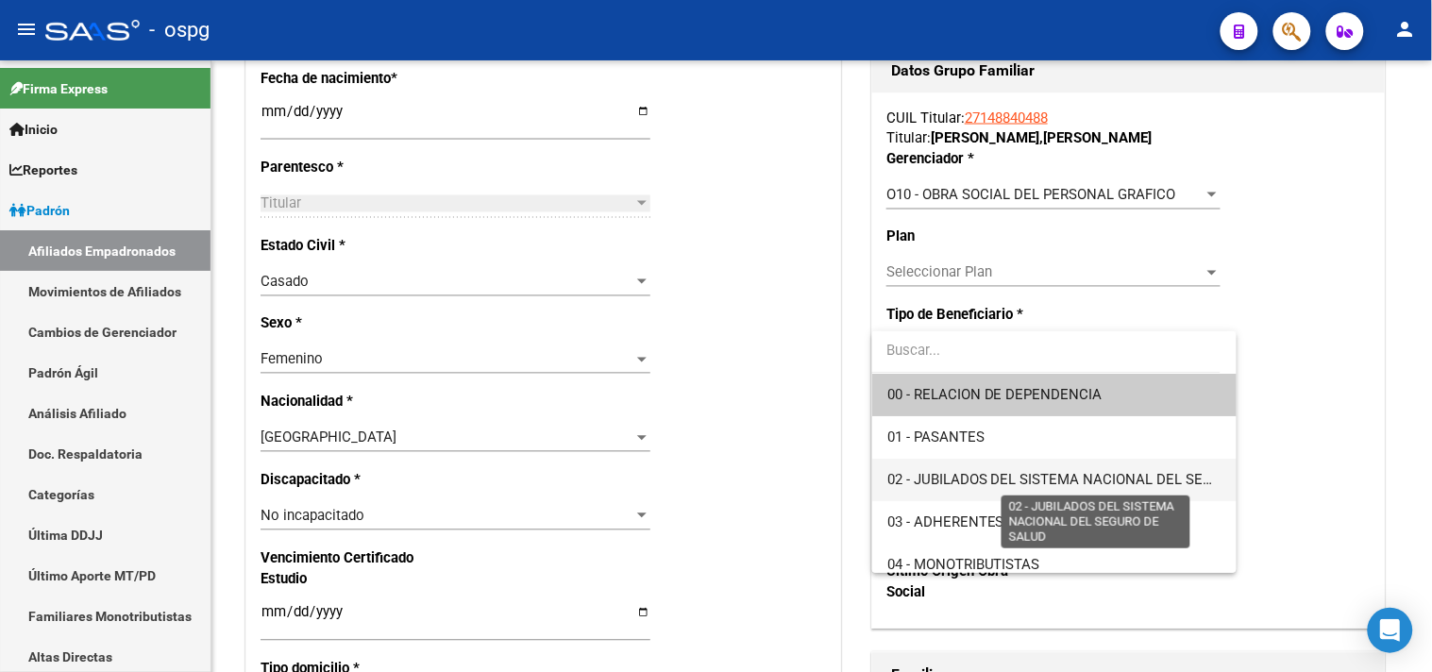
click at [991, 475] on span "02 - JUBILADOS DEL SISTEMA NACIONAL DEL SEGURO DE SALUD" at bounding box center [1099, 479] width 423 height 17
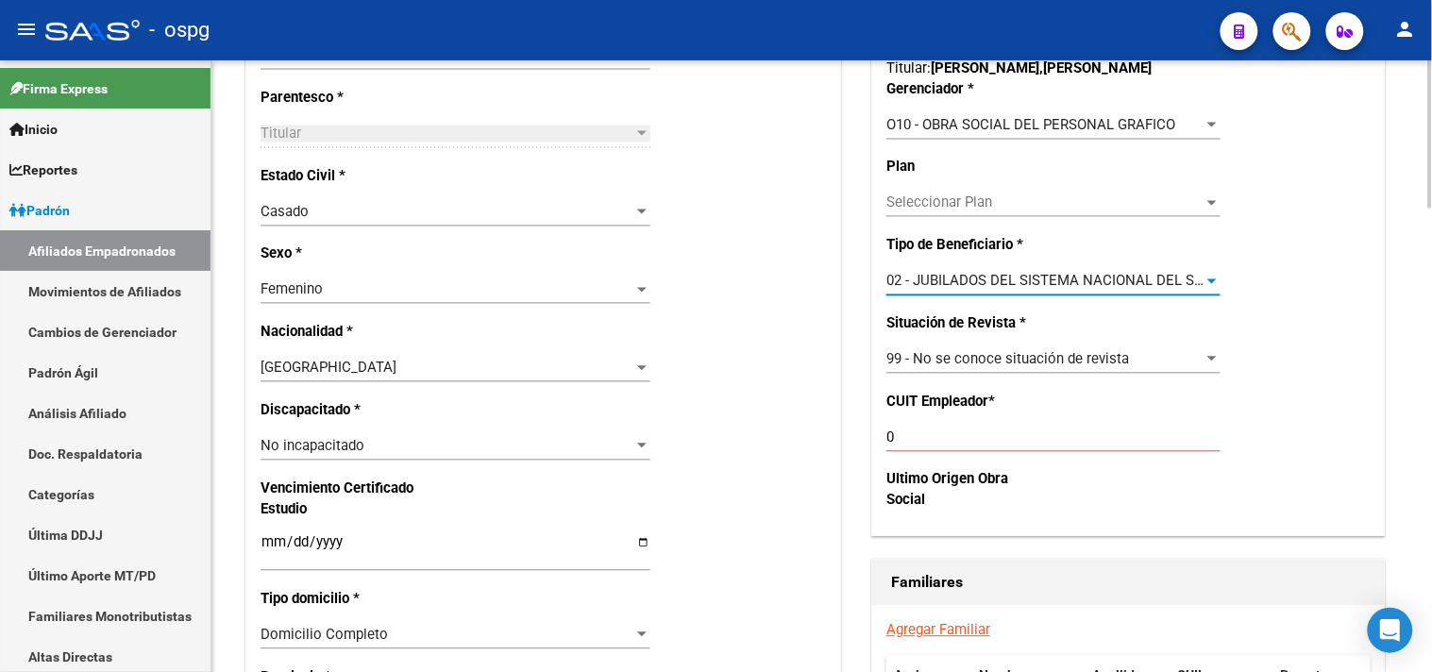
scroll to position [944, 0]
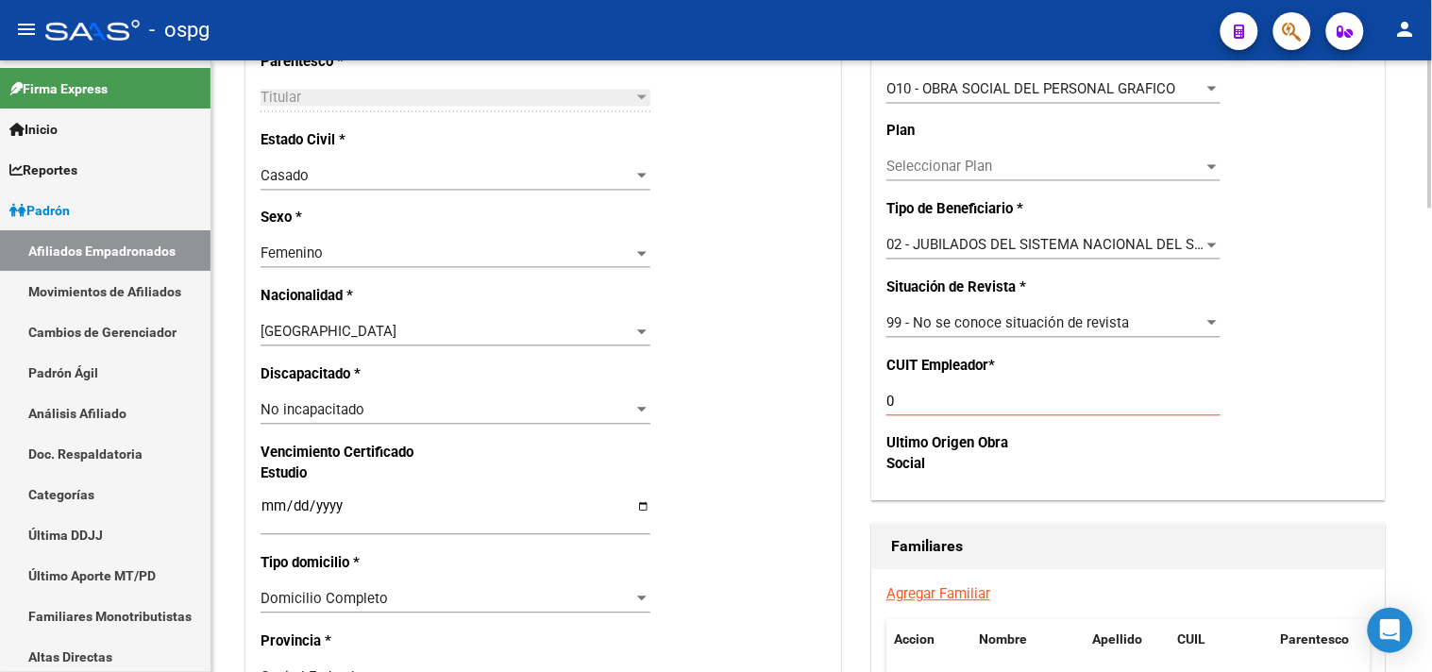
drag, startPoint x: 891, startPoint y: 394, endPoint x: 863, endPoint y: 384, distance: 29.9
click at [863, 384] on div "Titular Familiar Datos Afiliado Nro Afiliado Ingresar nro CUIL * 27-14884048-8 …" at bounding box center [822, 401] width 1160 height 2217
drag, startPoint x: 909, startPoint y: 397, endPoint x: 876, endPoint y: 400, distance: 33.2
click at [876, 400] on div "CUIL Titular: 27148840488 Titular: [PERSON_NAME] * O10 - OBRA SOCIAL DEL PERSON…" at bounding box center [1128, 245] width 513 height 514
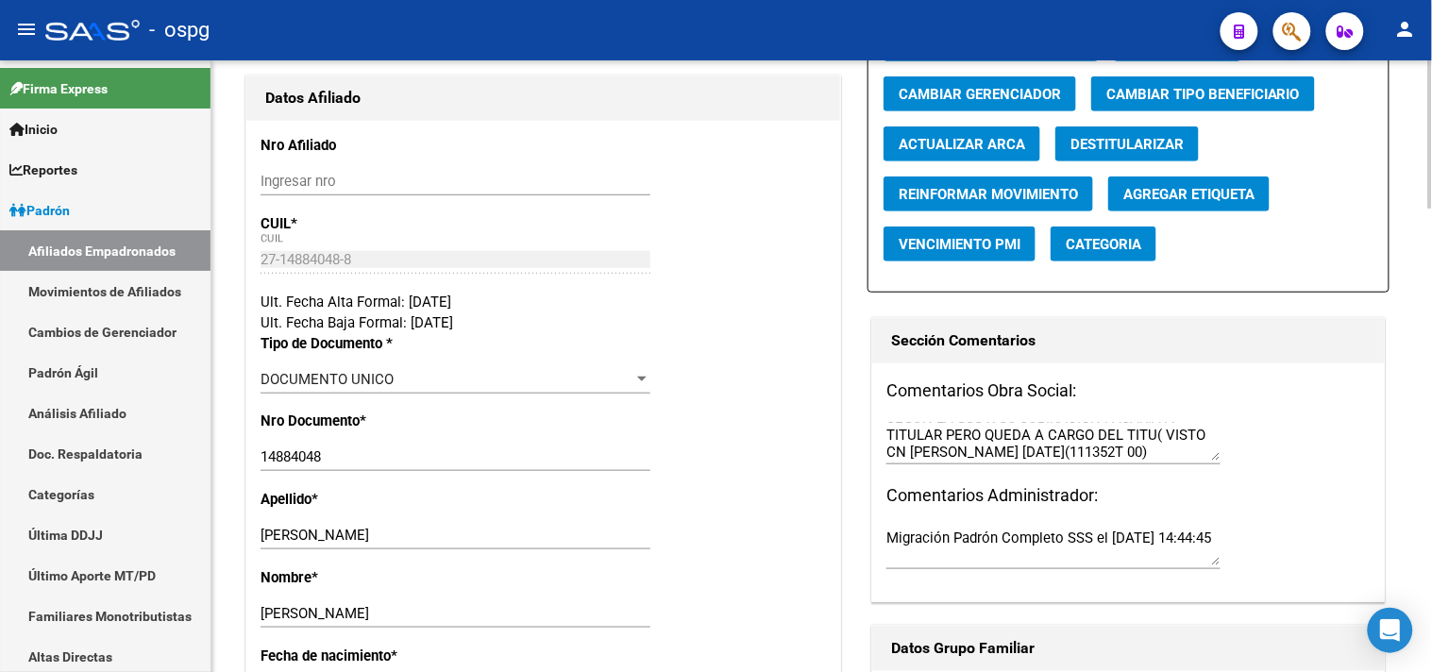
scroll to position [210, 0]
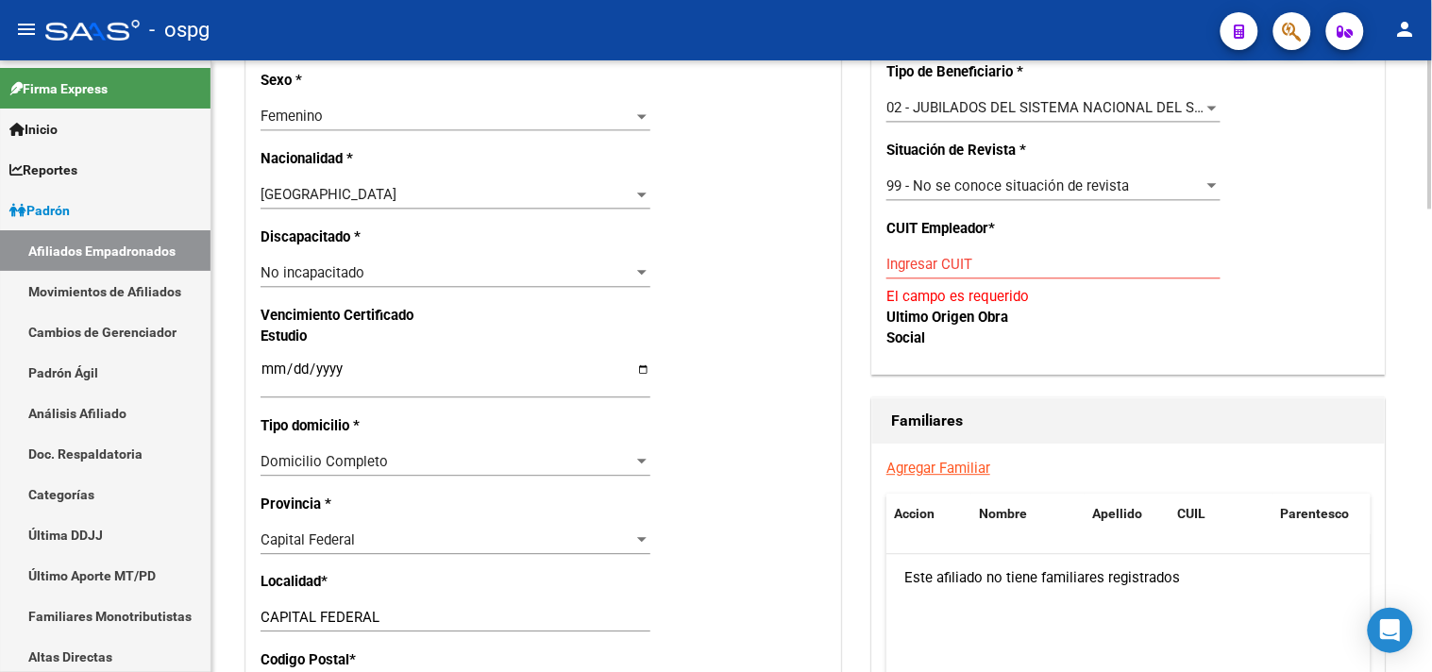
scroll to position [1049, 0]
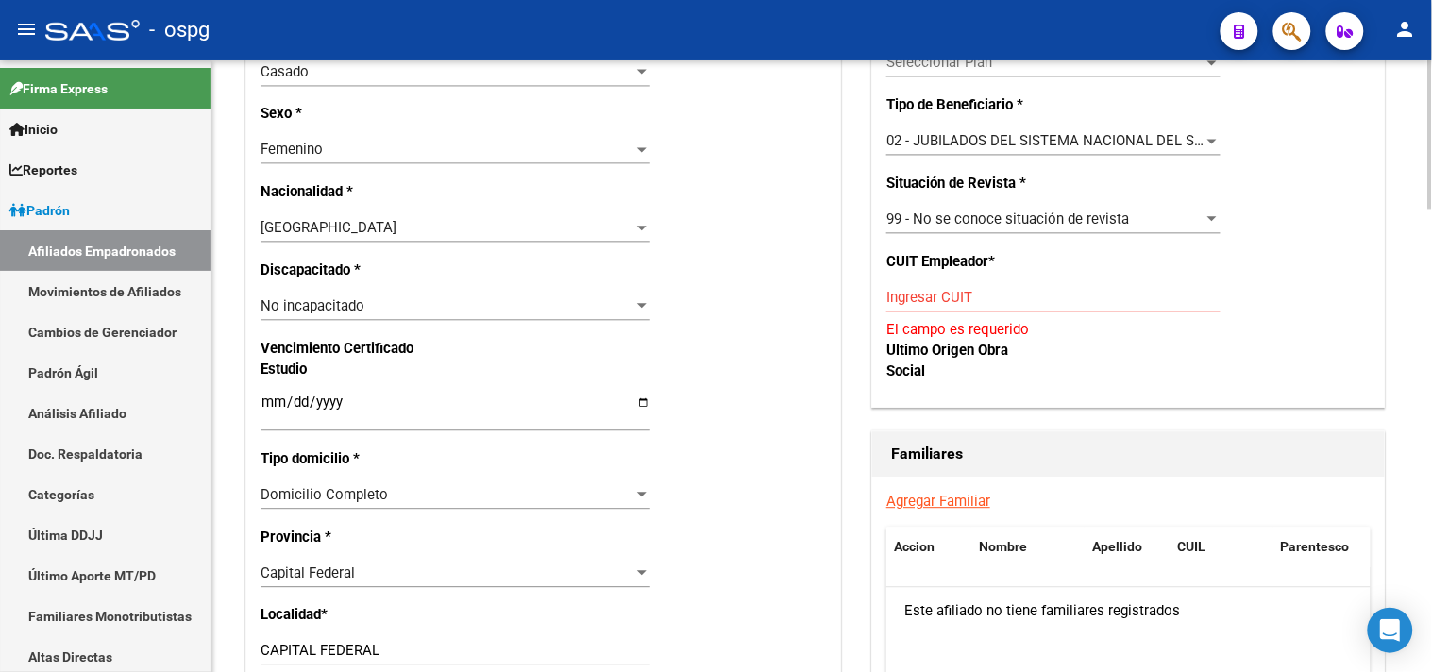
click at [898, 299] on input "Ingresar CUIT" at bounding box center [1054, 297] width 334 height 17
paste input "19-925"
type input "19-925"
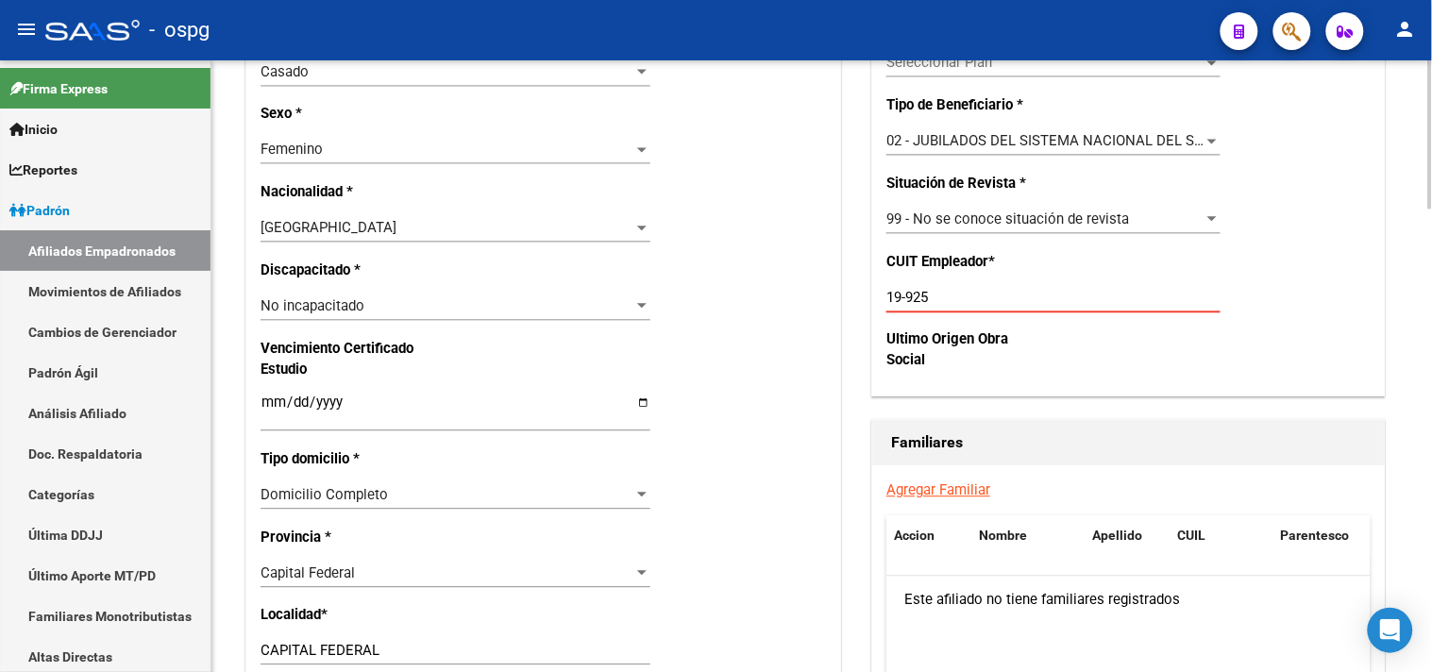
drag, startPoint x: 843, startPoint y: 295, endPoint x: 813, endPoint y: 291, distance: 30.4
click at [815, 290] on div "Titular Familiar Datos Afiliado Nro Afiliado Ingresar nro CUIL * 27-14884048-8 …" at bounding box center [822, 296] width 1160 height 2217
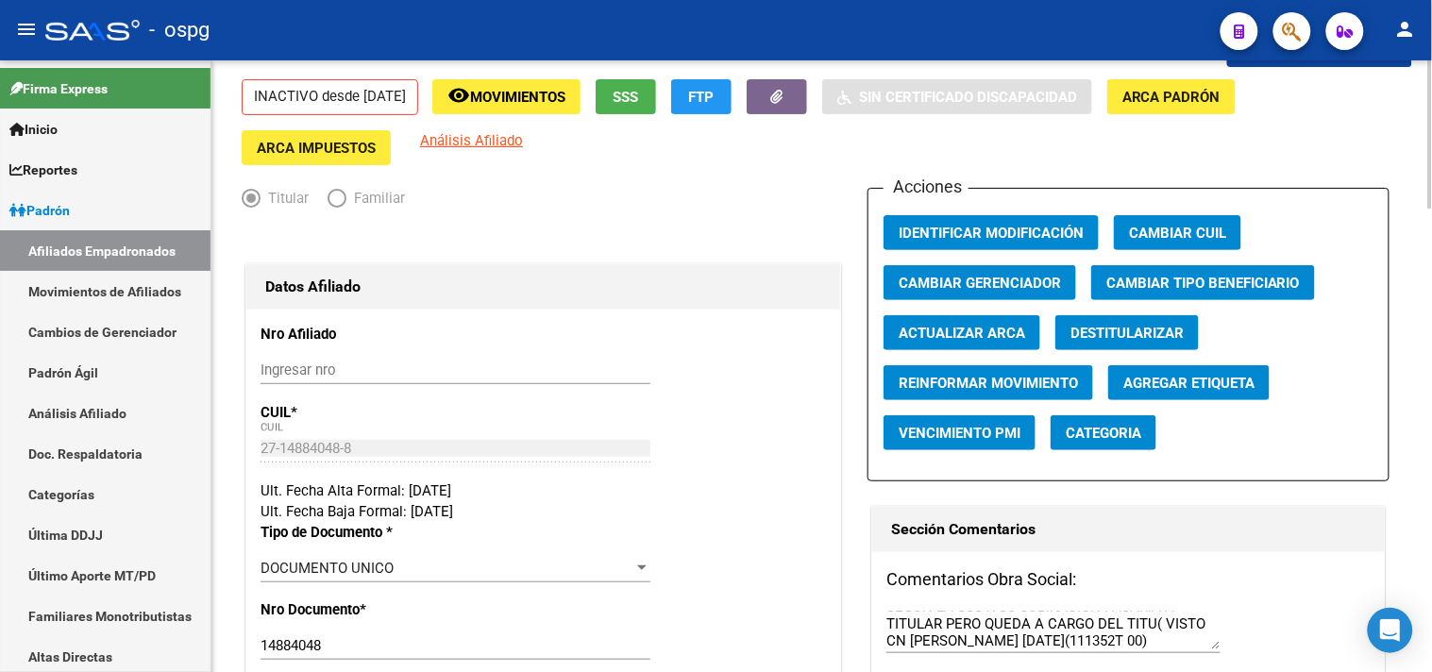
scroll to position [105, 0]
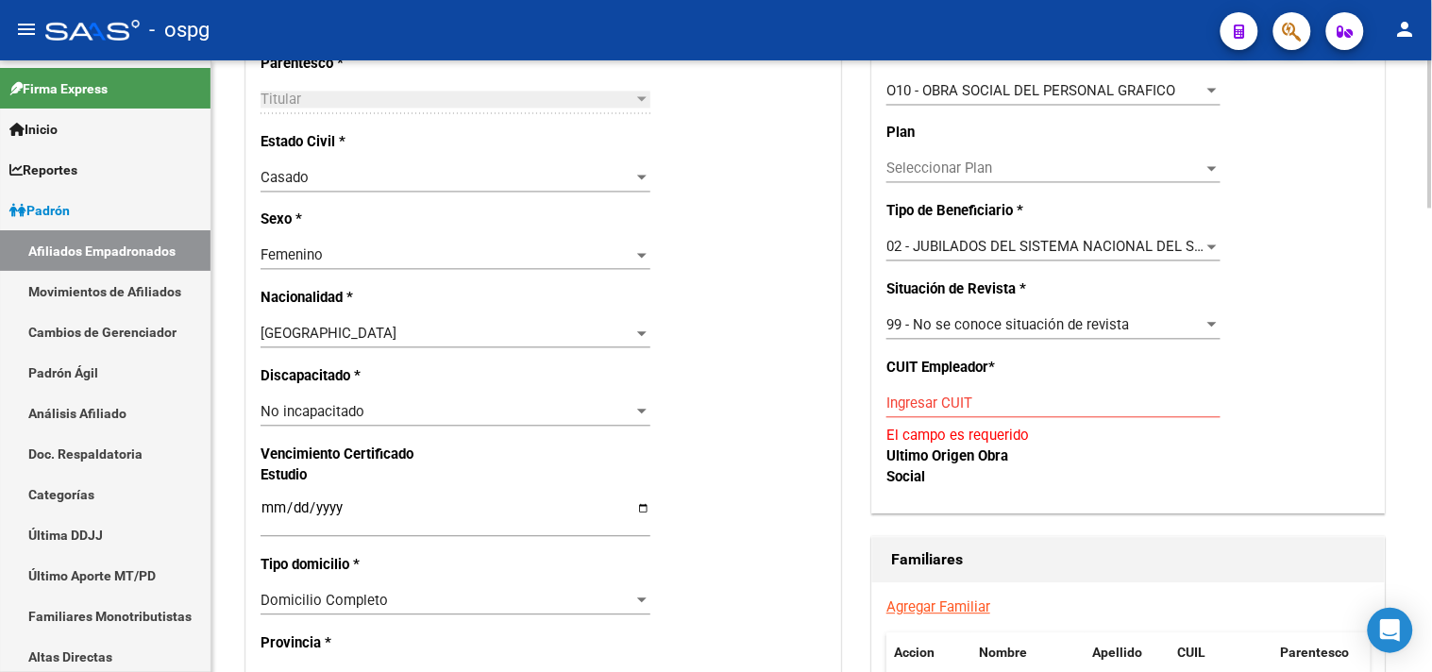
scroll to position [944, 0]
click at [916, 416] on div "Ingresar CUIT" at bounding box center [1054, 402] width 334 height 28
click at [916, 409] on input "Ingresar CUIT" at bounding box center [1054, 402] width 334 height 17
paste input "27-14884048-8"
type input "27-14884048-8"
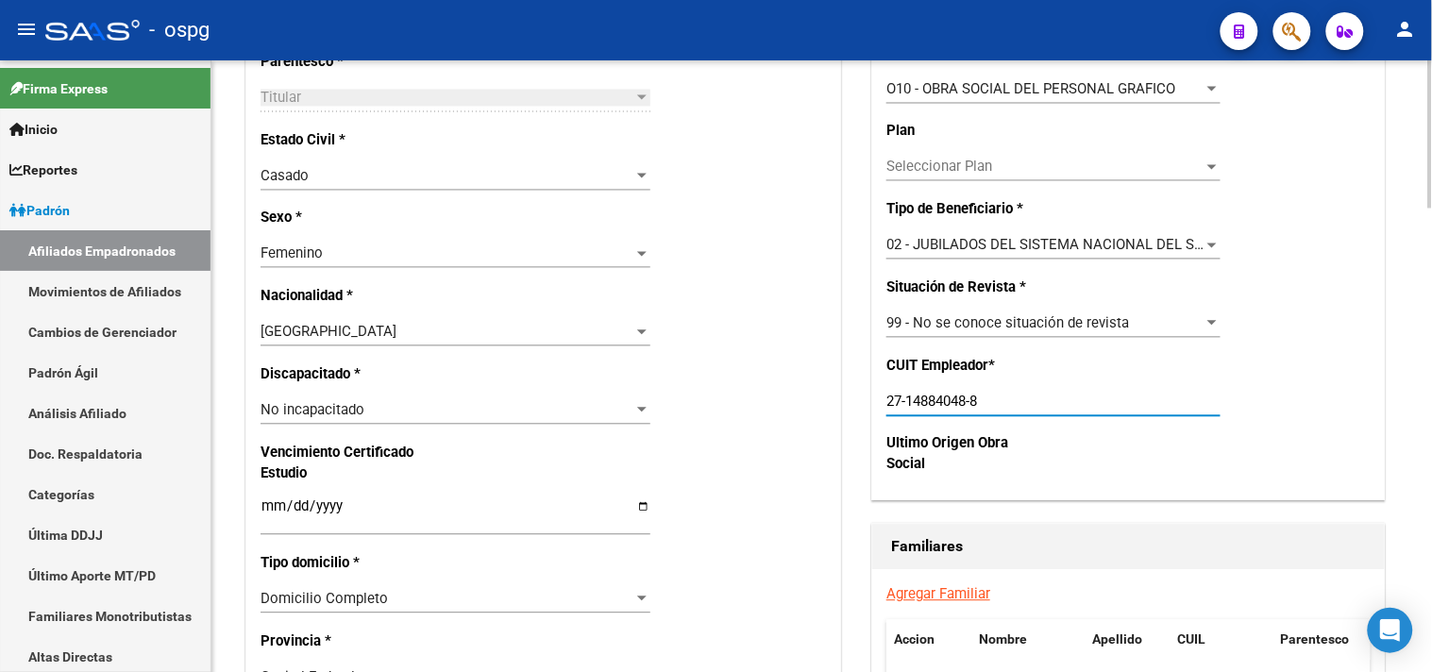
drag, startPoint x: 989, startPoint y: 404, endPoint x: 845, endPoint y: 404, distance: 144.5
click at [845, 404] on div "Titular Familiar Datos Afiliado Nro Afiliado Ingresar nro CUIL * 27-14884048-8 …" at bounding box center [822, 401] width 1160 height 2217
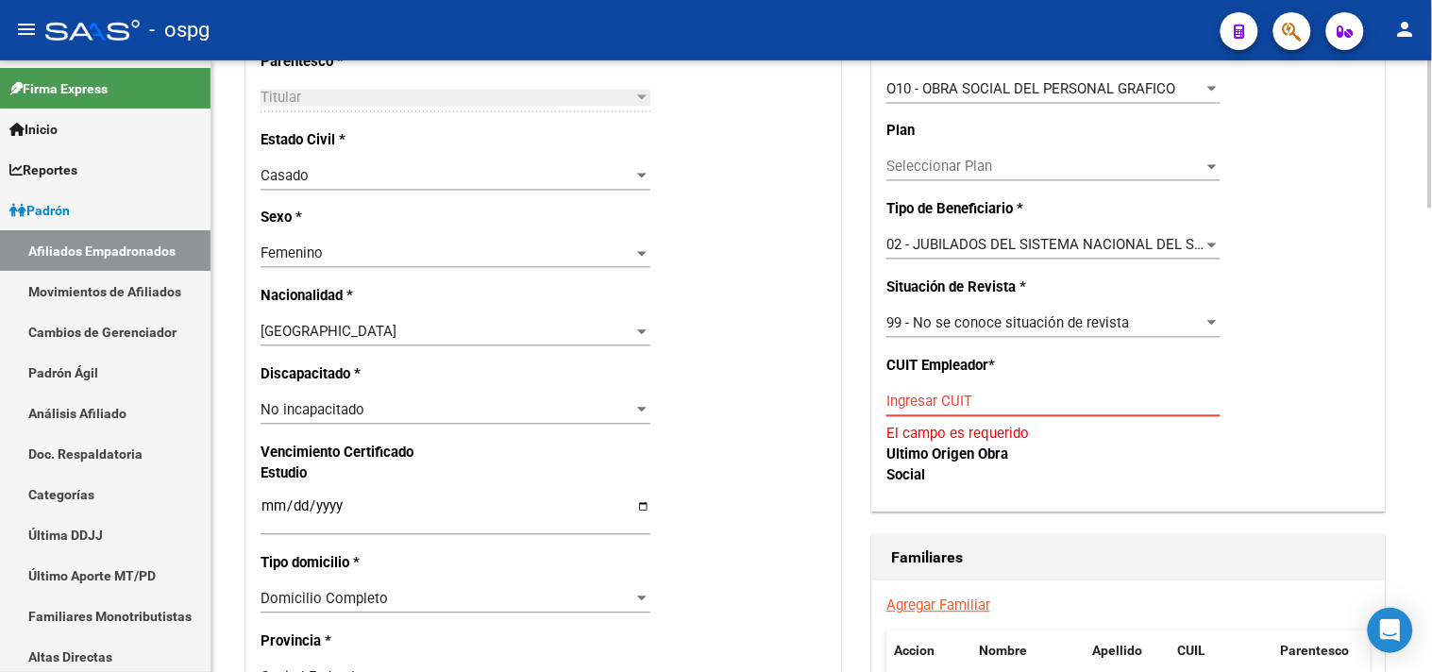
click at [944, 415] on div "Ingresar CUIT" at bounding box center [1054, 402] width 334 height 28
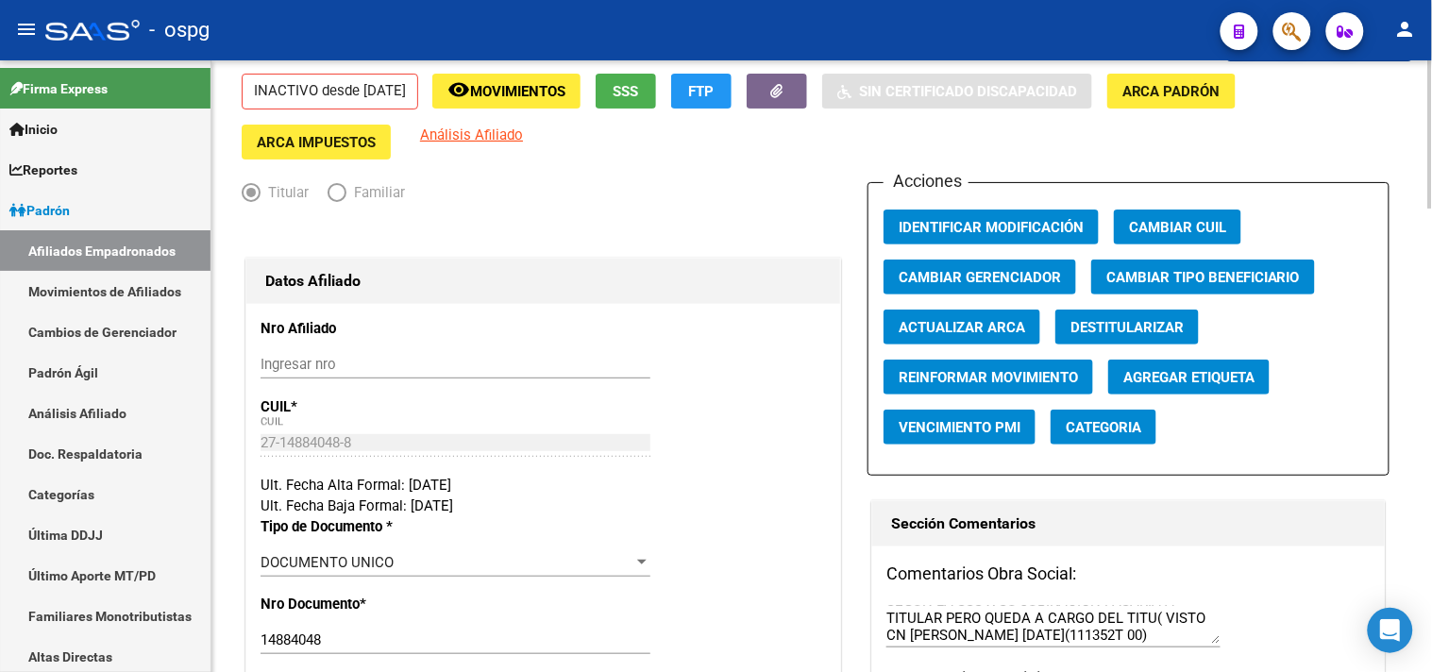
scroll to position [0, 0]
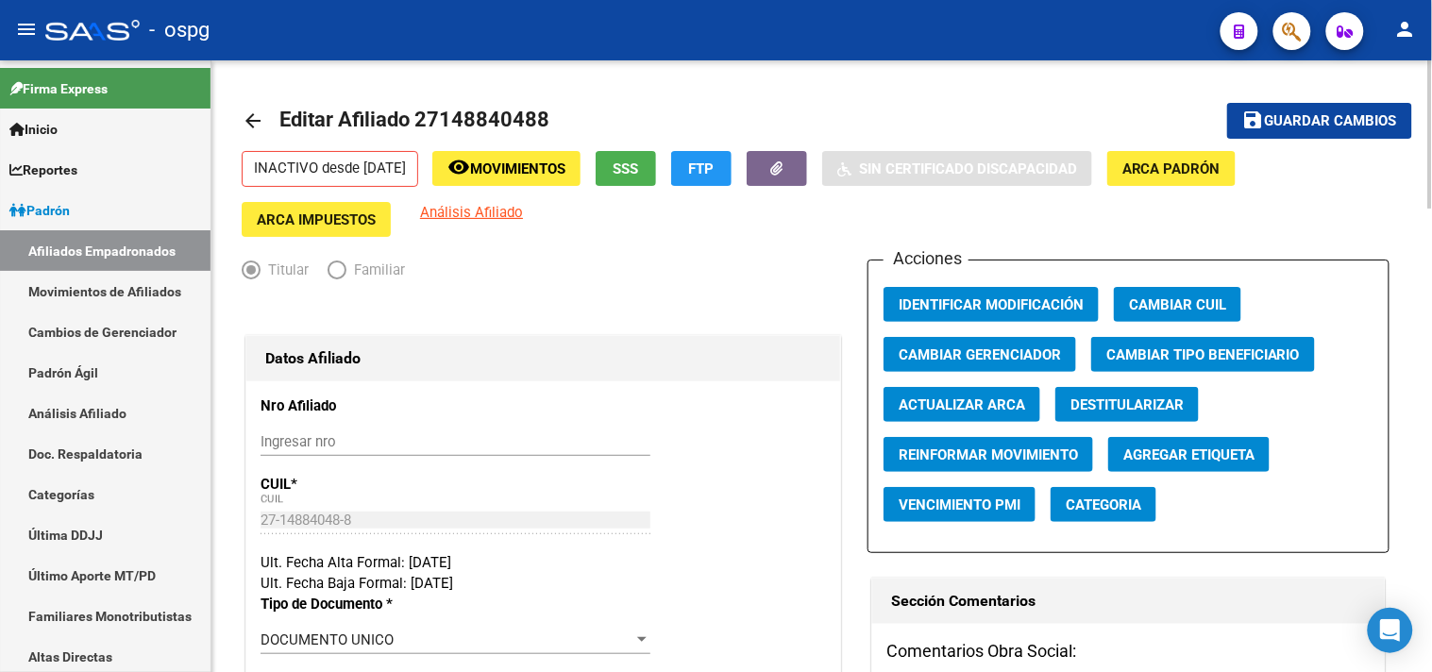
type input "33-63761744-9"
drag, startPoint x: 1335, startPoint y: 117, endPoint x: 1292, endPoint y: 117, distance: 43.4
click at [1333, 117] on span "Guardar cambios" at bounding box center [1331, 121] width 132 height 17
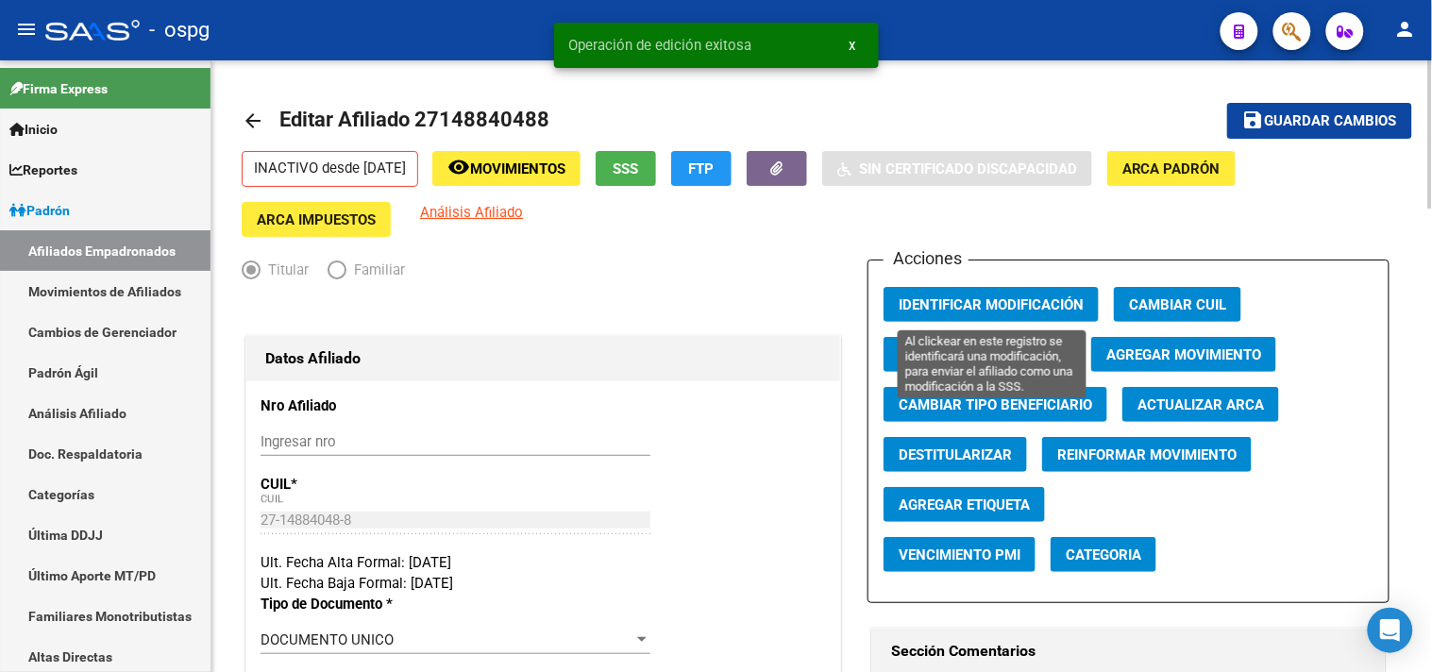
click at [987, 308] on span "Identificar Modificación" at bounding box center [991, 304] width 185 height 17
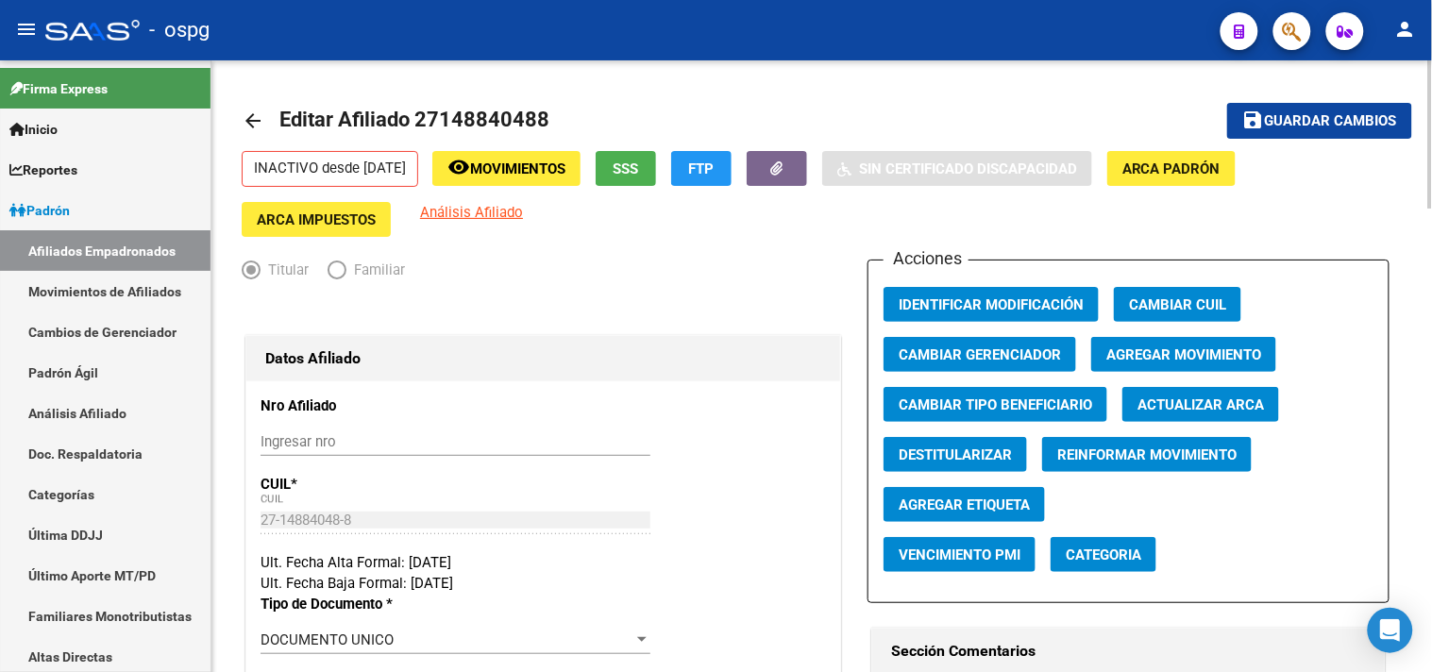
click at [1286, 113] on span "Guardar cambios" at bounding box center [1331, 121] width 132 height 17
click at [1308, 121] on span "Guardar cambios" at bounding box center [1331, 121] width 132 height 17
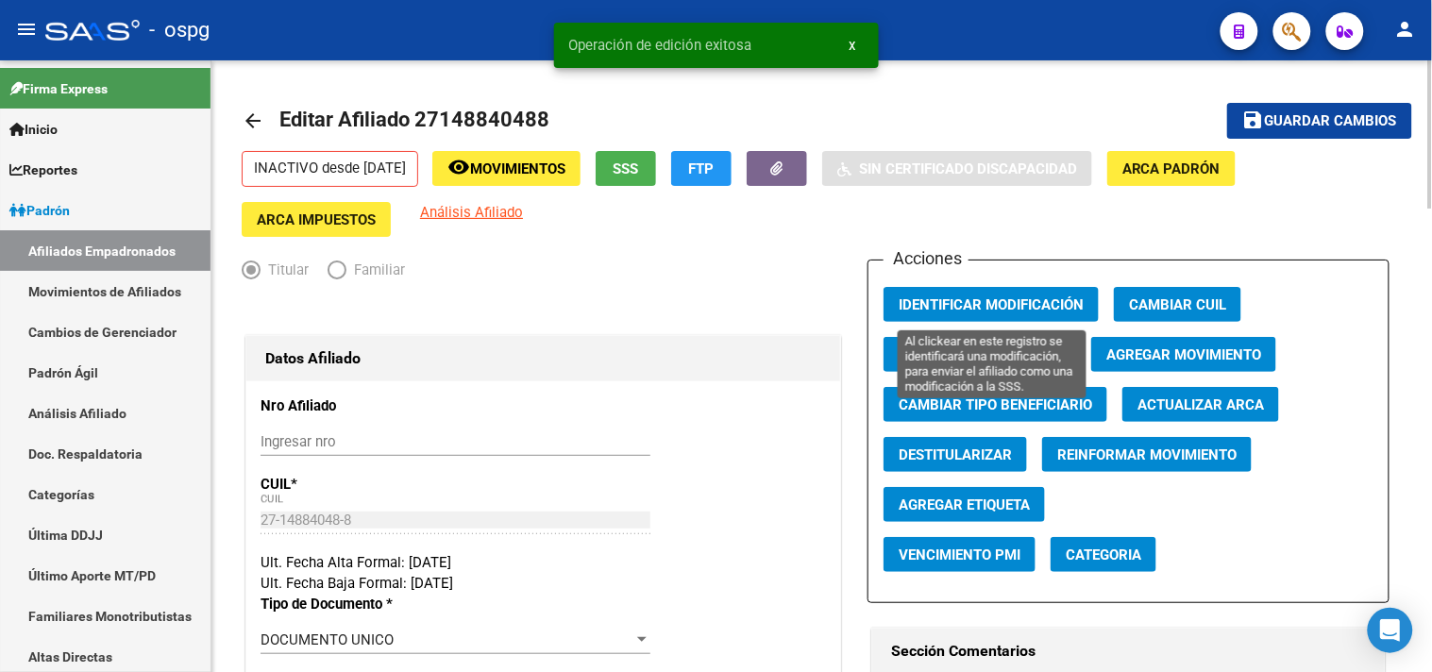
click at [926, 310] on span "Identificar Modificación" at bounding box center [991, 304] width 185 height 17
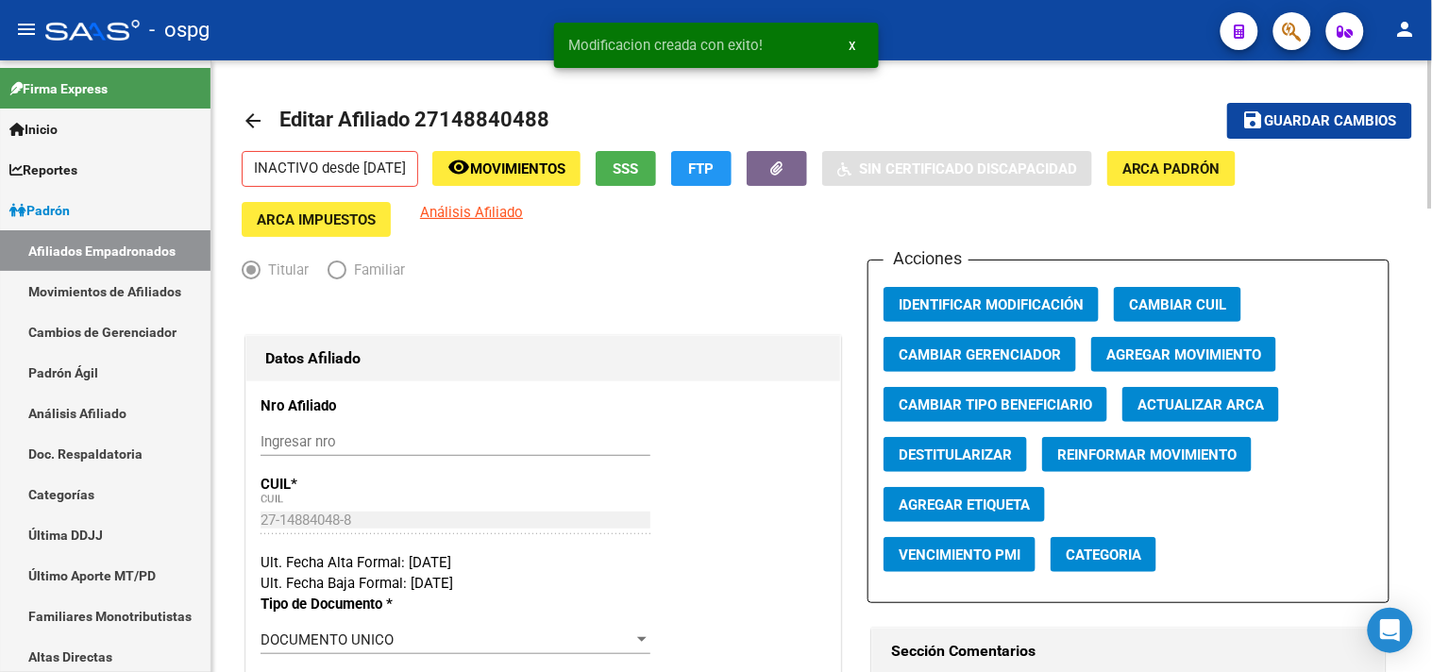
click at [247, 117] on mat-icon "arrow_back" at bounding box center [253, 121] width 23 height 23
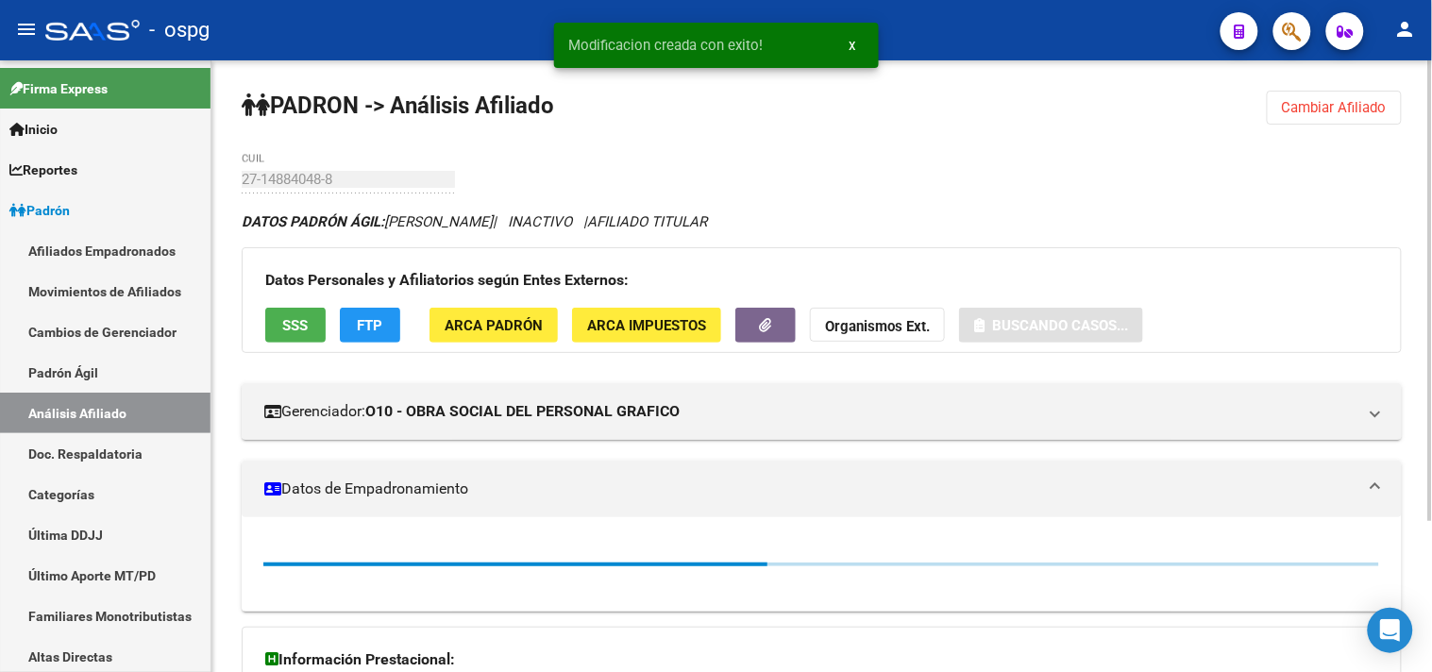
click at [1308, 109] on span "Cambiar Afiliado" at bounding box center [1334, 107] width 105 height 17
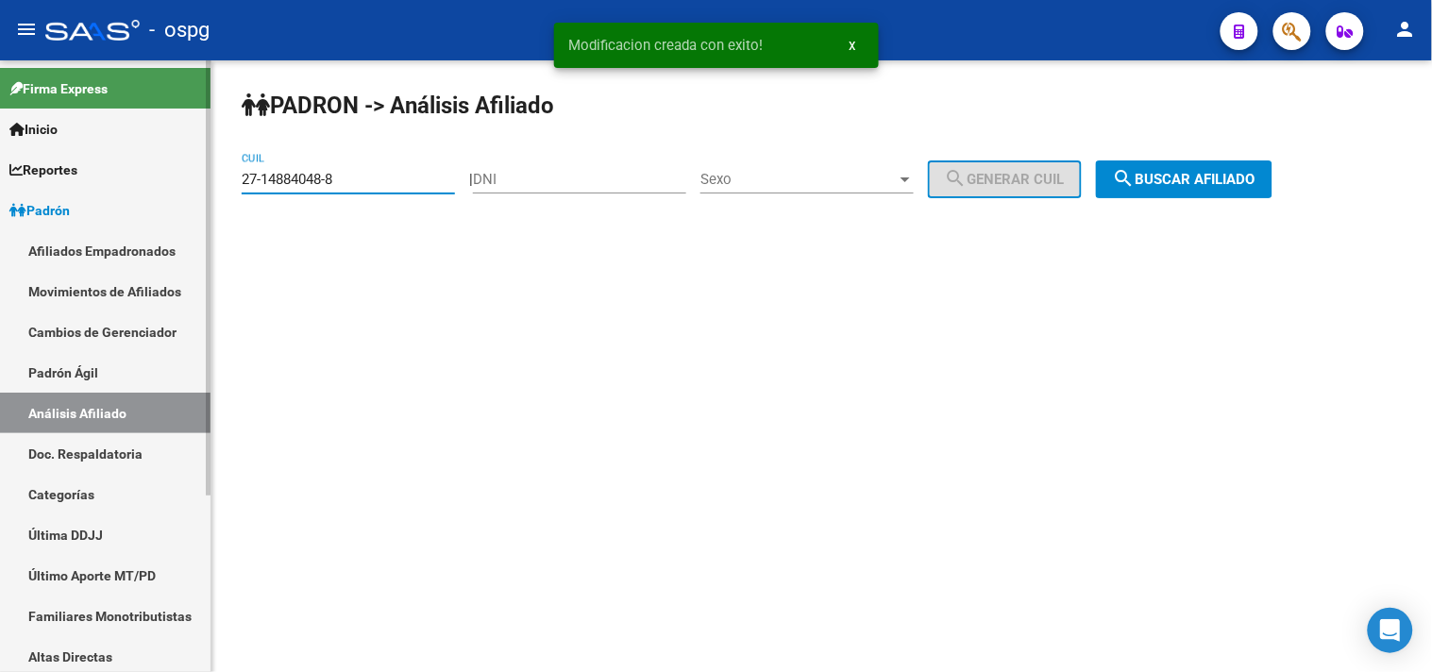
drag, startPoint x: 352, startPoint y: 186, endPoint x: 202, endPoint y: 191, distance: 150.2
click at [202, 191] on mat-sidenav-container "Firma Express Inicio Calendario SSS Instructivos Contacto OS Reportes Ingresos …" at bounding box center [716, 366] width 1432 height 612
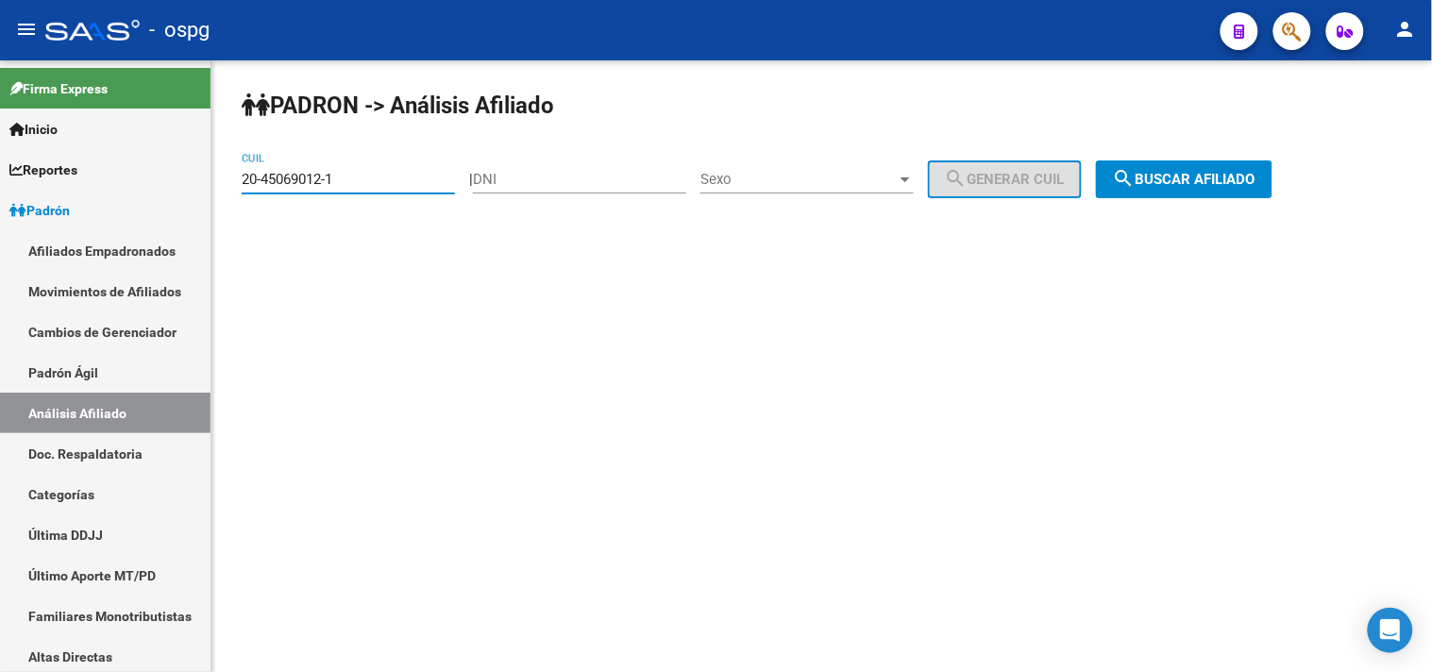
type input "20-45069012-1"
click at [1224, 181] on span "search Buscar afiliado" at bounding box center [1184, 179] width 143 height 17
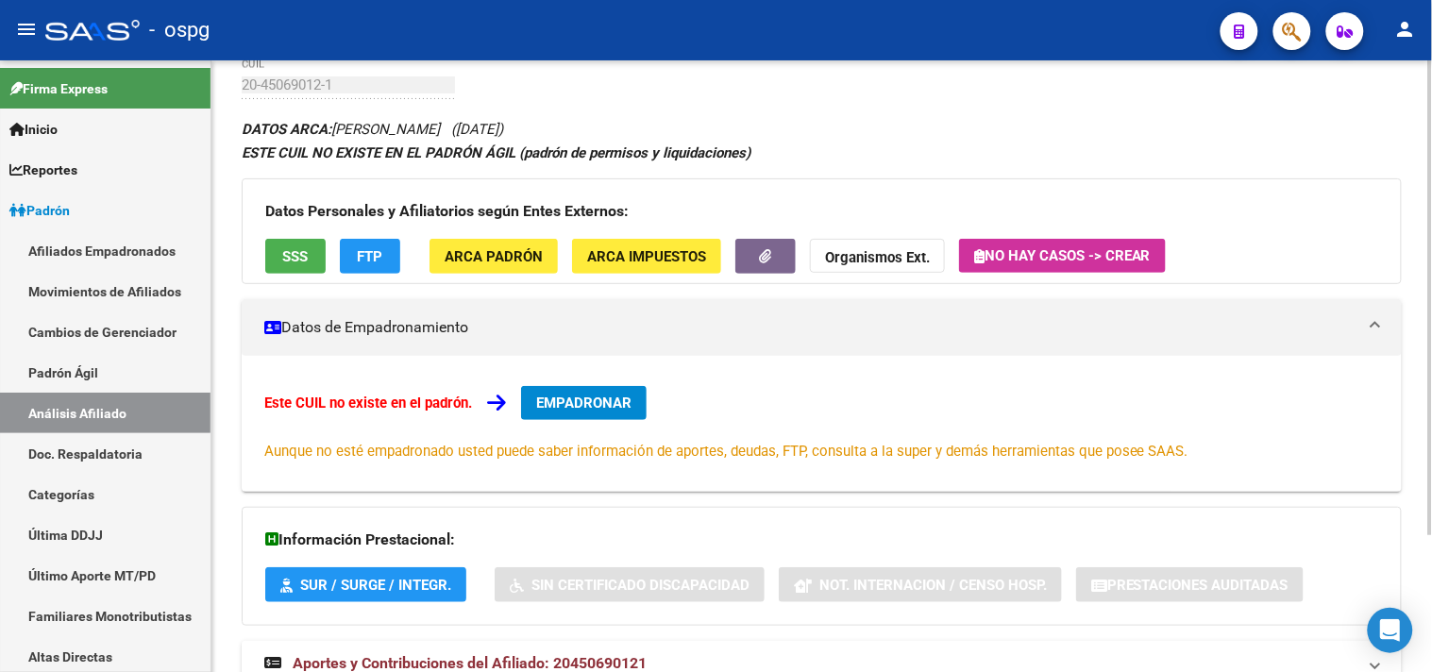
scroll to position [176, 0]
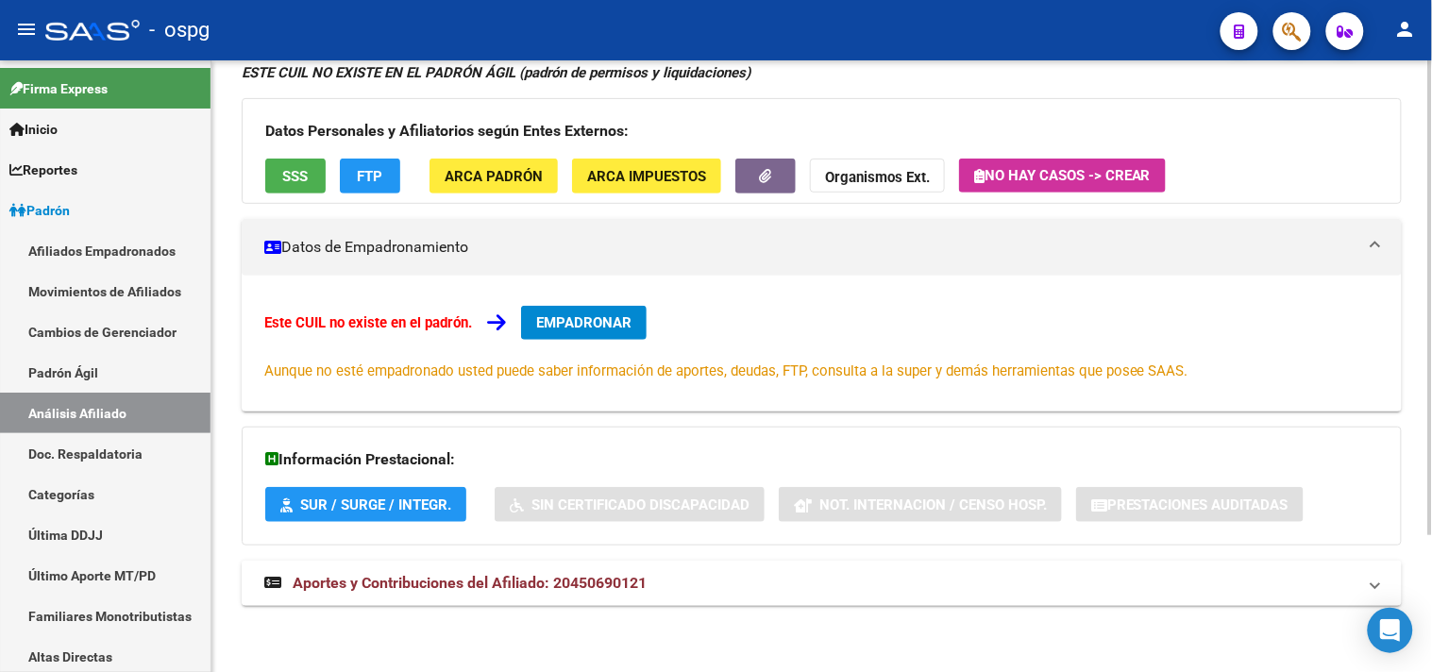
click at [499, 577] on span "Aportes y Contribuciones del Afiliado: 20450690121" at bounding box center [470, 583] width 354 height 18
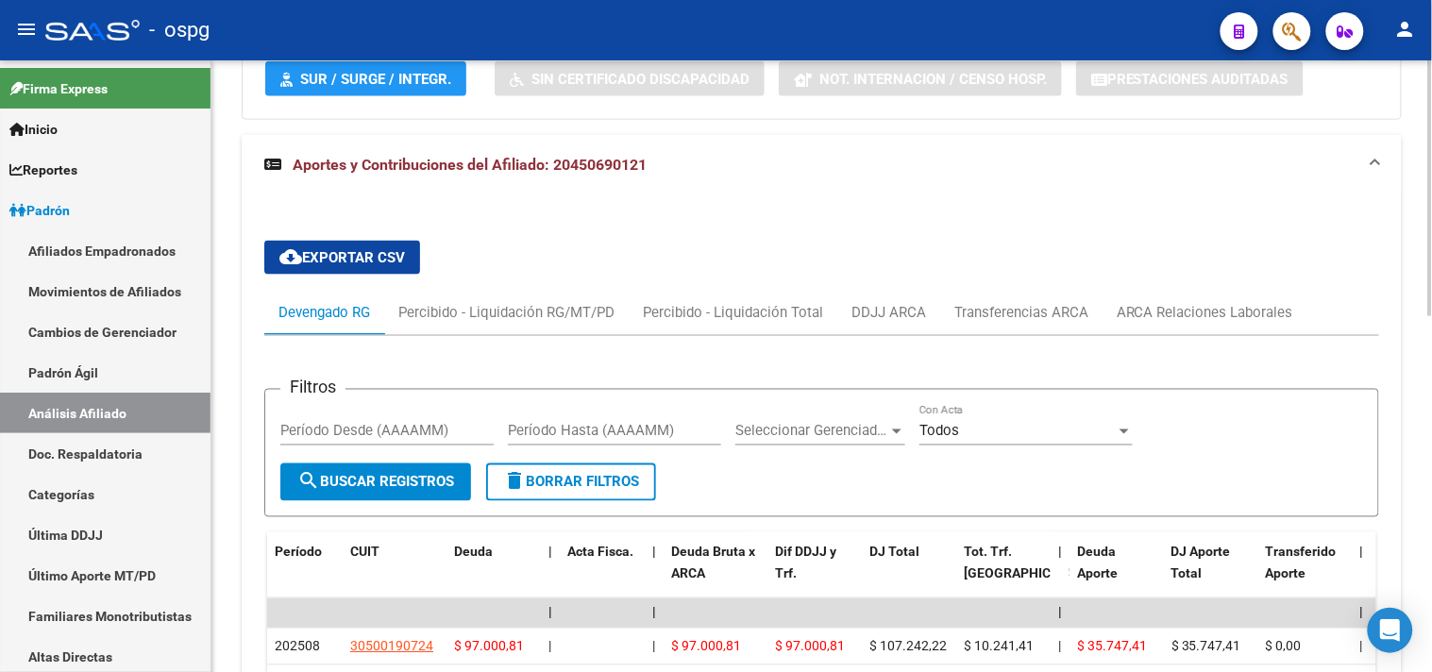
scroll to position [705, 0]
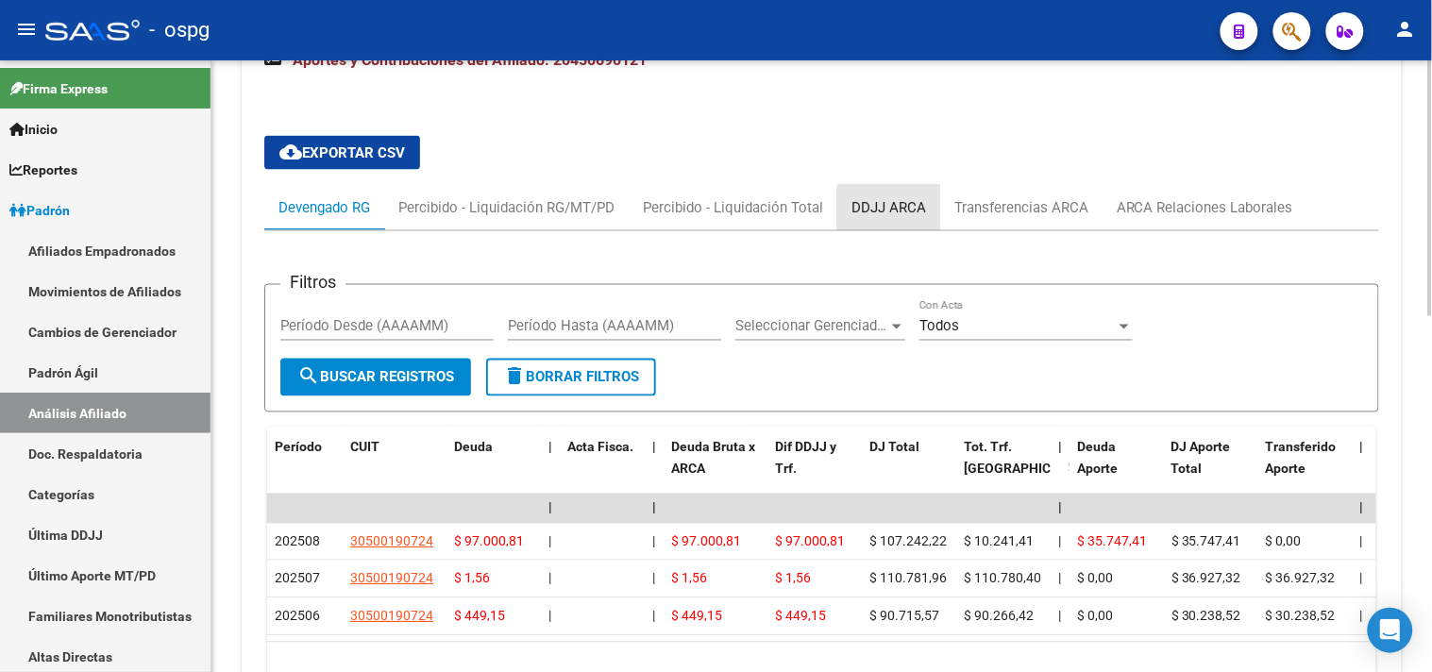
click at [920, 214] on div "DDJJ ARCA" at bounding box center [889, 207] width 75 height 21
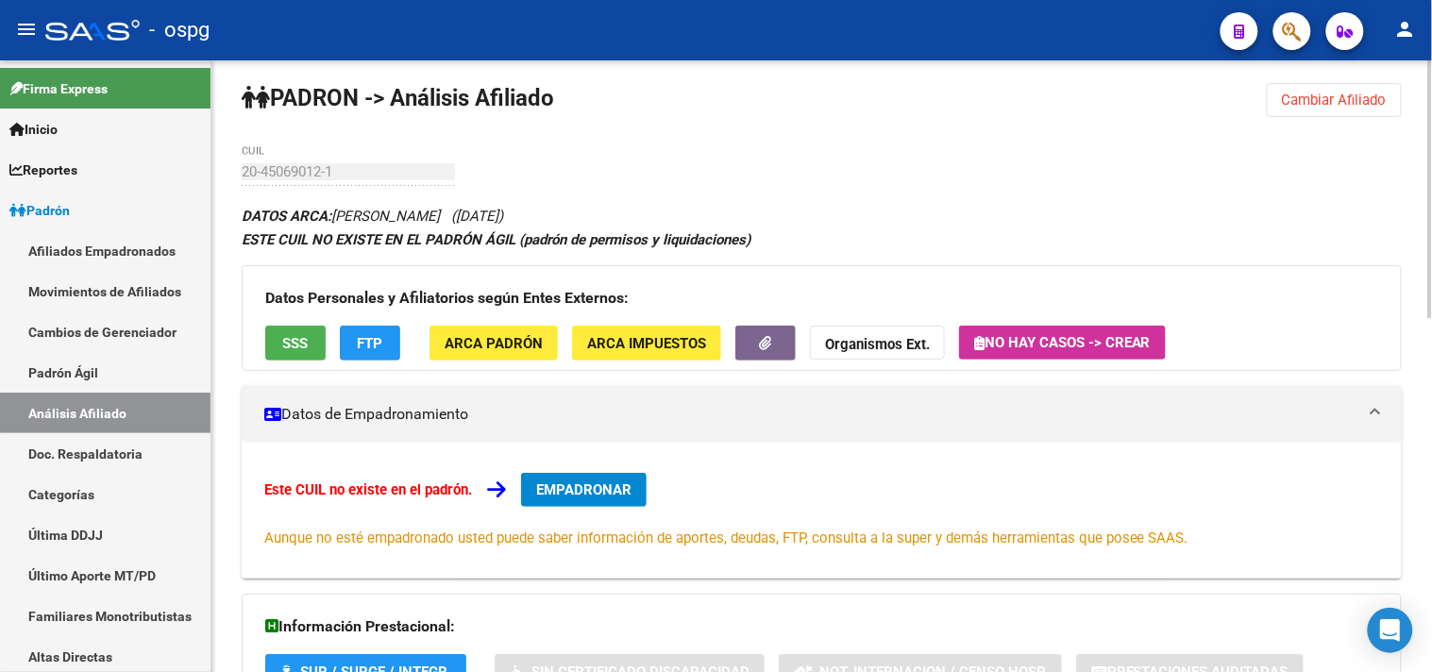
scroll to position [0, 0]
